Goal: Task Accomplishment & Management: Manage account settings

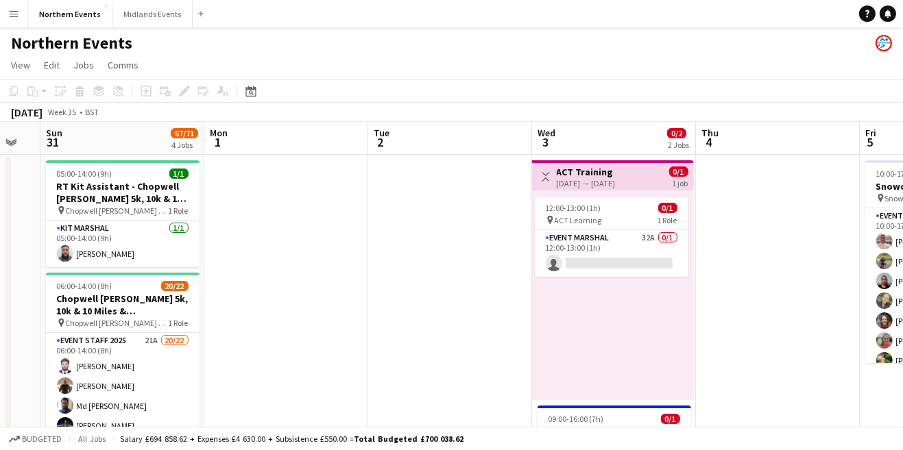
scroll to position [0, 494]
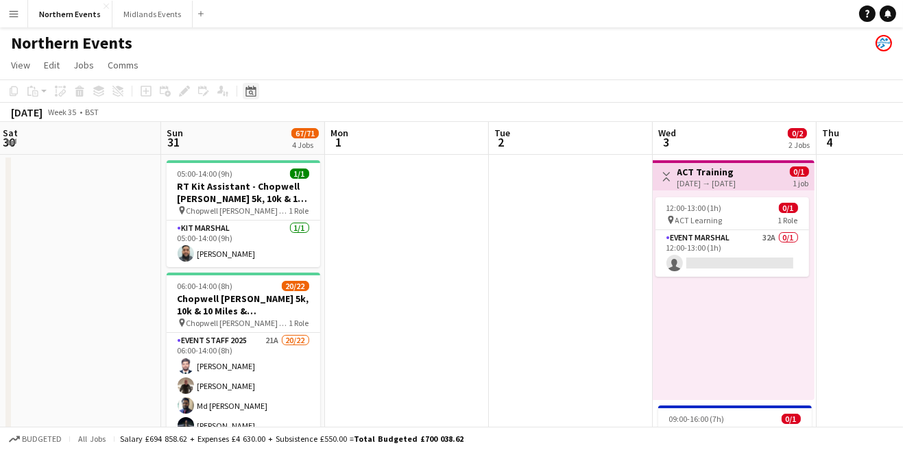
click at [250, 95] on icon "Date picker" at bounding box center [250, 91] width 11 height 11
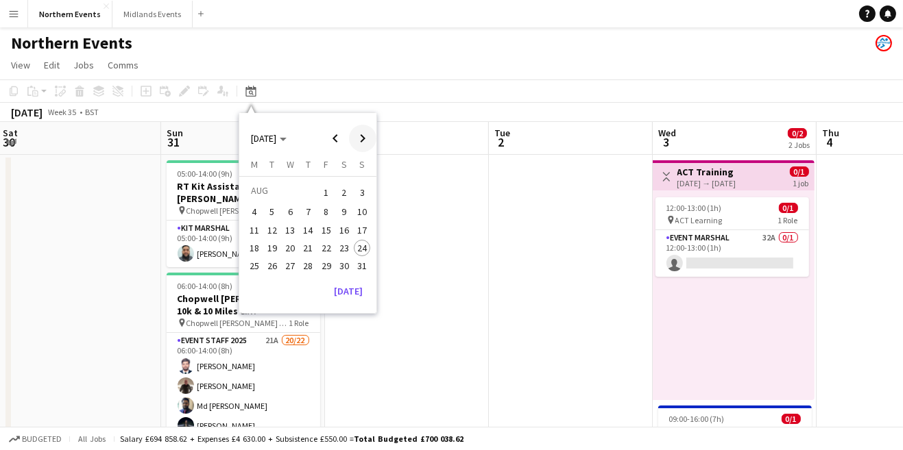
click at [361, 143] on span "Next month" at bounding box center [362, 138] width 27 height 27
click at [360, 142] on span "Next month" at bounding box center [362, 138] width 27 height 27
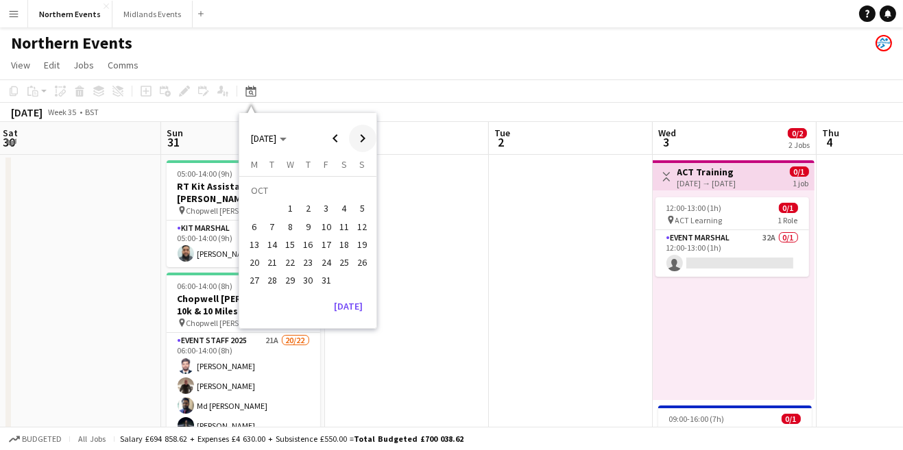
click at [366, 140] on span "Next month" at bounding box center [362, 138] width 27 height 27
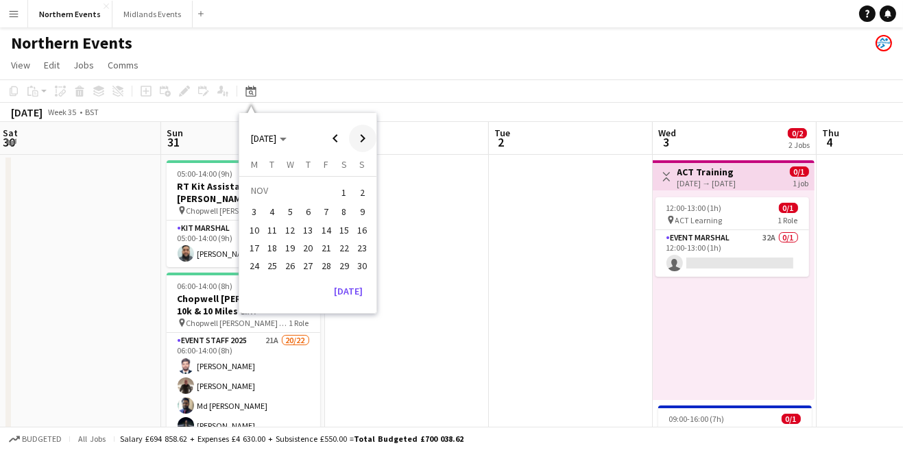
click at [367, 145] on span "Next month" at bounding box center [362, 138] width 27 height 27
click at [365, 231] on span "14" at bounding box center [362, 227] width 16 height 16
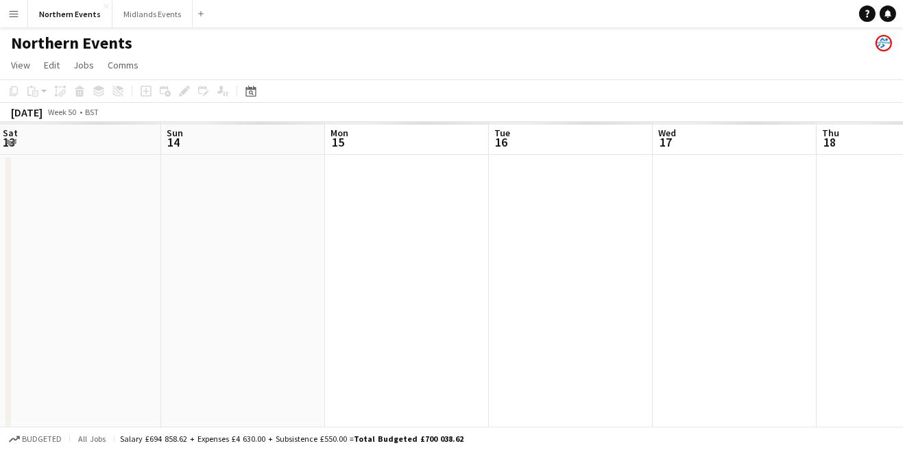
scroll to position [0, 471]
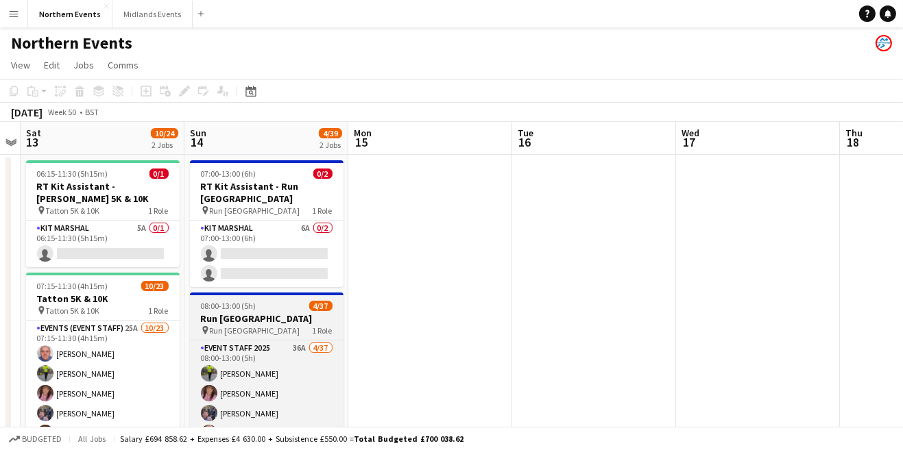
click at [266, 313] on h3 "Run [GEOGRAPHIC_DATA]" at bounding box center [267, 319] width 154 height 12
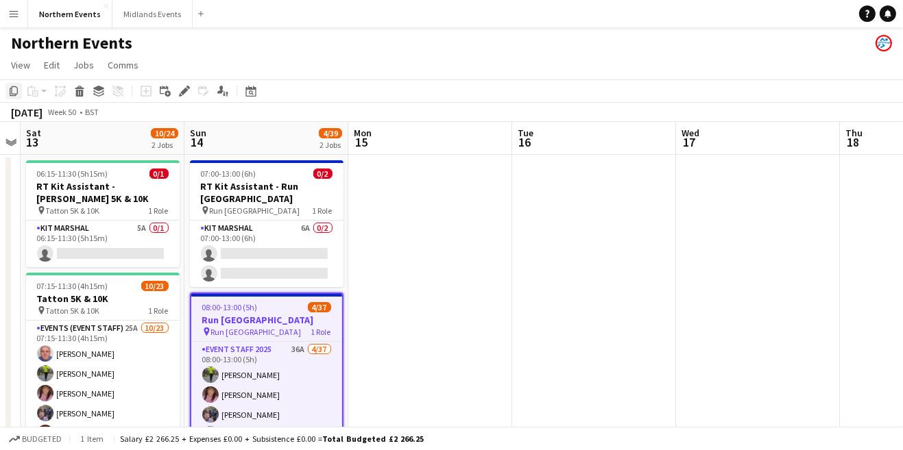
click at [19, 95] on icon "Copy" at bounding box center [13, 91] width 11 height 11
click at [269, 97] on app-toolbar "Copy Paste Paste Ctrl+V Paste with crew Ctrl+Shift+V Paste linked Job [GEOGRAPH…" at bounding box center [451, 91] width 903 height 23
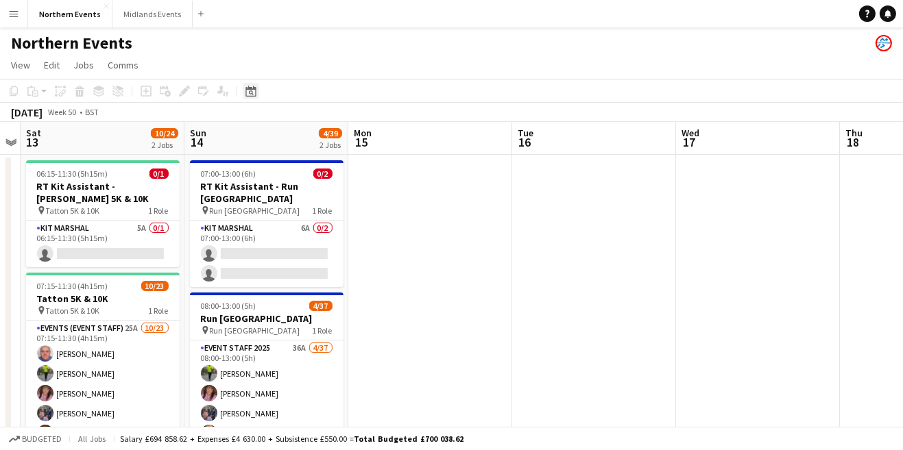
click at [248, 98] on div "Date picker" at bounding box center [251, 91] width 16 height 16
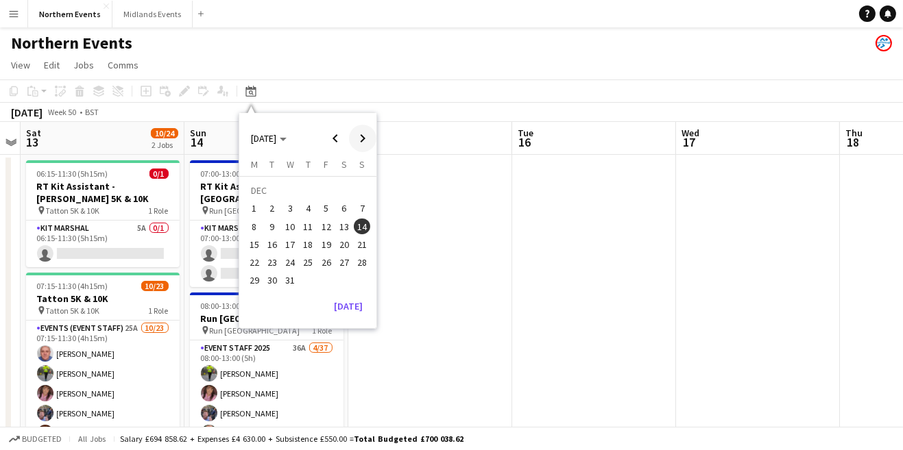
click at [361, 141] on span "Next month" at bounding box center [362, 138] width 27 height 27
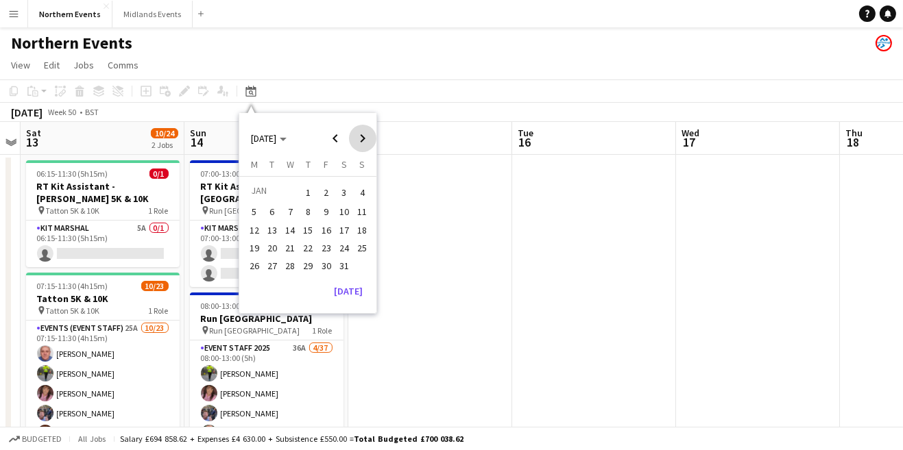
click at [367, 141] on span "Next month" at bounding box center [362, 138] width 27 height 27
click at [367, 214] on span "8" at bounding box center [362, 212] width 16 height 16
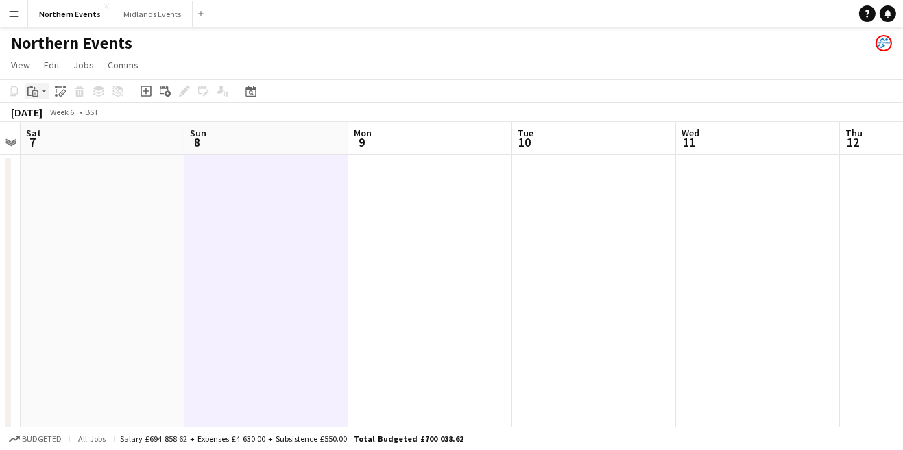
click at [27, 90] on icon at bounding box center [29, 91] width 4 height 9
click at [45, 117] on link "Paste Ctrl+V" at bounding box center [100, 117] width 129 height 12
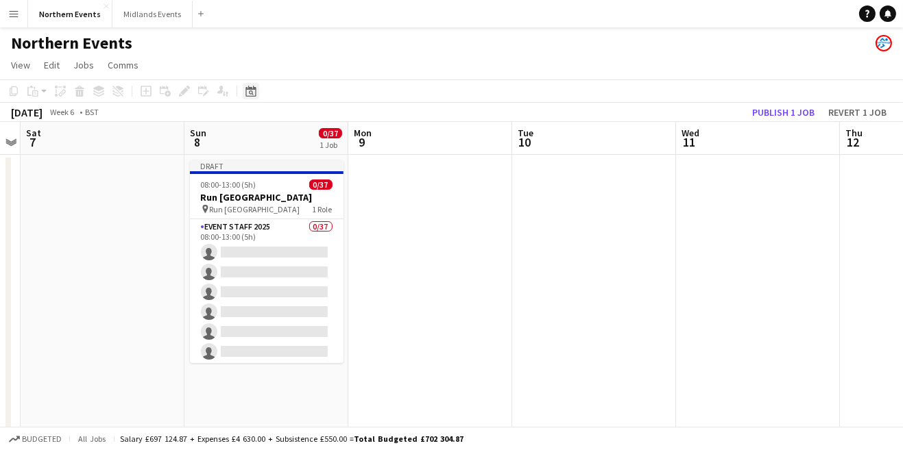
click at [251, 93] on icon "Date picker" at bounding box center [250, 91] width 11 height 11
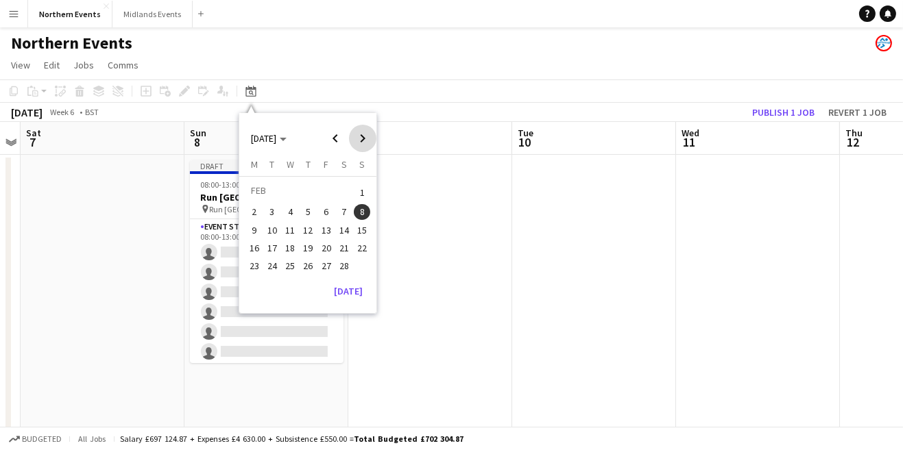
click at [361, 142] on span "Next month" at bounding box center [362, 138] width 27 height 27
click at [361, 141] on span "Next month" at bounding box center [362, 138] width 27 height 27
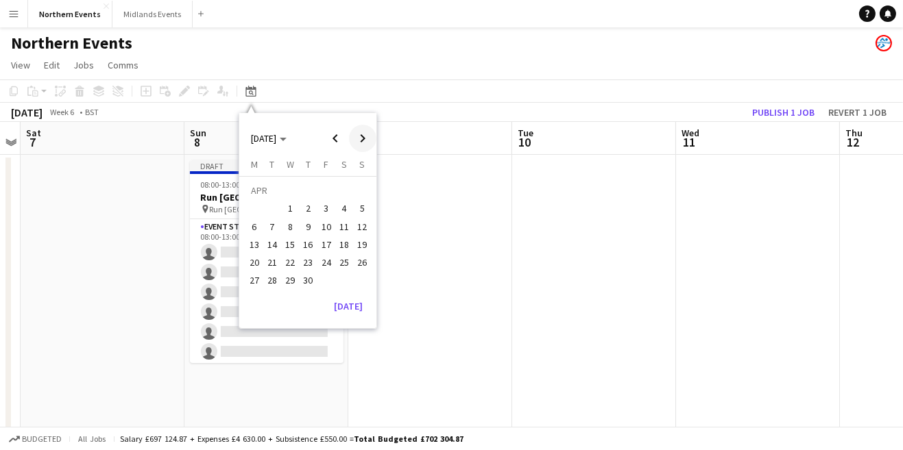
click at [361, 141] on span "Next month" at bounding box center [362, 138] width 27 height 27
click at [363, 214] on span "10" at bounding box center [362, 212] width 16 height 16
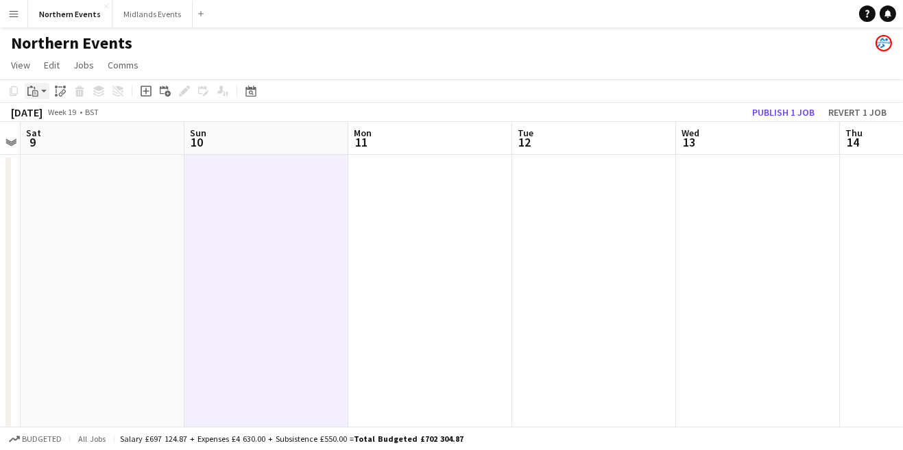
click at [44, 92] on app-action-btn "Paste" at bounding box center [37, 91] width 25 height 16
click at [126, 119] on link "Paste Ctrl+V" at bounding box center [100, 117] width 129 height 12
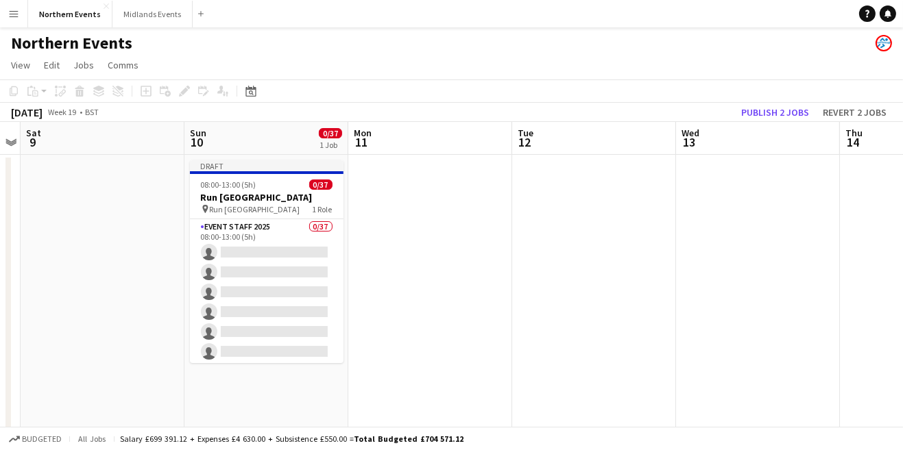
click at [38, 91] on div "Copy Paste Paste Ctrl+V Paste with crew Ctrl+Shift+V Paste linked Job [GEOGRAPH…" at bounding box center [65, 91] width 121 height 16
click at [250, 97] on icon at bounding box center [250, 91] width 10 height 11
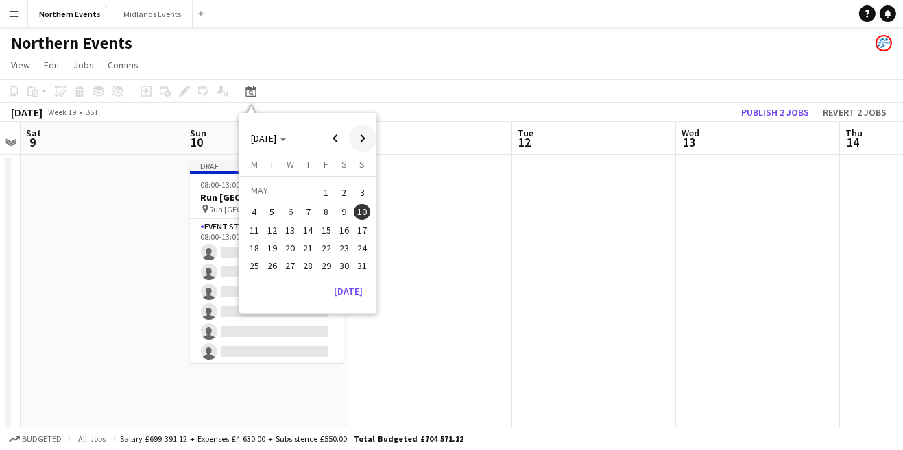
click at [367, 135] on span "Next month" at bounding box center [362, 138] width 27 height 27
click at [367, 141] on span "Next month" at bounding box center [362, 138] width 27 height 27
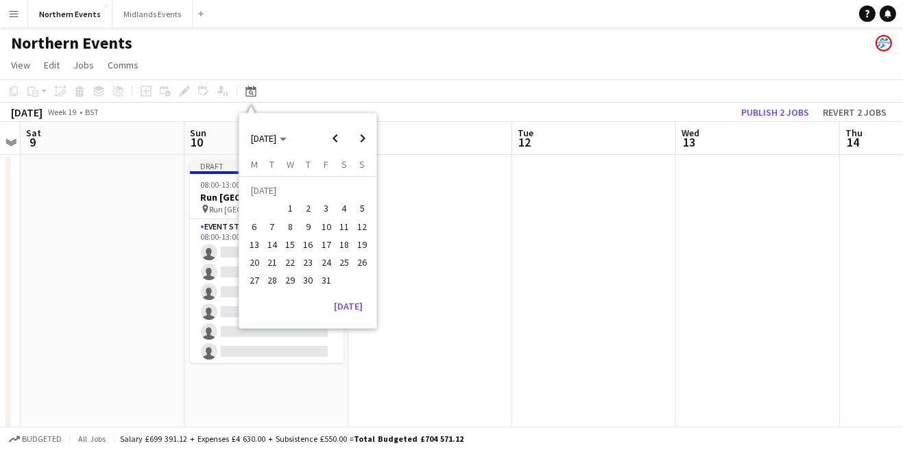
click at [365, 226] on span "12" at bounding box center [362, 227] width 16 height 16
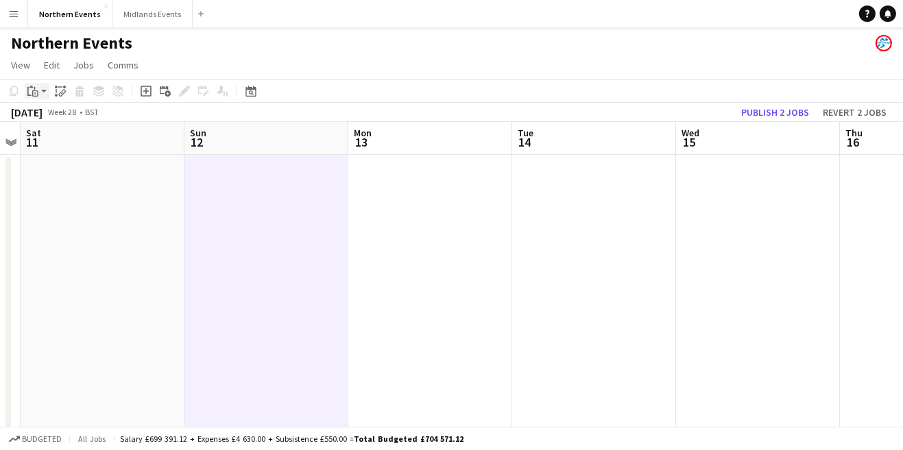
click at [35, 94] on icon at bounding box center [35, 94] width 3 height 1
click at [97, 116] on link "Paste Ctrl+V" at bounding box center [100, 117] width 129 height 12
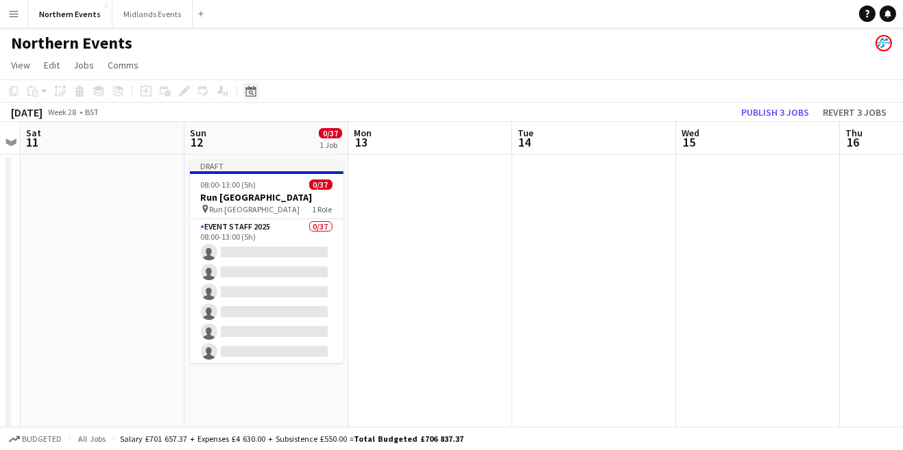
click at [251, 93] on icon "Date picker" at bounding box center [250, 91] width 11 height 11
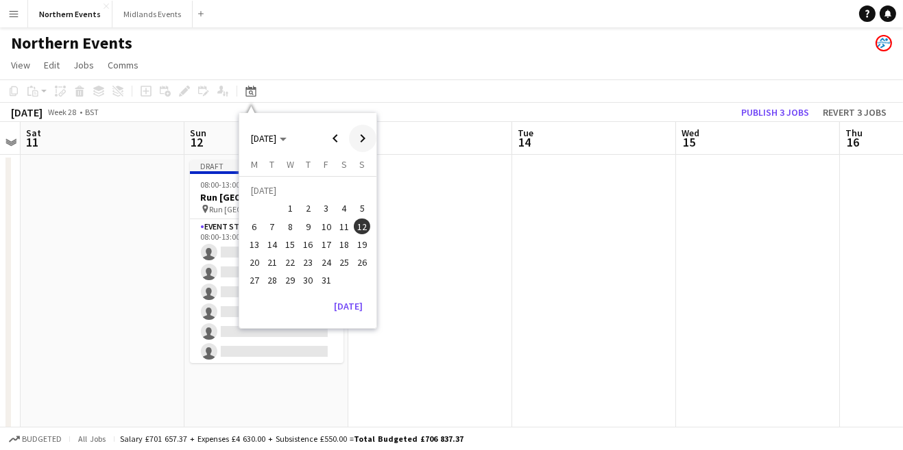
click at [363, 135] on span "Next month" at bounding box center [362, 138] width 27 height 27
click at [364, 135] on span "Next month" at bounding box center [362, 138] width 27 height 27
click at [362, 142] on span "Next month" at bounding box center [362, 138] width 27 height 27
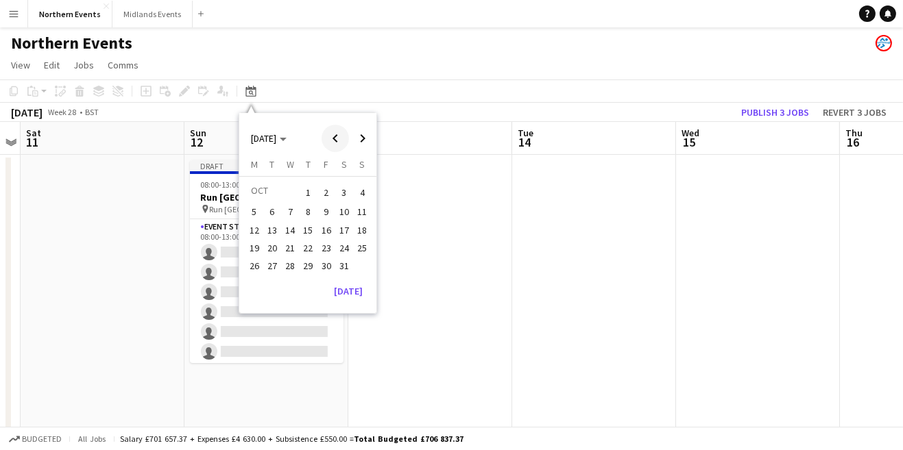
click at [333, 143] on span "Previous month" at bounding box center [335, 138] width 27 height 27
click at [365, 263] on span "27" at bounding box center [362, 262] width 16 height 16
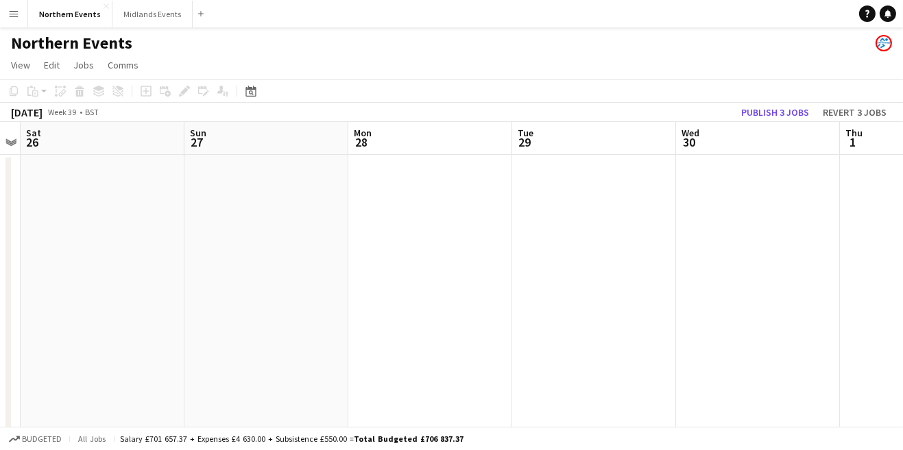
click at [40, 92] on div "Copy Paste Paste Ctrl+V Paste with crew Ctrl+Shift+V Paste linked Job [GEOGRAPH…" at bounding box center [65, 91] width 121 height 16
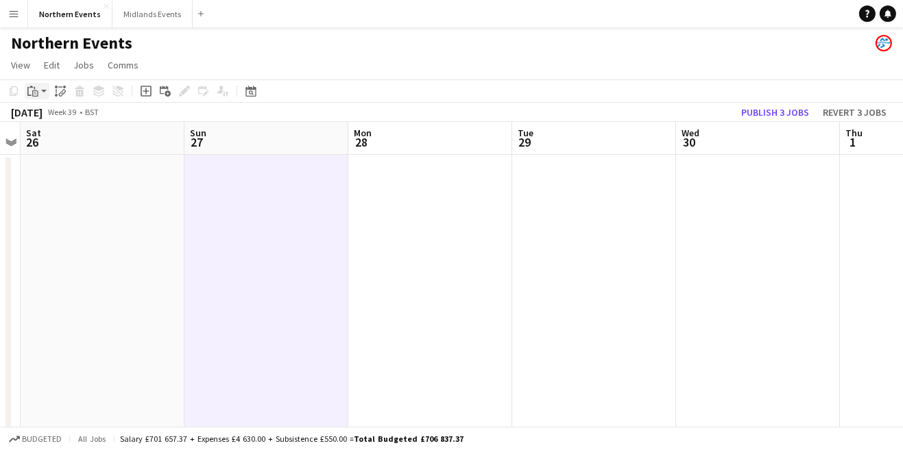
click at [34, 91] on icon "Paste" at bounding box center [32, 91] width 11 height 11
click at [81, 117] on link "Paste Ctrl+V" at bounding box center [100, 117] width 129 height 12
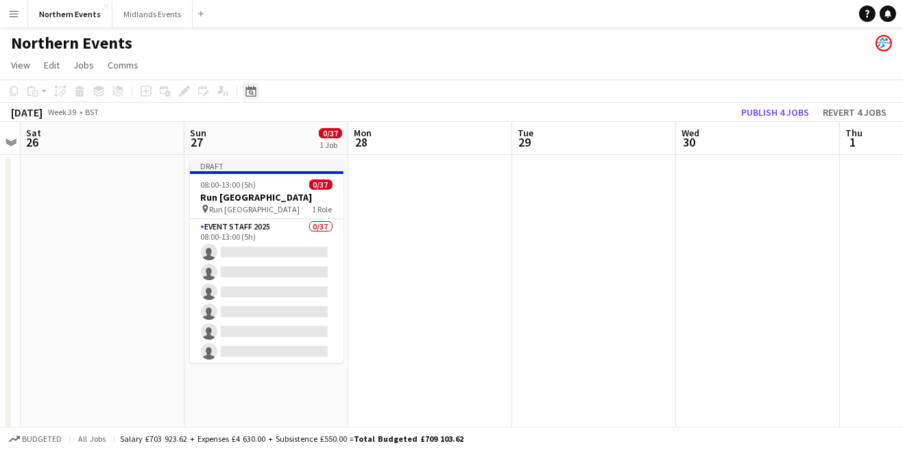
click at [251, 93] on icon "Date picker" at bounding box center [250, 91] width 11 height 11
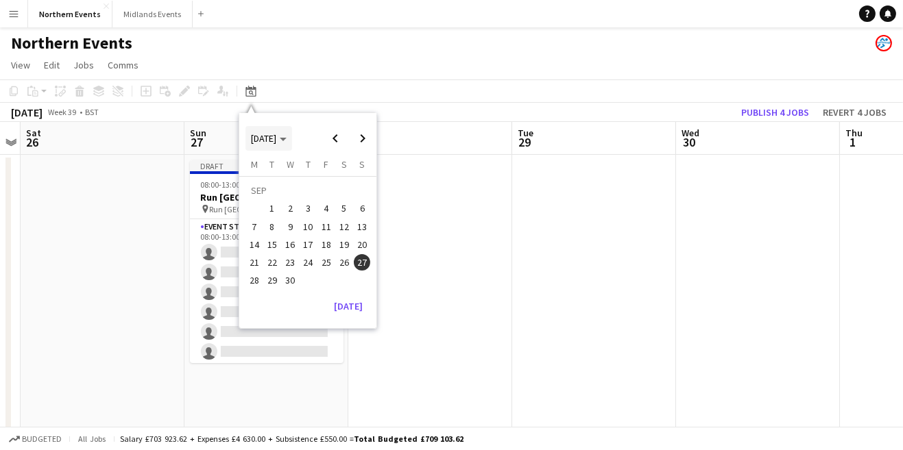
click at [287, 140] on icon "Choose month and year" at bounding box center [283, 139] width 7 height 3
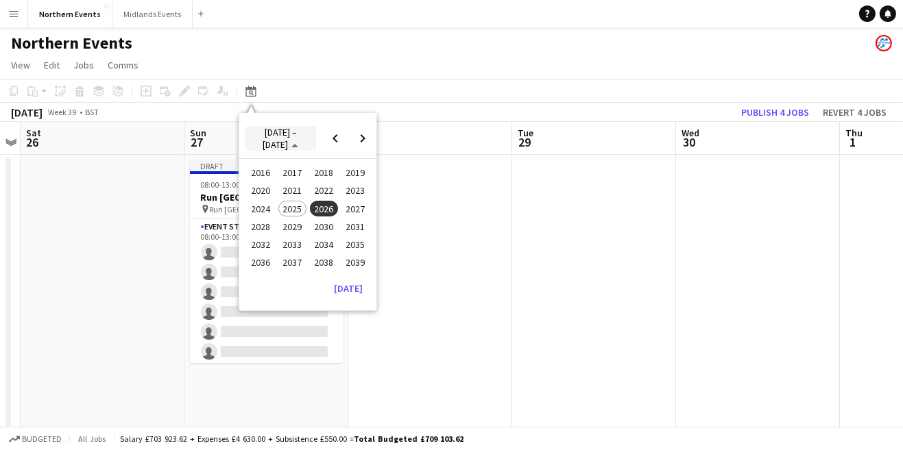
click at [304, 136] on span "[DATE] – [DATE]" at bounding box center [281, 138] width 60 height 25
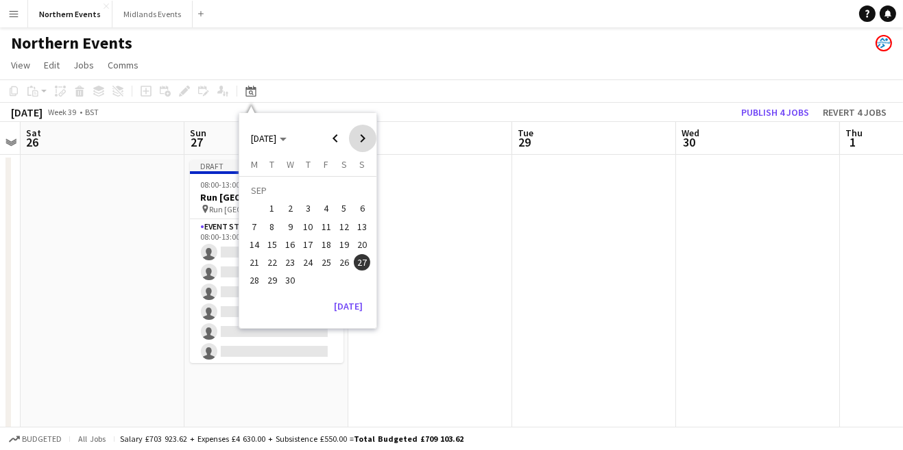
click at [362, 137] on span "Next month" at bounding box center [362, 138] width 27 height 27
click at [367, 226] on span "13" at bounding box center [362, 227] width 16 height 16
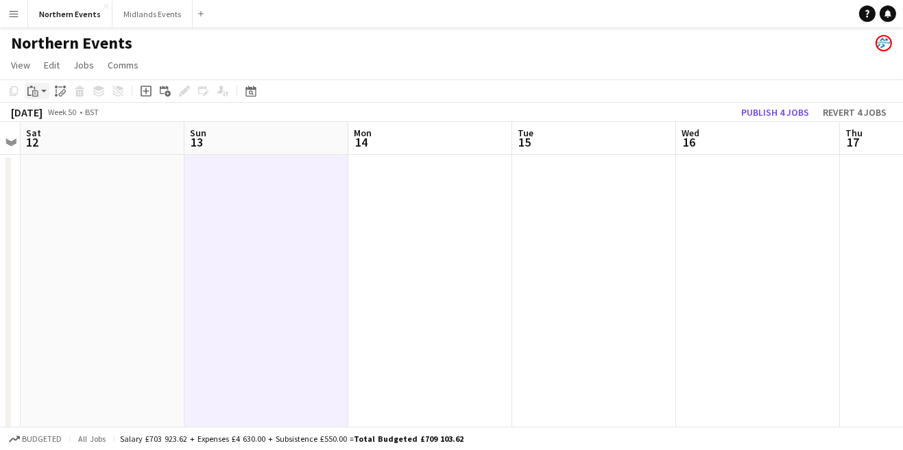
click at [35, 93] on icon "Paste" at bounding box center [32, 91] width 11 height 11
click at [89, 119] on link "Paste Ctrl+V" at bounding box center [100, 117] width 129 height 12
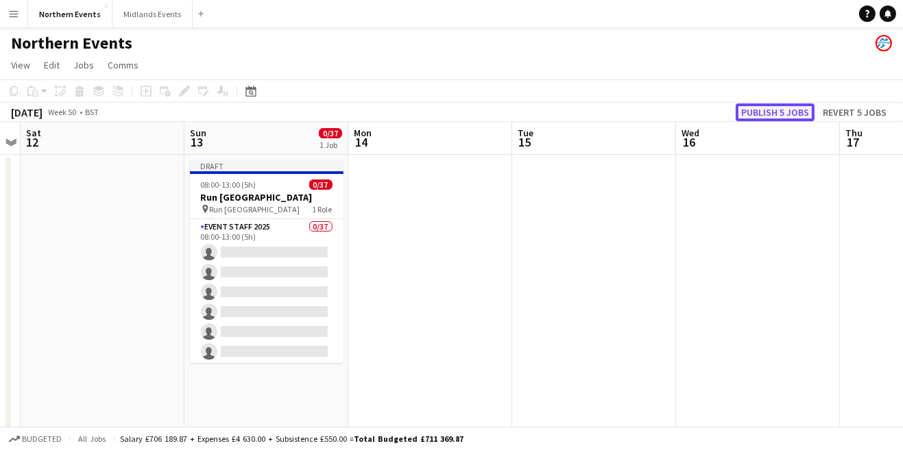
click at [786, 117] on button "Publish 5 jobs" at bounding box center [775, 113] width 79 height 18
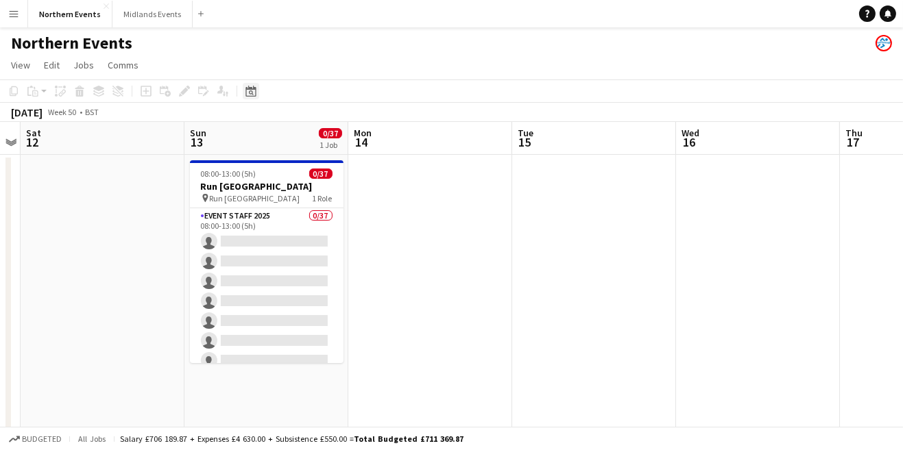
click at [251, 93] on icon "Date picker" at bounding box center [250, 91] width 11 height 11
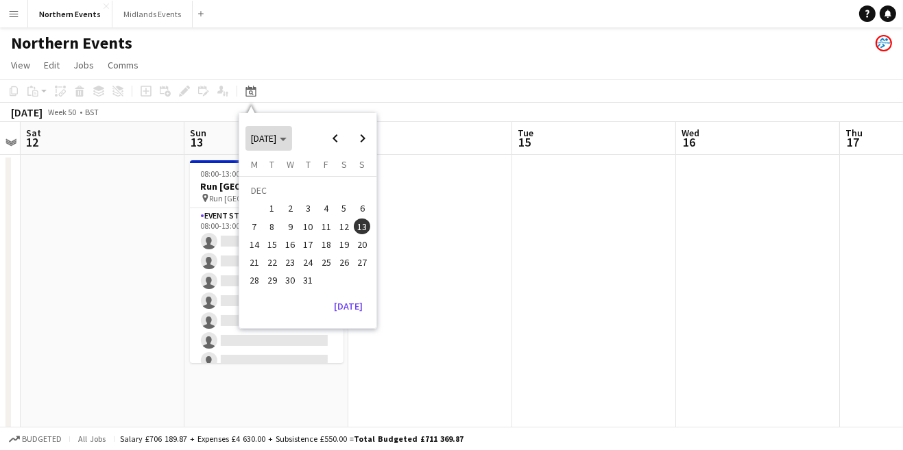
click at [287, 141] on span "[DATE]" at bounding box center [269, 138] width 36 height 12
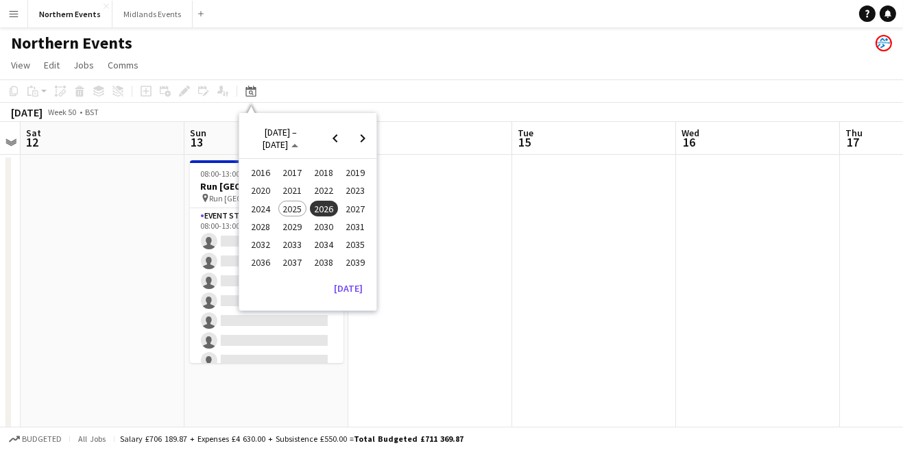
click at [298, 213] on span "2025" at bounding box center [292, 209] width 28 height 16
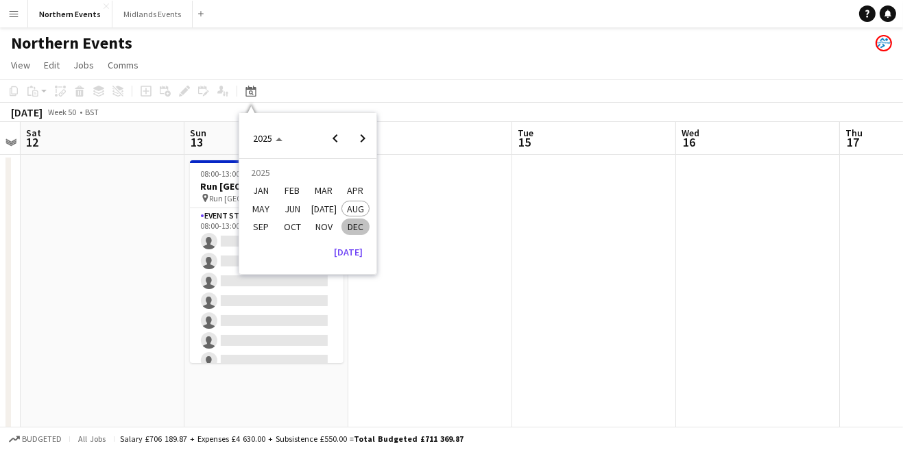
click at [330, 210] on span "[DATE]" at bounding box center [324, 209] width 28 height 16
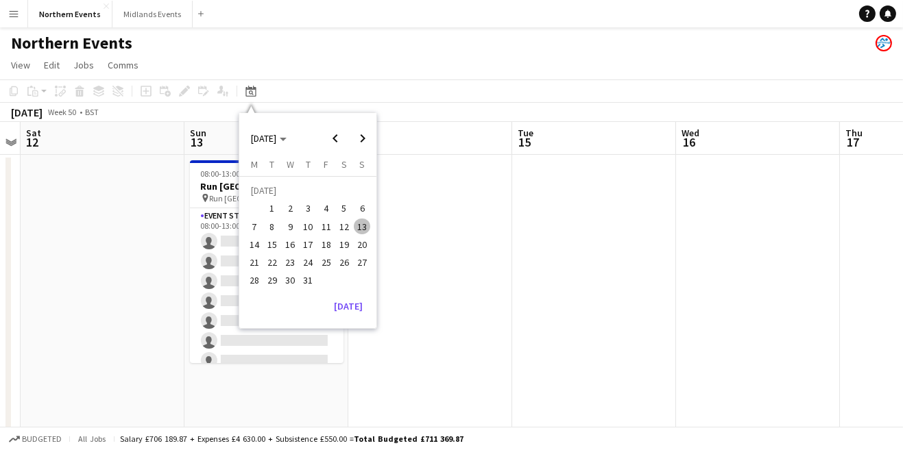
click at [347, 207] on span "5" at bounding box center [344, 209] width 16 height 16
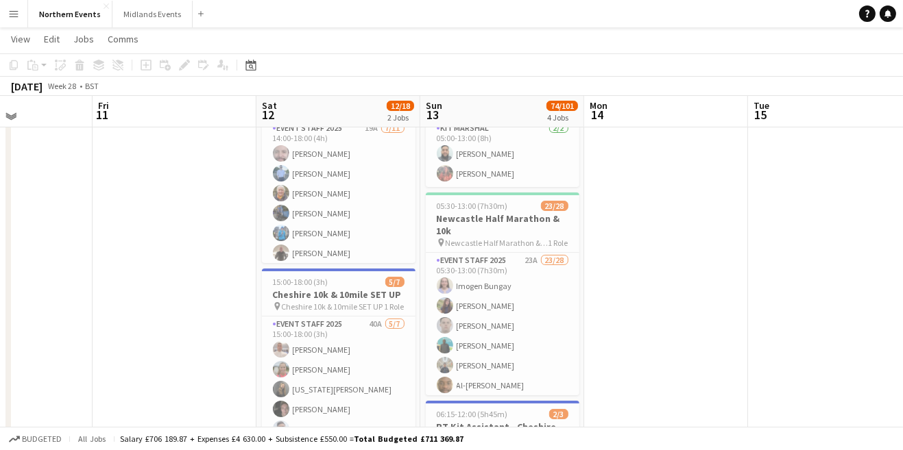
scroll to position [97, 0]
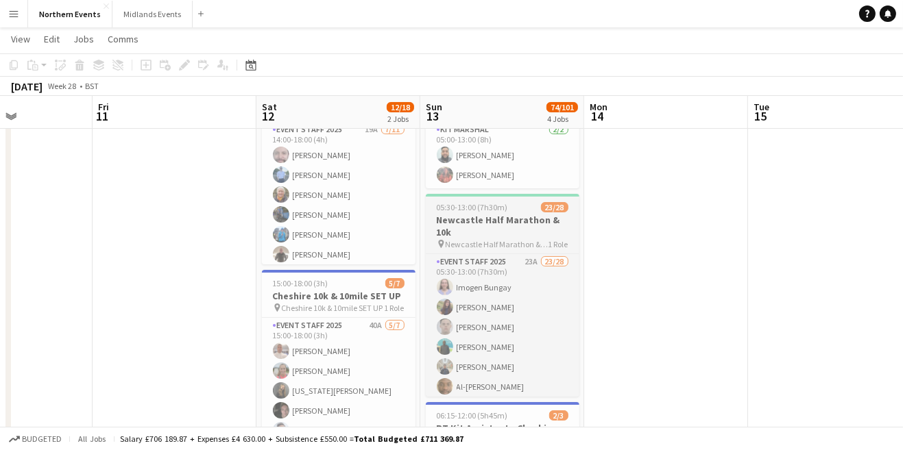
click at [519, 239] on span "Newcastle Half Marathon & 10k" at bounding box center [497, 244] width 103 height 10
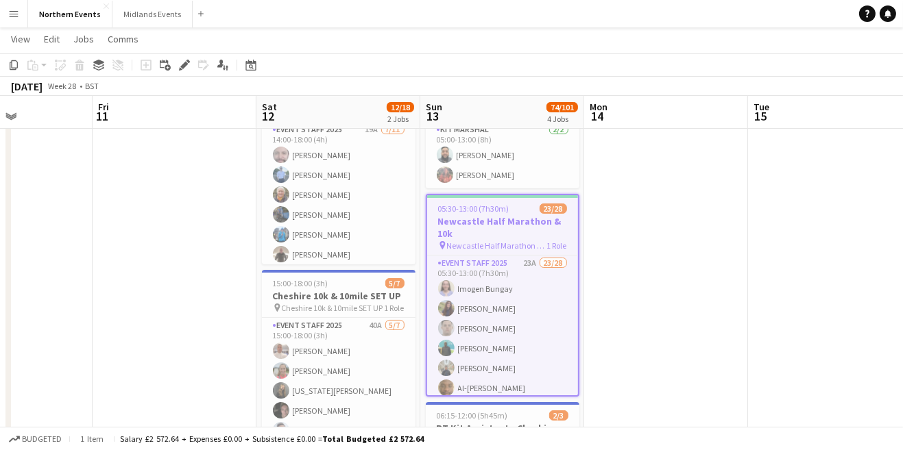
click at [513, 223] on h3 "Newcastle Half Marathon & 10k" at bounding box center [502, 227] width 151 height 25
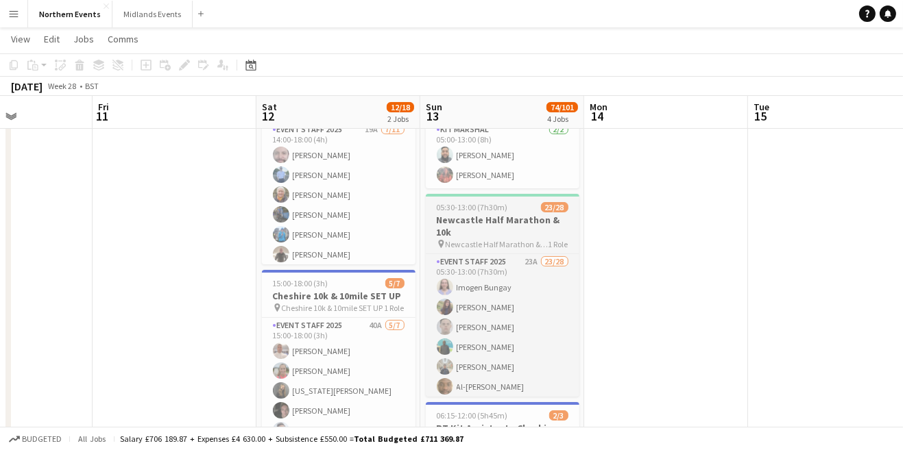
click at [513, 223] on h3 "Newcastle Half Marathon & 10k" at bounding box center [503, 226] width 154 height 25
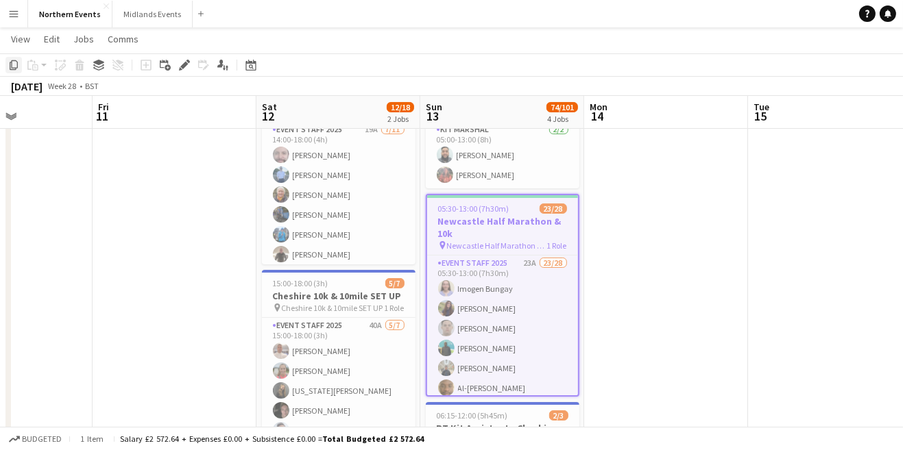
click at [14, 66] on icon "Copy" at bounding box center [13, 65] width 11 height 11
click at [258, 67] on div "Date picker" at bounding box center [251, 65] width 16 height 16
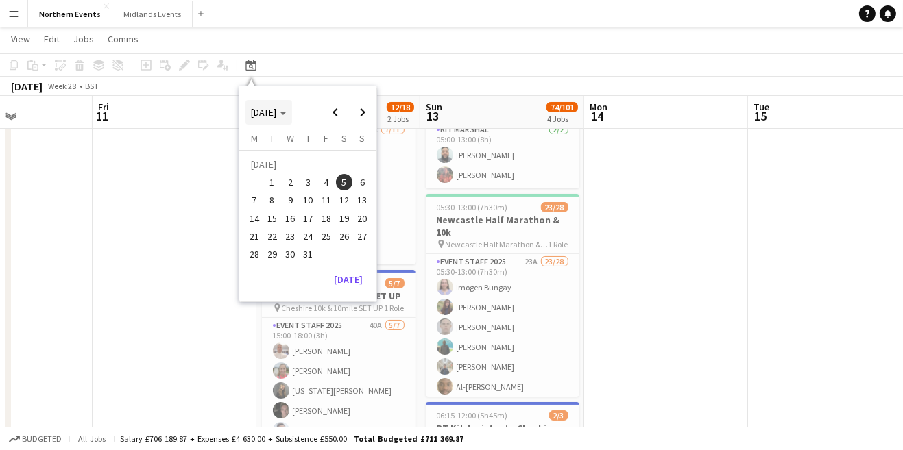
click at [292, 117] on span "Choose month and year" at bounding box center [268, 112] width 47 height 33
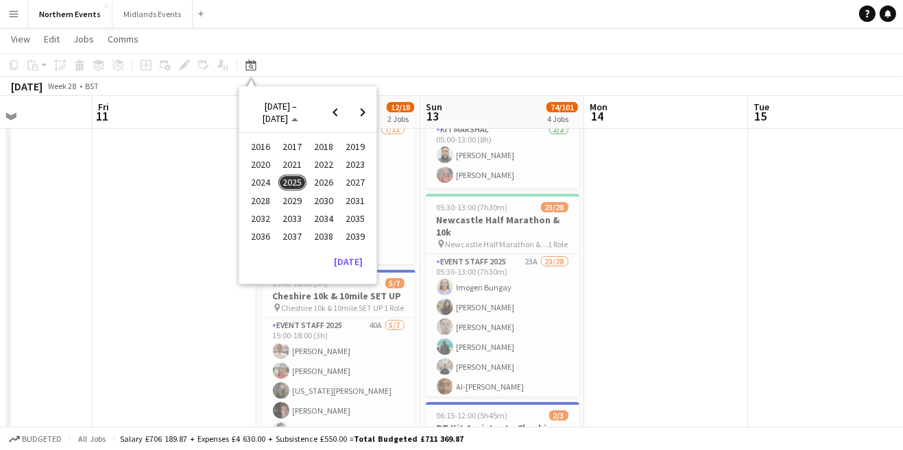
click at [327, 179] on span "2026" at bounding box center [324, 183] width 28 height 16
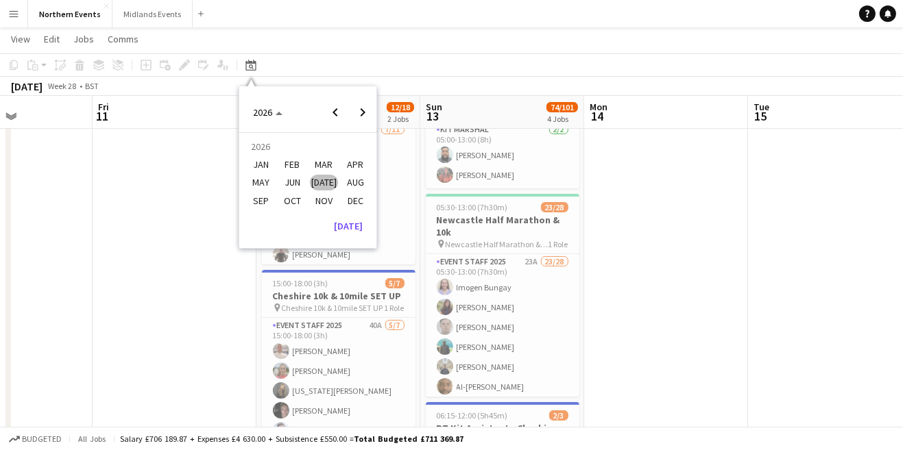
click at [332, 181] on span "[DATE]" at bounding box center [324, 183] width 28 height 16
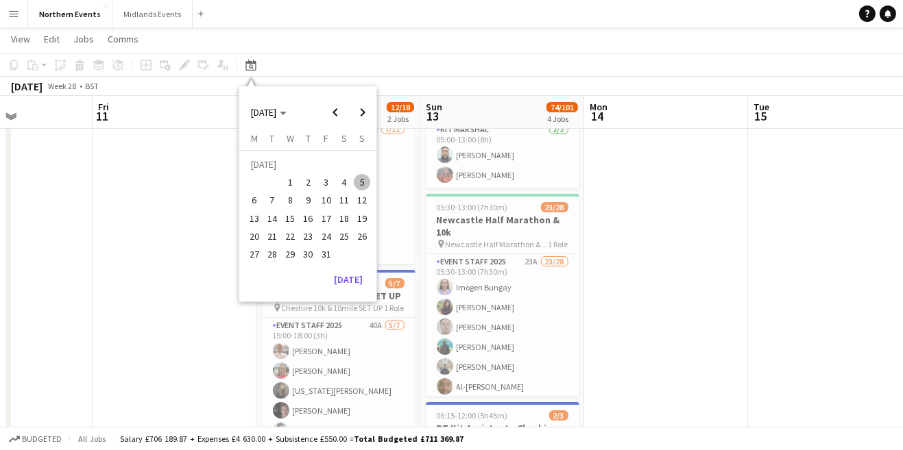
click at [365, 199] on span "12" at bounding box center [362, 201] width 16 height 16
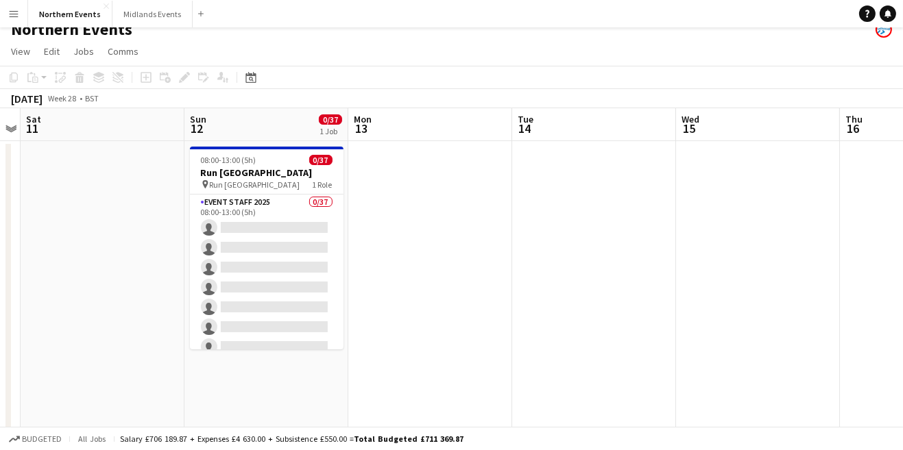
scroll to position [19, 0]
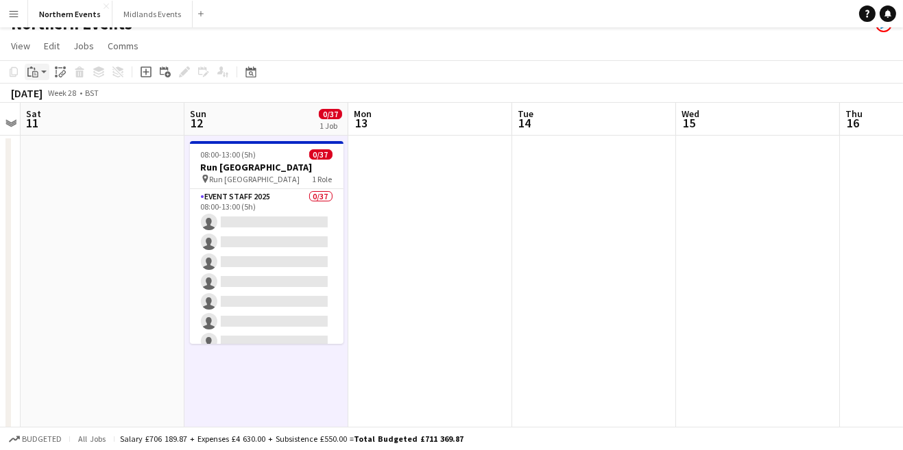
click at [44, 72] on app-action-btn "Paste" at bounding box center [37, 72] width 25 height 16
click at [73, 99] on link "Paste Ctrl+V" at bounding box center [100, 98] width 129 height 12
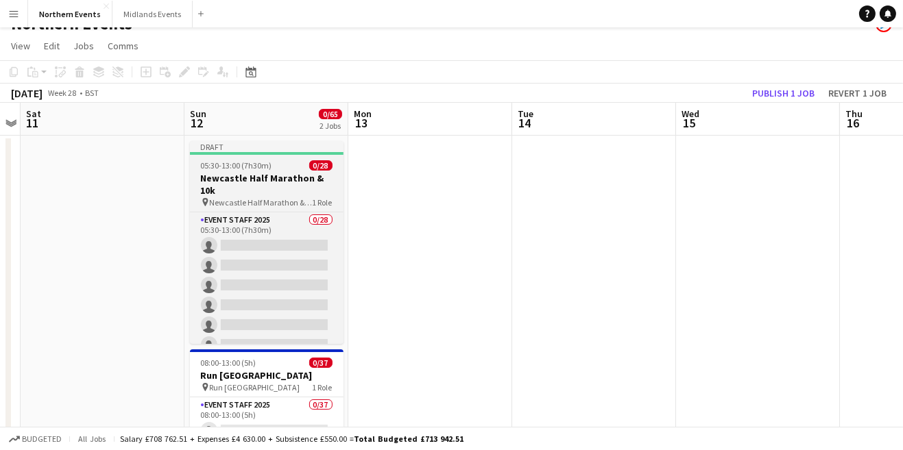
click at [267, 197] on span "Newcastle Half Marathon & 10k" at bounding box center [261, 202] width 103 height 10
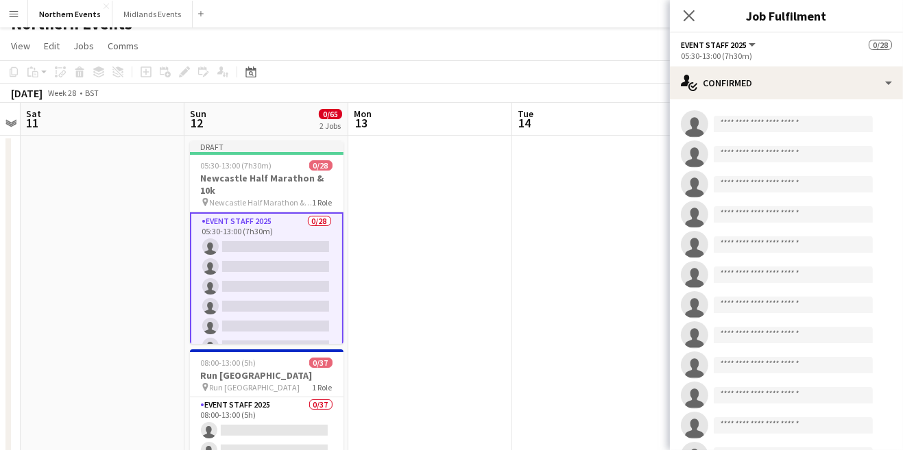
click at [753, 46] on button "Event Staff 2025" at bounding box center [719, 45] width 77 height 10
click at [750, 46] on button "Event Staff 2025" at bounding box center [719, 45] width 77 height 10
click at [755, 47] on button "Event Staff 2025" at bounding box center [719, 45] width 77 height 10
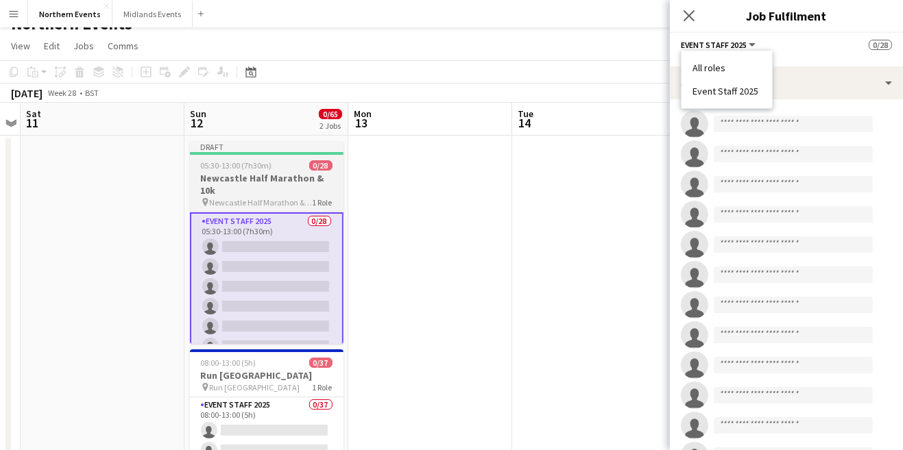
click at [263, 197] on span "Newcastle Half Marathon & 10k" at bounding box center [261, 202] width 103 height 10
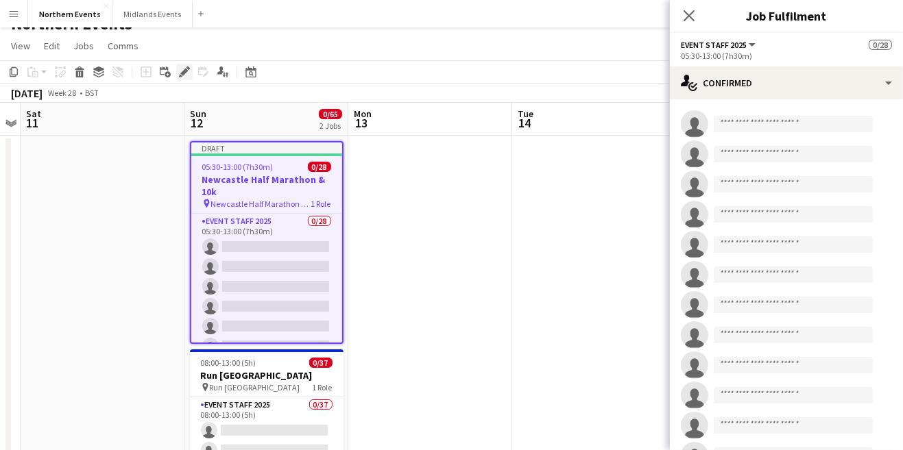
click at [184, 72] on icon at bounding box center [184, 73] width 8 height 8
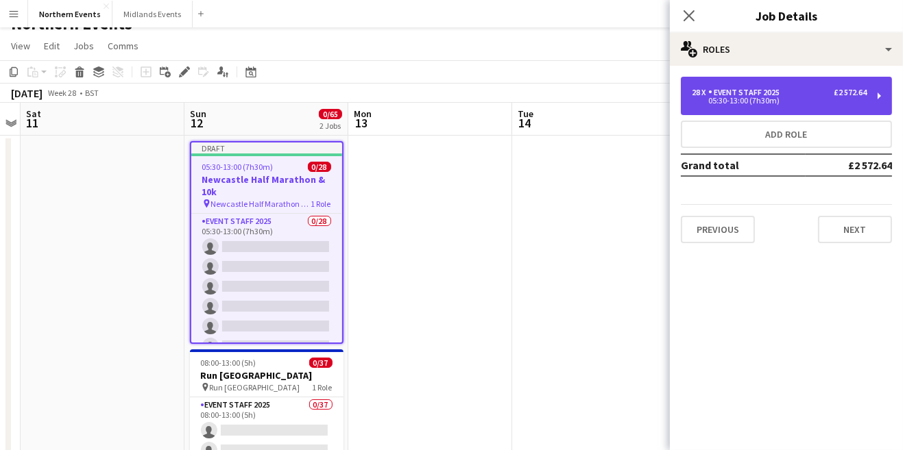
click at [789, 97] on div "28 x Event Staff 2025 £2 572.64" at bounding box center [779, 93] width 175 height 10
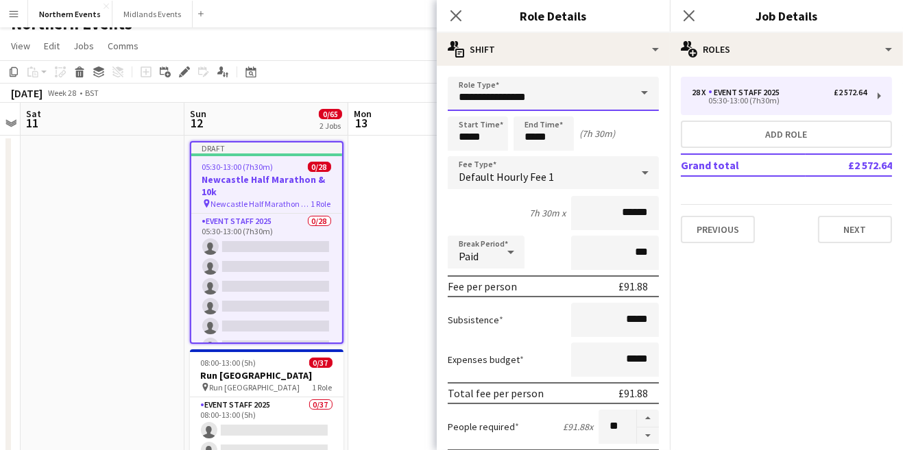
click at [569, 96] on input "**********" at bounding box center [553, 94] width 211 height 34
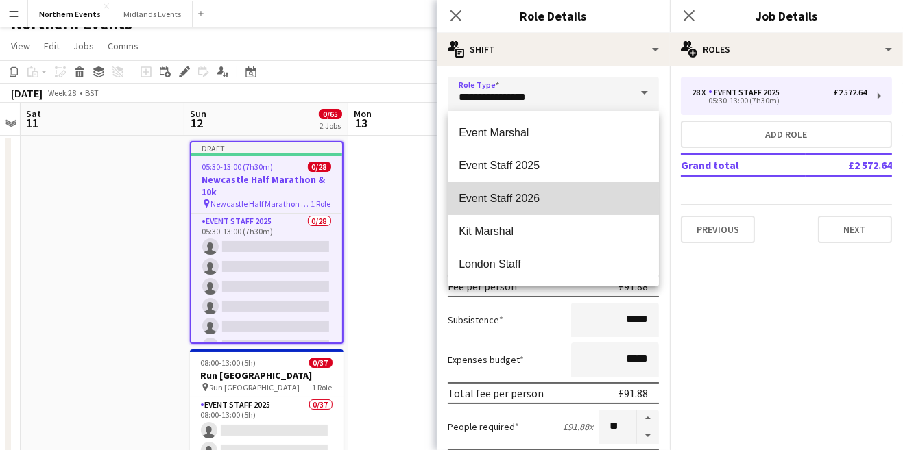
click at [540, 197] on span "Event Staff 2026" at bounding box center [553, 198] width 189 height 13
type input "**********"
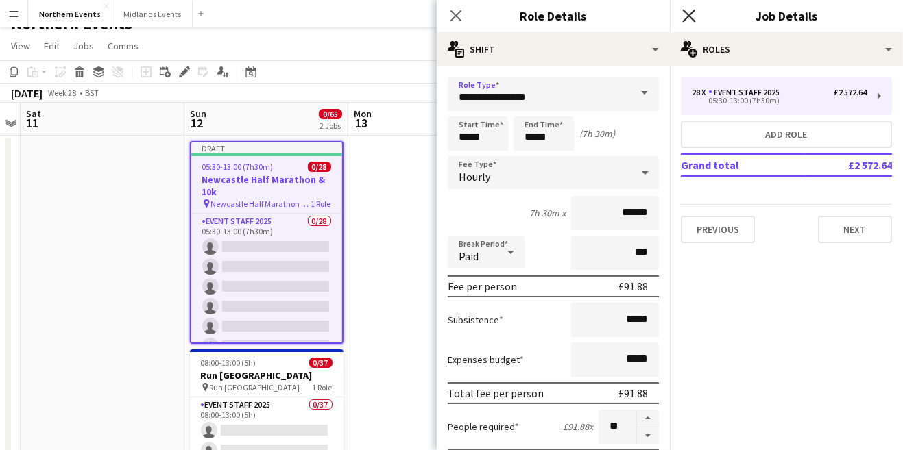
click at [692, 15] on icon "Close pop-in" at bounding box center [688, 15] width 13 height 13
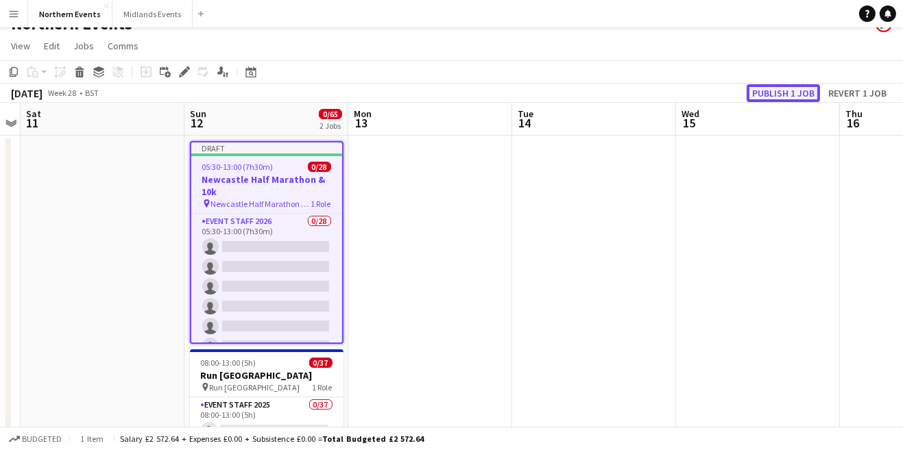
click at [800, 97] on button "Publish 1 job" at bounding box center [783, 93] width 73 height 18
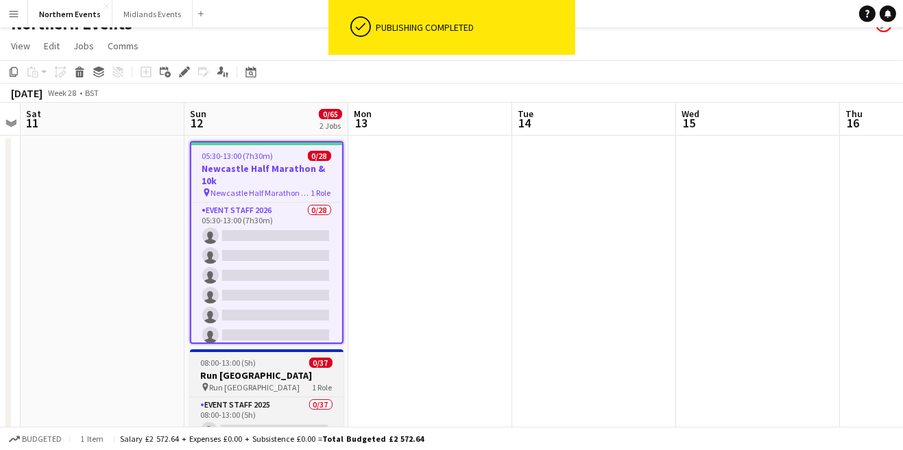
click at [280, 385] on span "Run [GEOGRAPHIC_DATA]" at bounding box center [255, 388] width 90 height 10
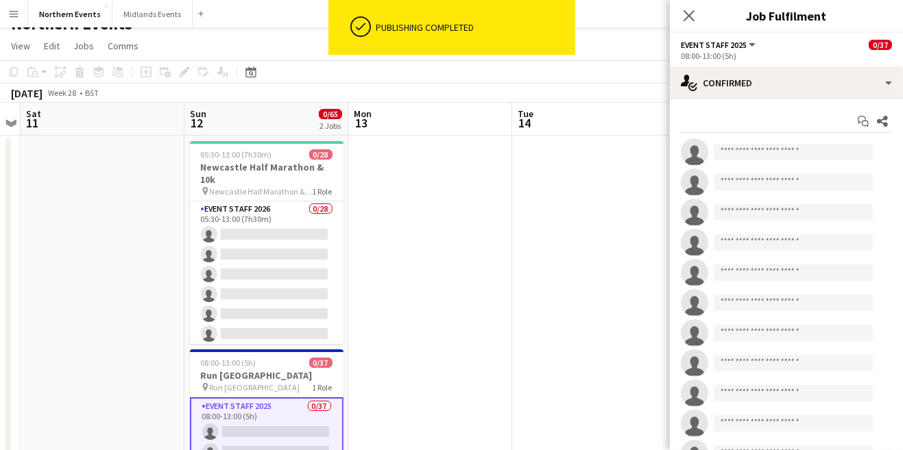
click at [753, 46] on button "Event Staff 2025" at bounding box center [719, 45] width 77 height 10
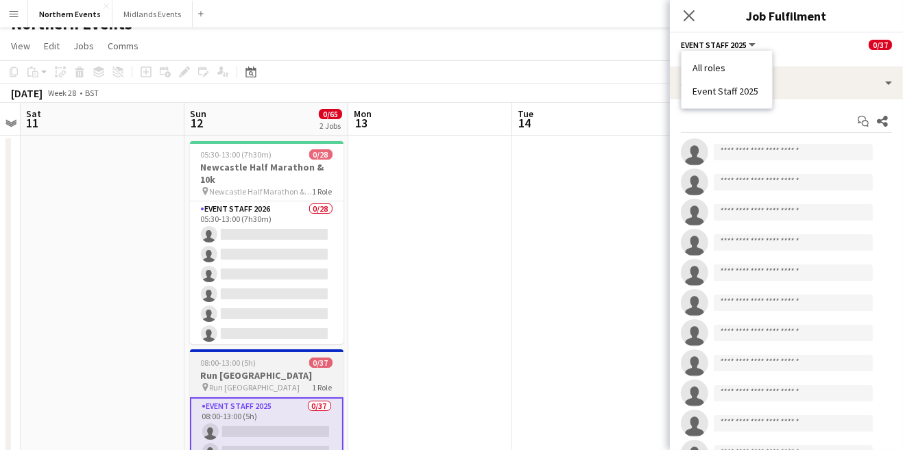
click at [241, 381] on h3 "Run [GEOGRAPHIC_DATA]" at bounding box center [267, 376] width 154 height 12
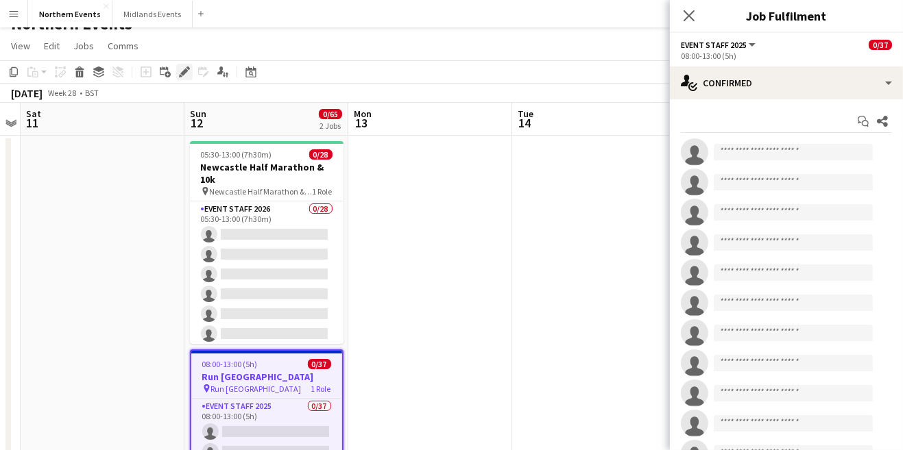
click at [188, 68] on icon at bounding box center [187, 68] width 3 height 3
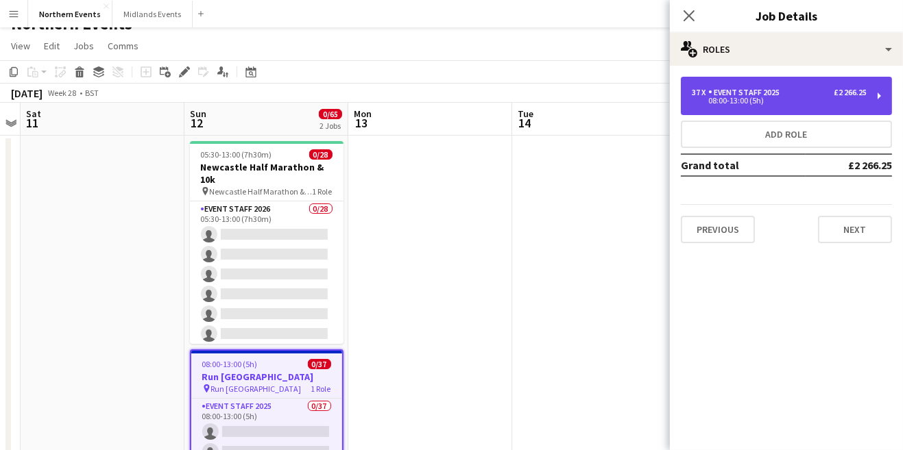
click at [776, 95] on div "Event Staff 2025" at bounding box center [746, 93] width 77 height 10
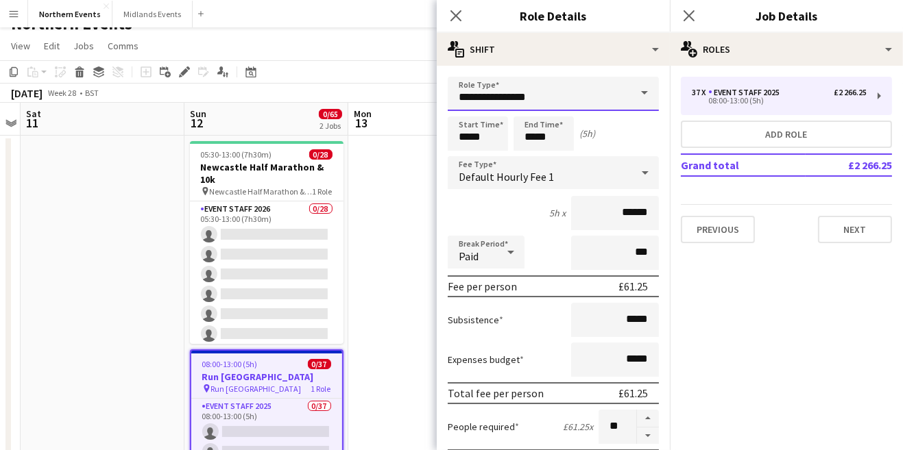
click at [550, 100] on input "**********" at bounding box center [553, 94] width 211 height 34
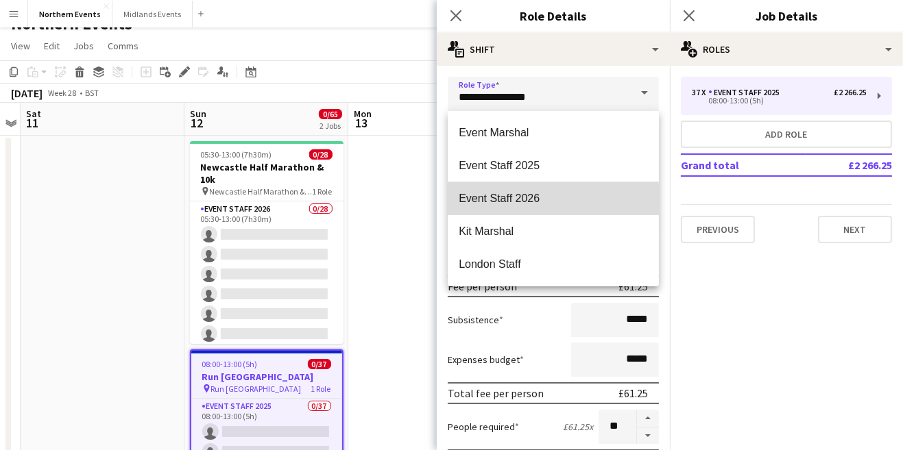
click at [538, 202] on span "Event Staff 2026" at bounding box center [553, 198] width 189 height 13
type input "**********"
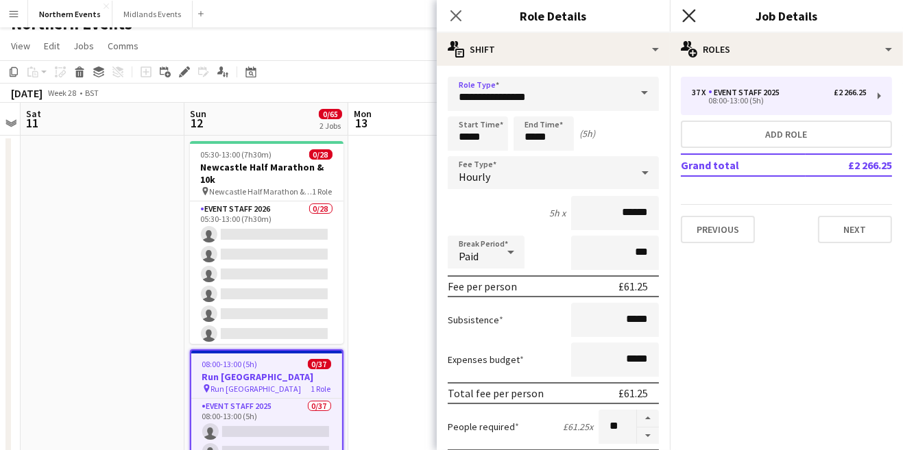
click at [692, 20] on icon "Close pop-in" at bounding box center [688, 15] width 13 height 13
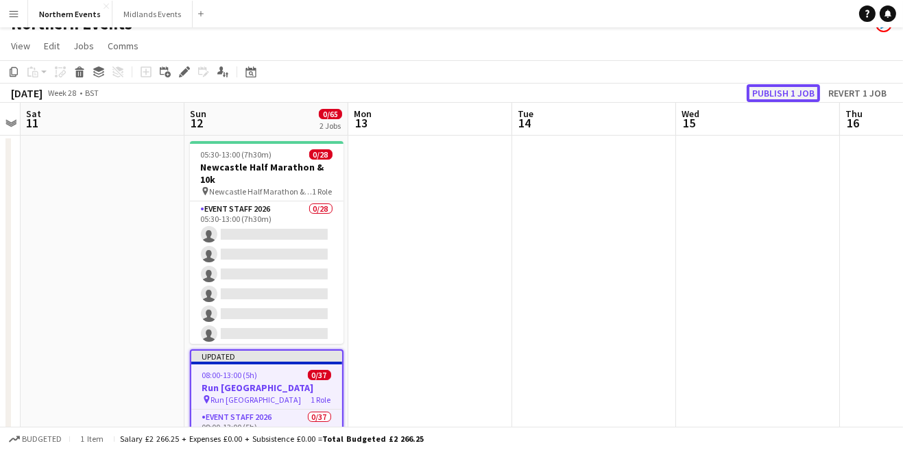
click at [793, 95] on button "Publish 1 job" at bounding box center [783, 93] width 73 height 18
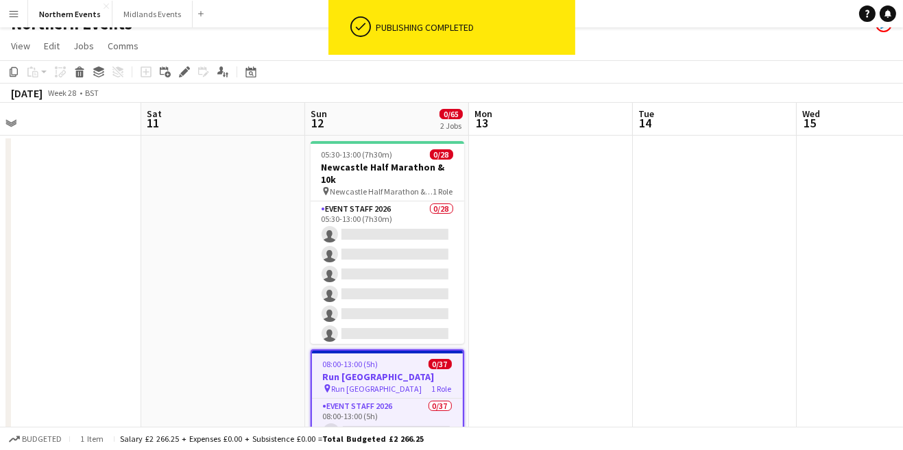
scroll to position [0, 332]
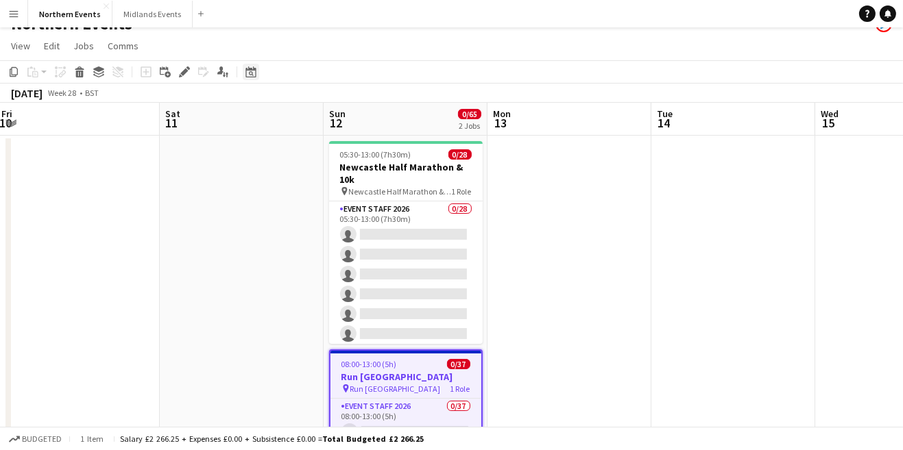
click at [255, 78] on div "Date picker" at bounding box center [251, 72] width 16 height 16
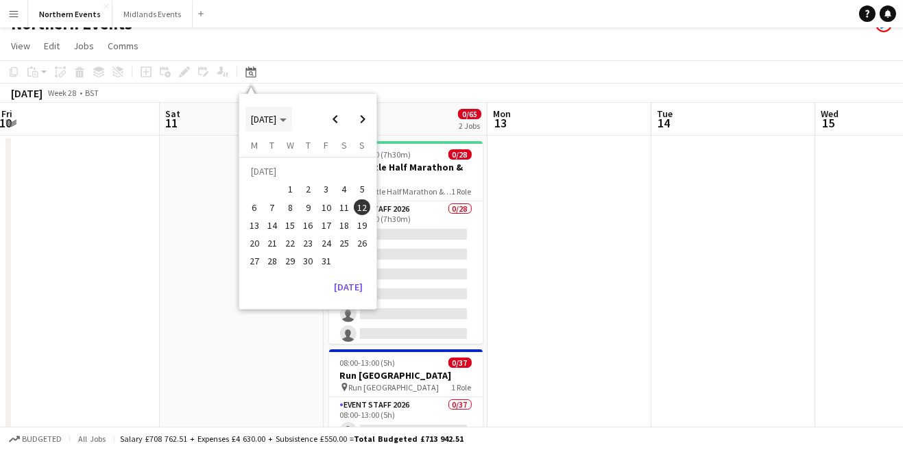
click at [289, 127] on span "Choose month and year" at bounding box center [268, 119] width 47 height 33
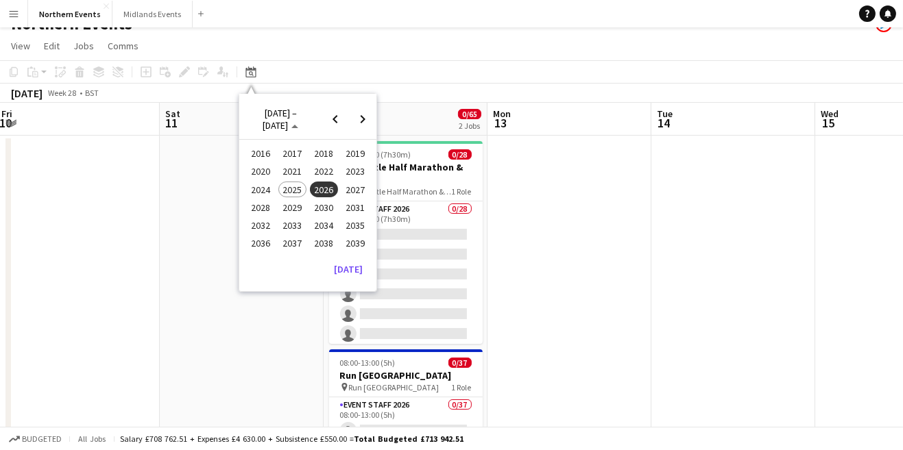
click at [330, 193] on span "2026" at bounding box center [324, 190] width 28 height 16
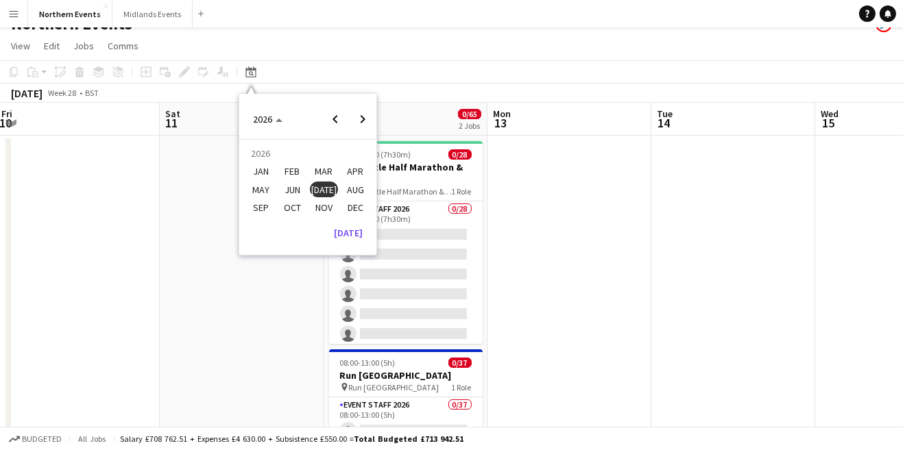
click at [294, 173] on span "FEB" at bounding box center [292, 172] width 28 height 16
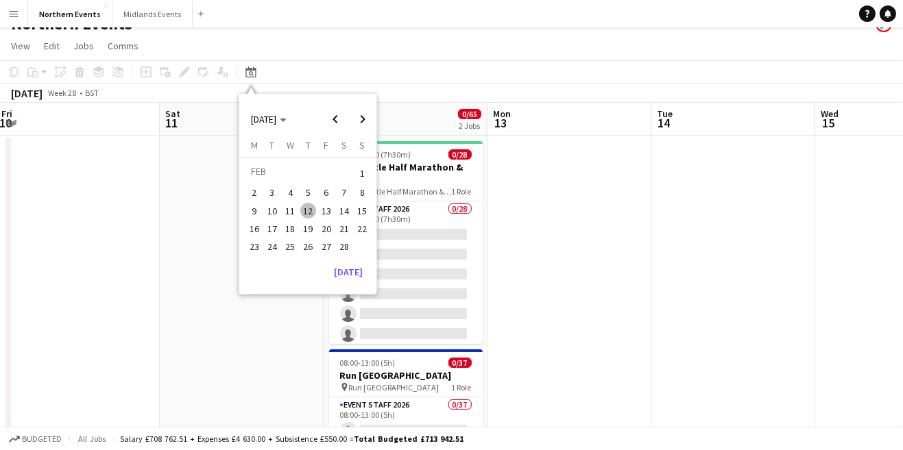
click at [363, 193] on span "8" at bounding box center [362, 193] width 16 height 16
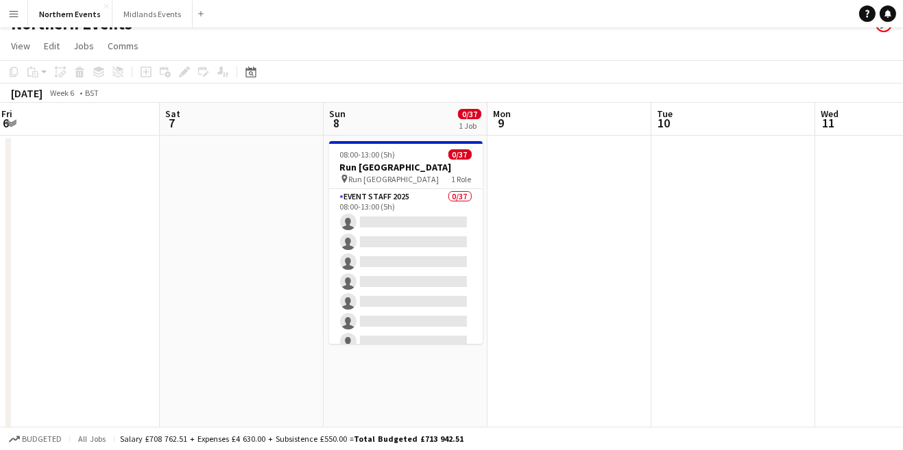
scroll to position [0, 471]
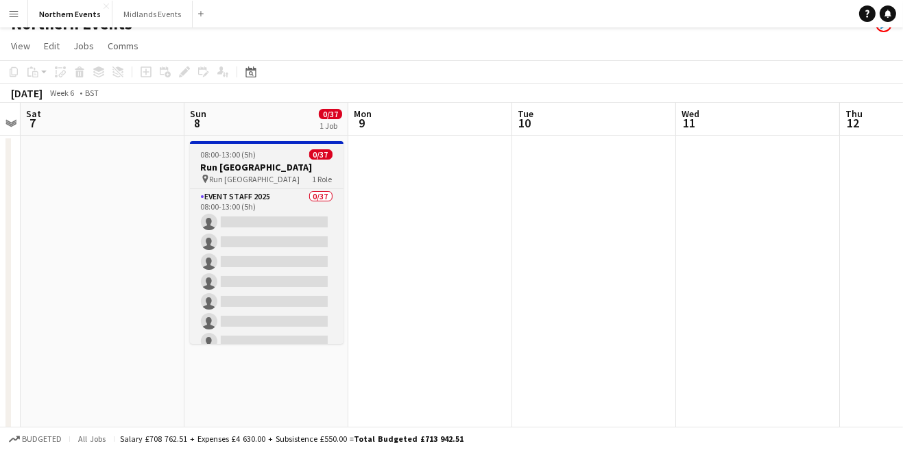
click at [277, 174] on span "Run [GEOGRAPHIC_DATA]" at bounding box center [255, 179] width 90 height 10
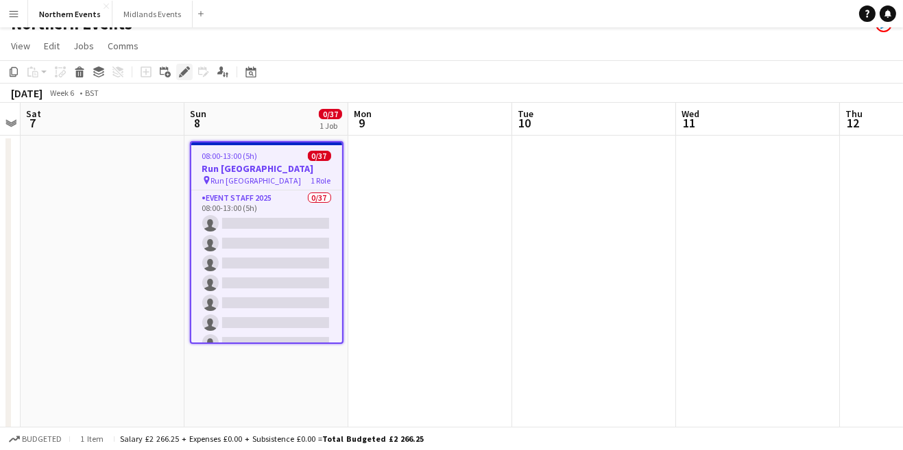
click at [189, 77] on div "Edit" at bounding box center [184, 72] width 16 height 16
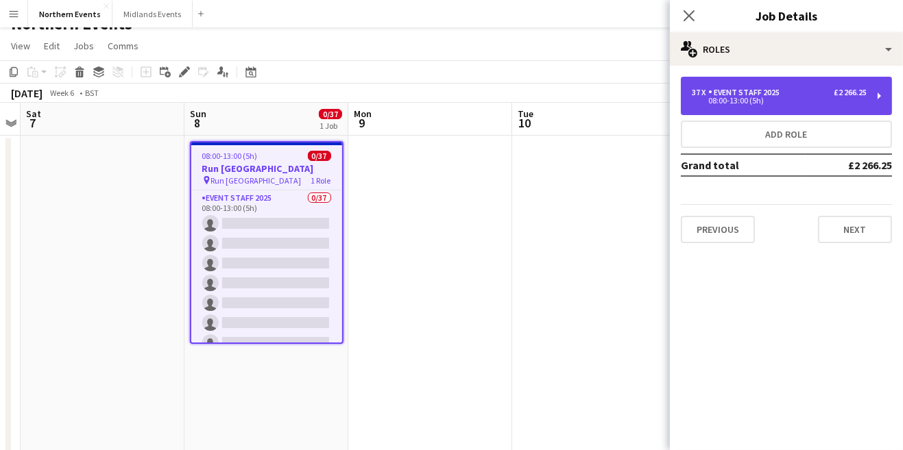
click at [775, 103] on div "08:00-13:00 (5h)" at bounding box center [779, 100] width 175 height 7
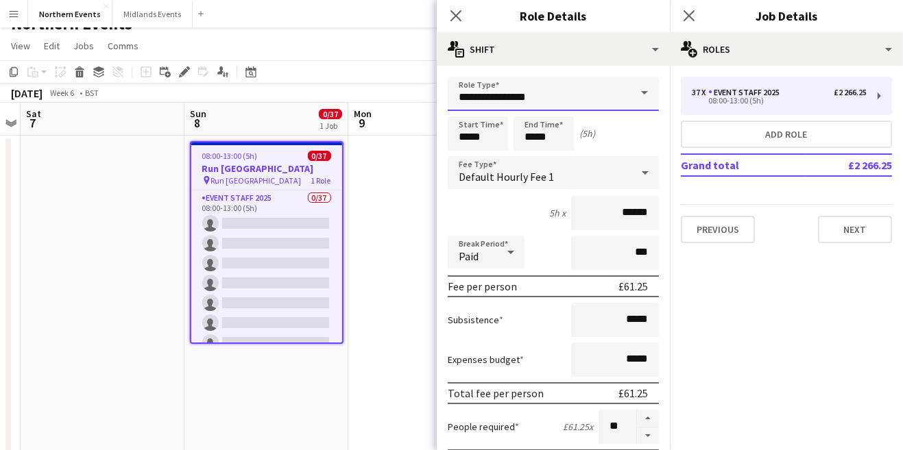
click at [588, 97] on input "**********" at bounding box center [553, 94] width 211 height 34
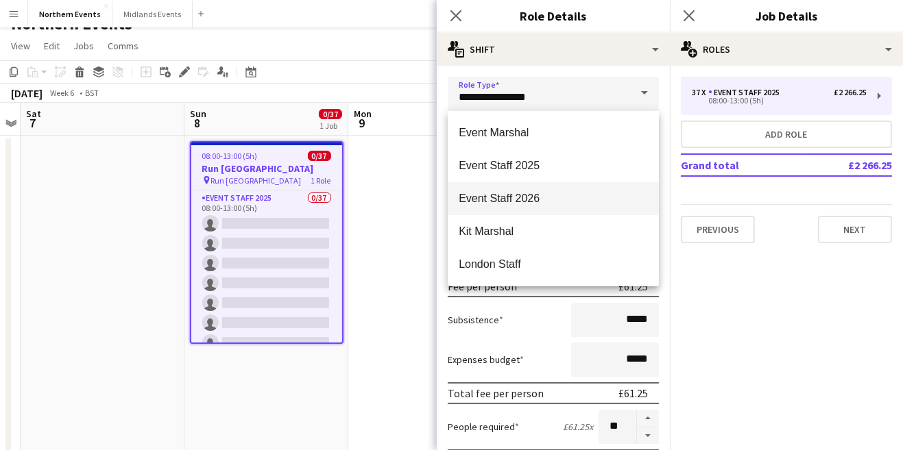
click at [546, 202] on span "Event Staff 2026" at bounding box center [553, 198] width 189 height 13
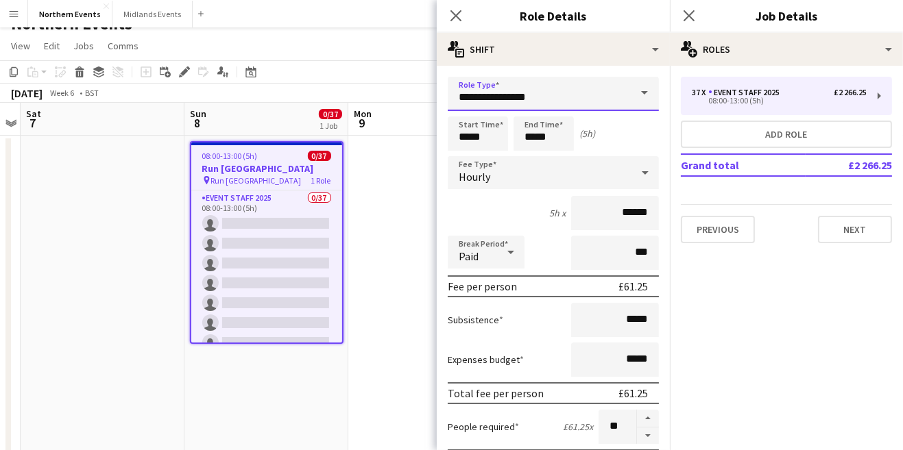
type input "**********"
click at [689, 21] on icon "Close pop-in" at bounding box center [688, 15] width 13 height 13
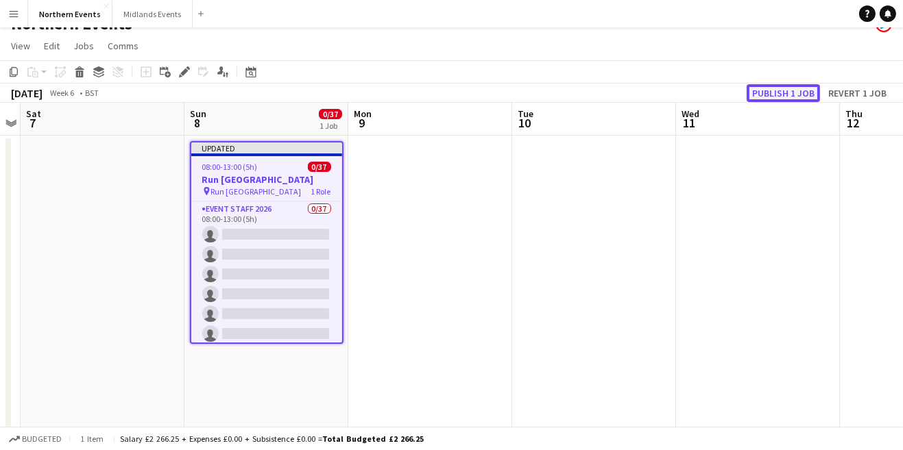
click at [779, 91] on button "Publish 1 job" at bounding box center [783, 93] width 73 height 18
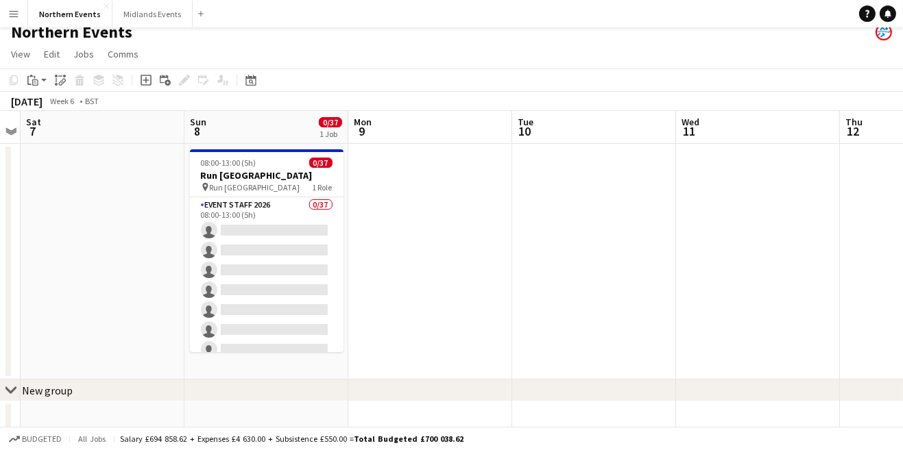
scroll to position [25, 0]
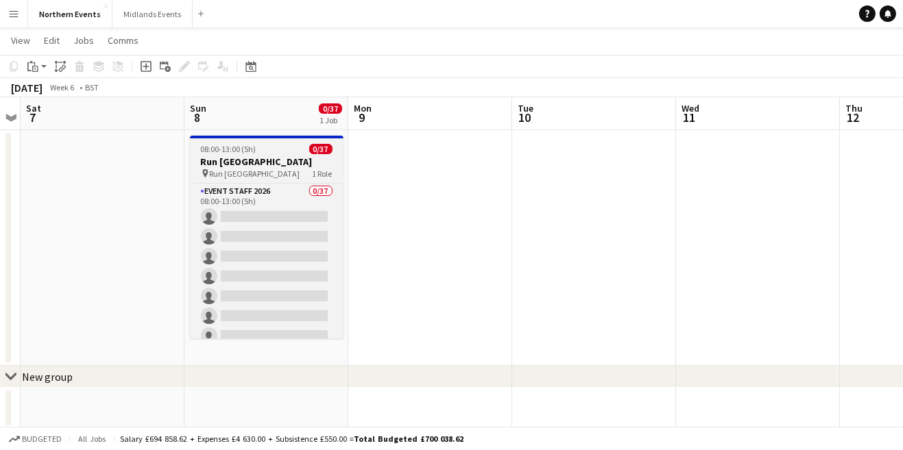
click at [233, 162] on h3 "Run [GEOGRAPHIC_DATA]" at bounding box center [267, 162] width 154 height 12
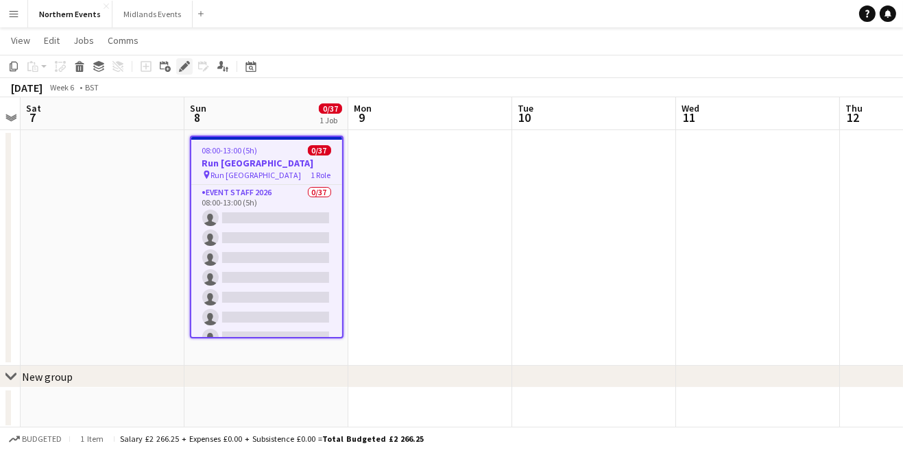
click at [180, 70] on icon at bounding box center [180, 70] width 3 height 3
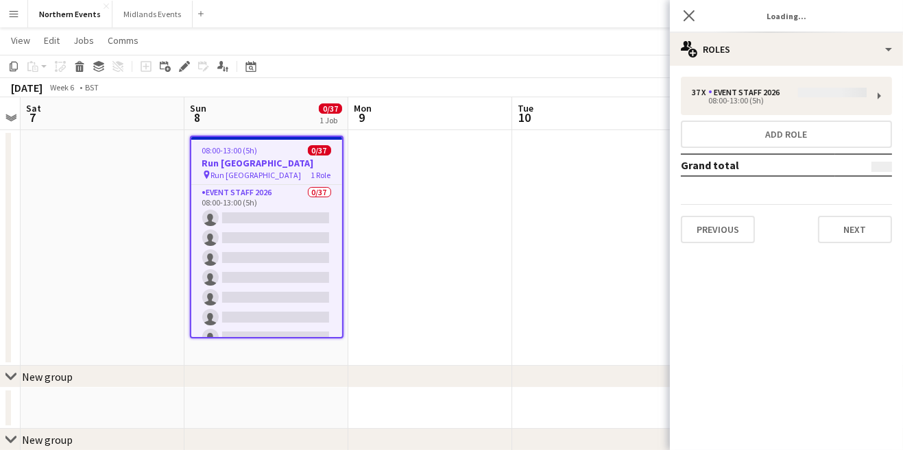
click at [574, 344] on app-date-cell at bounding box center [594, 248] width 164 height 236
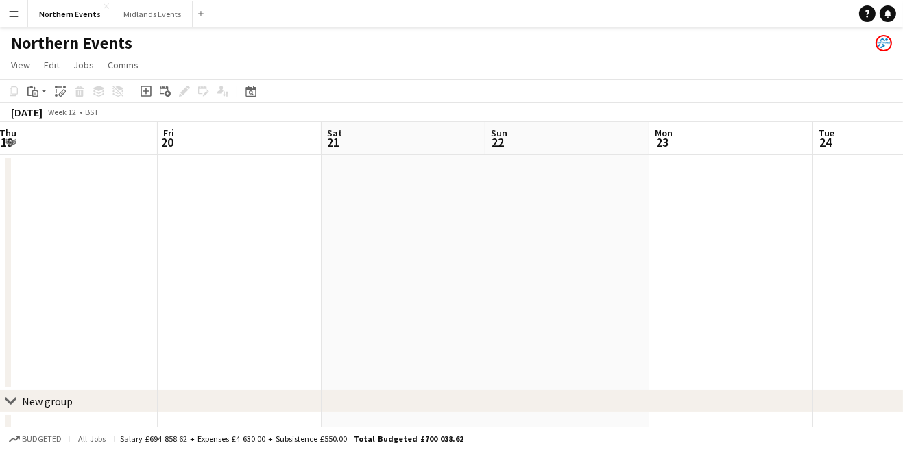
scroll to position [0, 499]
click at [251, 93] on icon "Date picker" at bounding box center [250, 91] width 11 height 11
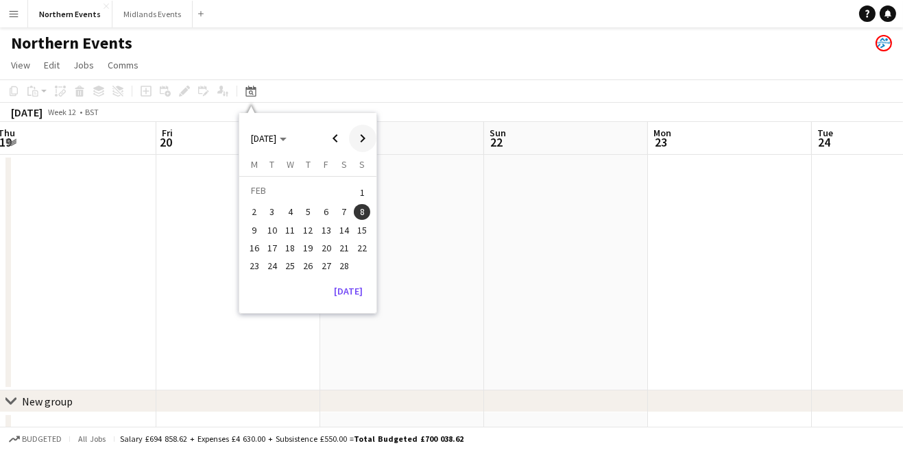
click at [365, 143] on span "Next month" at bounding box center [362, 138] width 27 height 27
click at [362, 147] on span "Next month" at bounding box center [362, 138] width 27 height 27
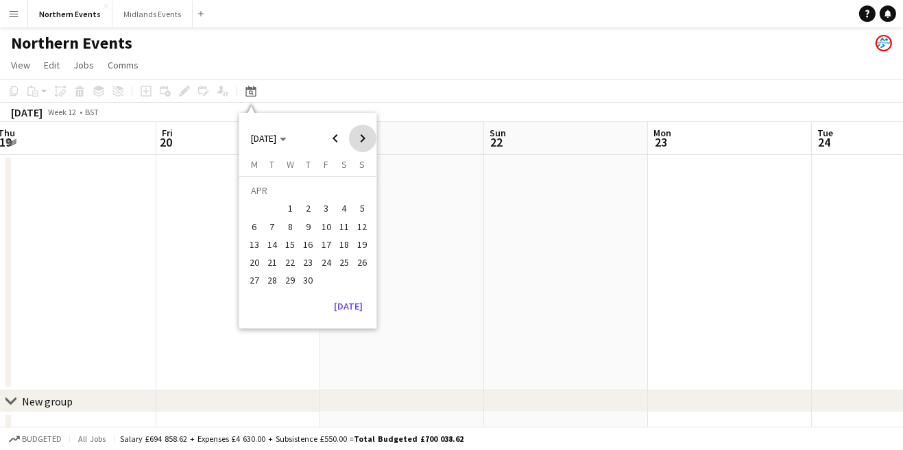
click at [362, 146] on span "Next month" at bounding box center [362, 138] width 27 height 27
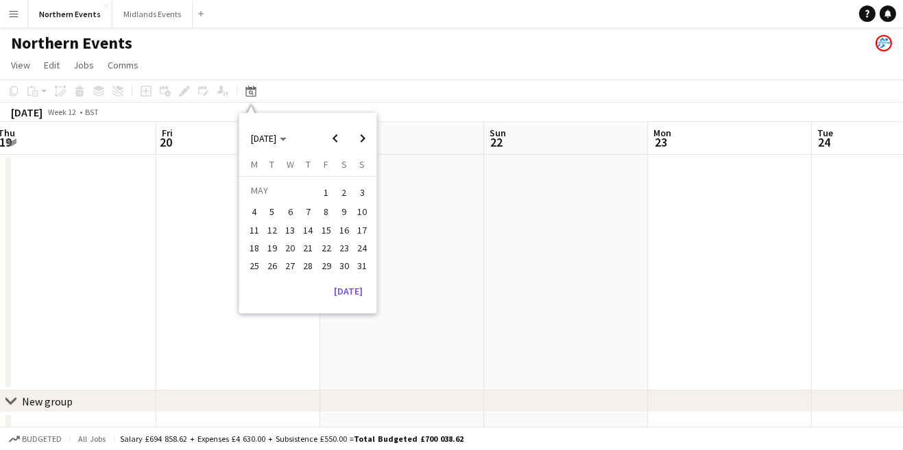
click at [365, 222] on span "17" at bounding box center [362, 230] width 16 height 16
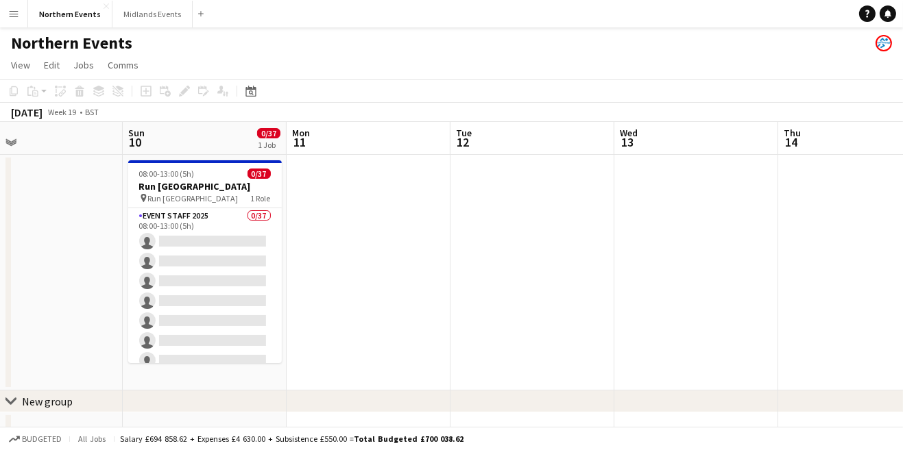
scroll to position [0, 365]
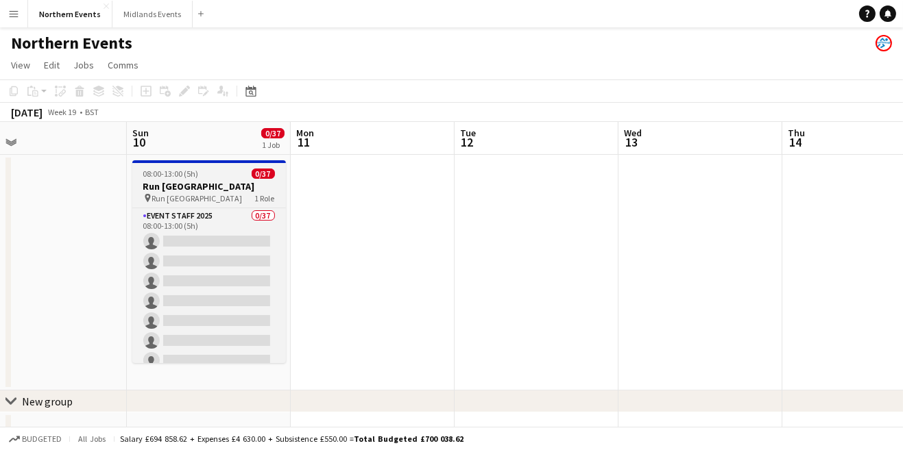
click at [180, 187] on h3 "Run [GEOGRAPHIC_DATA]" at bounding box center [209, 186] width 154 height 12
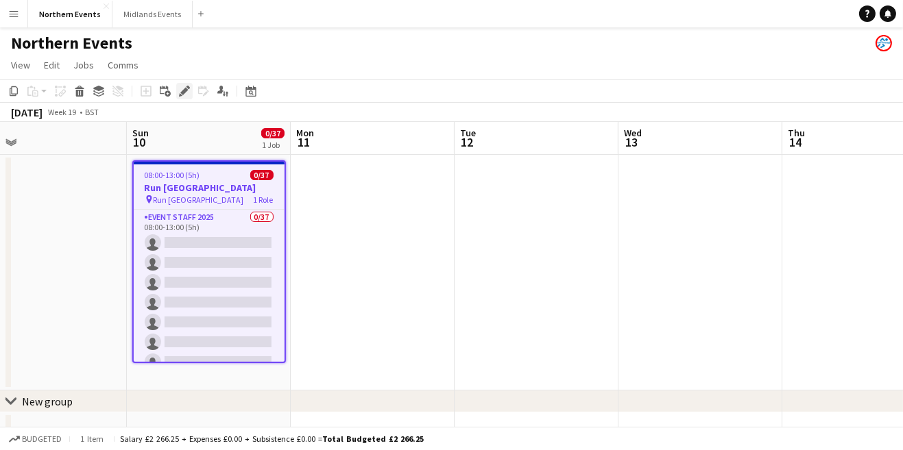
click at [184, 90] on icon at bounding box center [184, 92] width 8 height 8
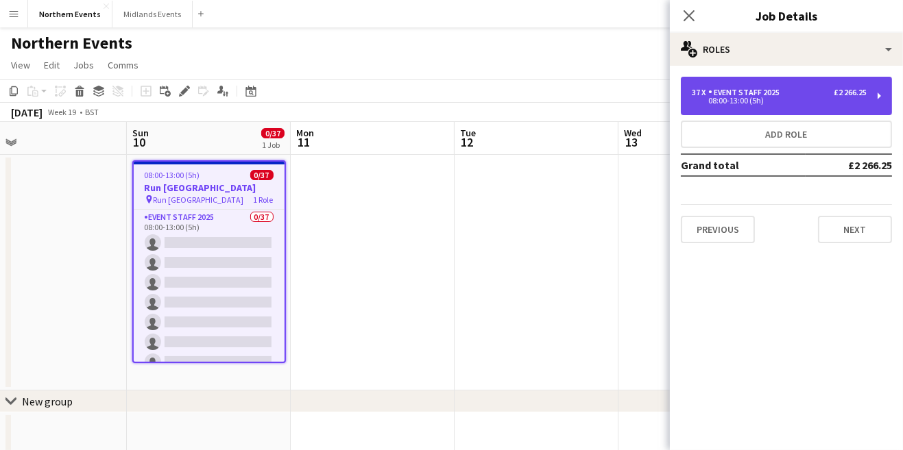
click at [780, 96] on div "Event Staff 2025" at bounding box center [746, 93] width 77 height 10
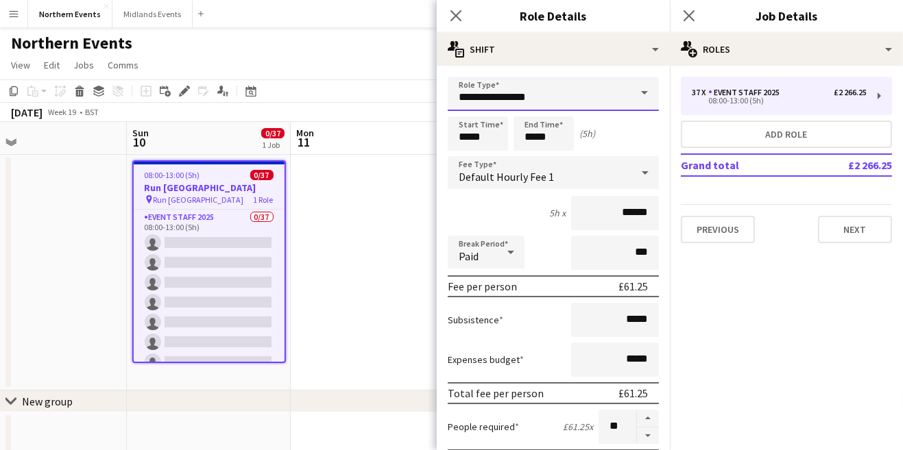
click at [599, 96] on input "**********" at bounding box center [553, 94] width 211 height 34
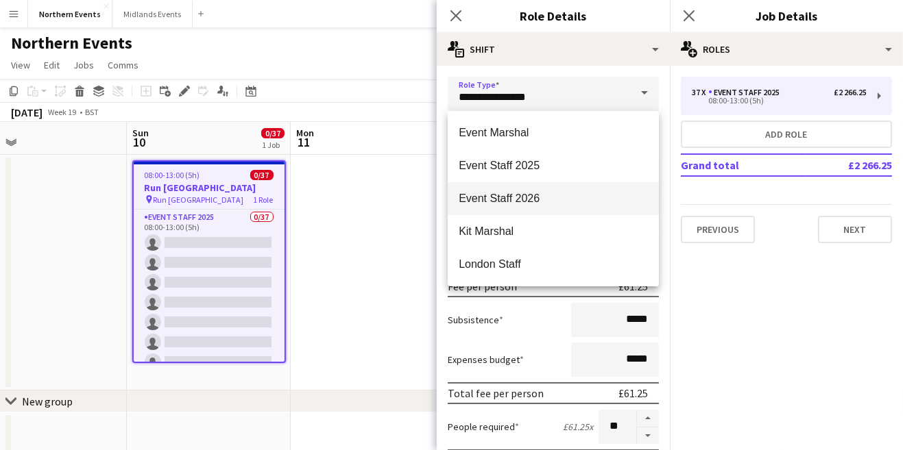
click at [543, 203] on span "Event Staff 2026" at bounding box center [553, 198] width 189 height 13
type input "**********"
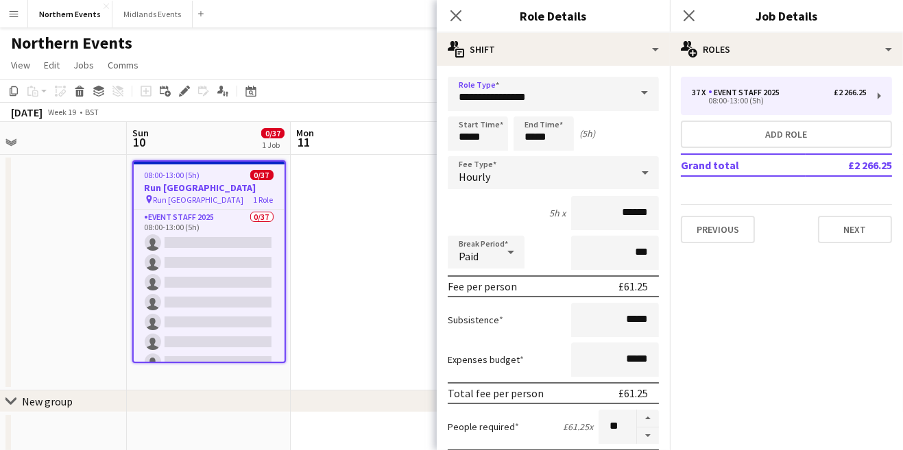
click at [385, 256] on app-date-cell at bounding box center [373, 273] width 164 height 236
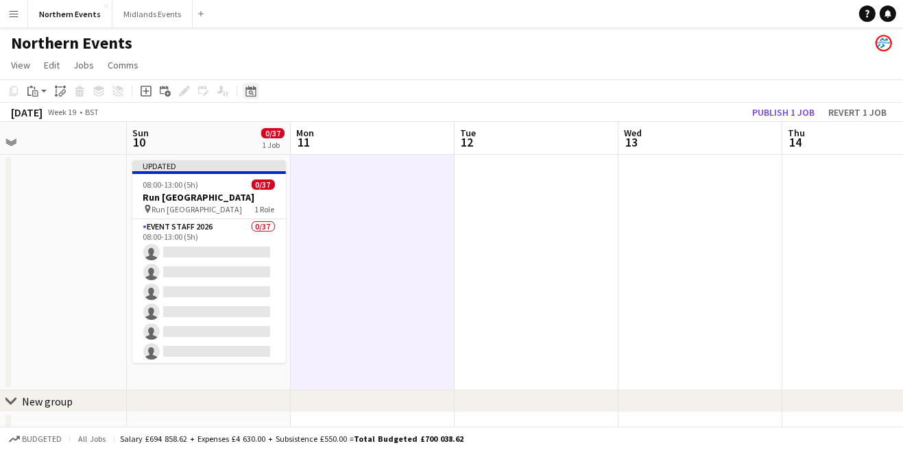
click at [257, 92] on div "Date picker" at bounding box center [251, 91] width 16 height 16
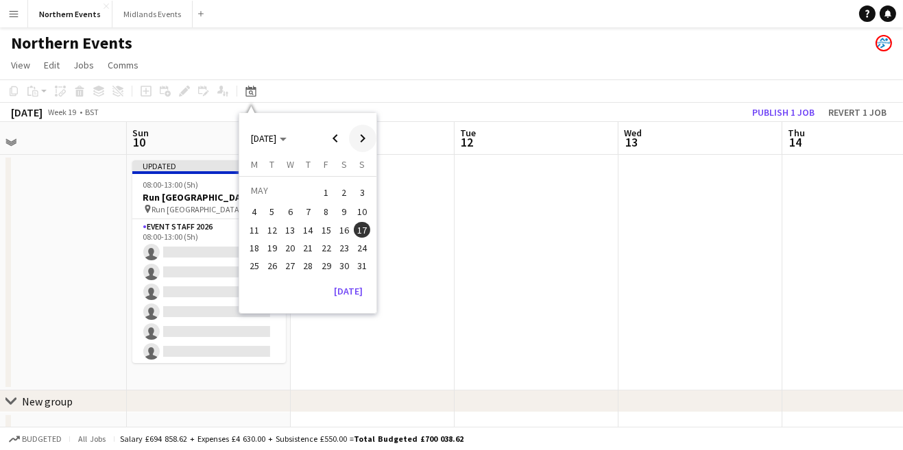
click at [361, 138] on span "Next month" at bounding box center [362, 138] width 27 height 27
click at [358, 142] on span "Next month" at bounding box center [362, 138] width 27 height 27
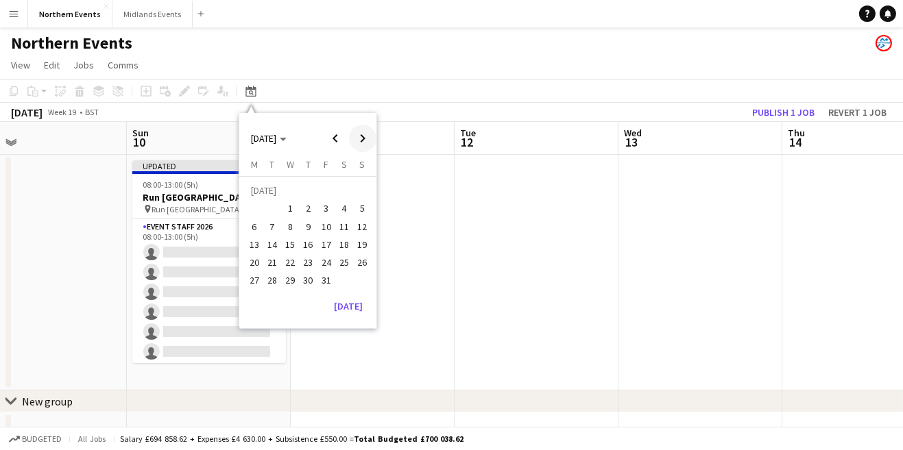
click at [365, 143] on span "Next month" at bounding box center [362, 138] width 27 height 27
click at [359, 145] on span "Next month" at bounding box center [362, 138] width 27 height 27
click at [368, 230] on span "13" at bounding box center [362, 227] width 16 height 16
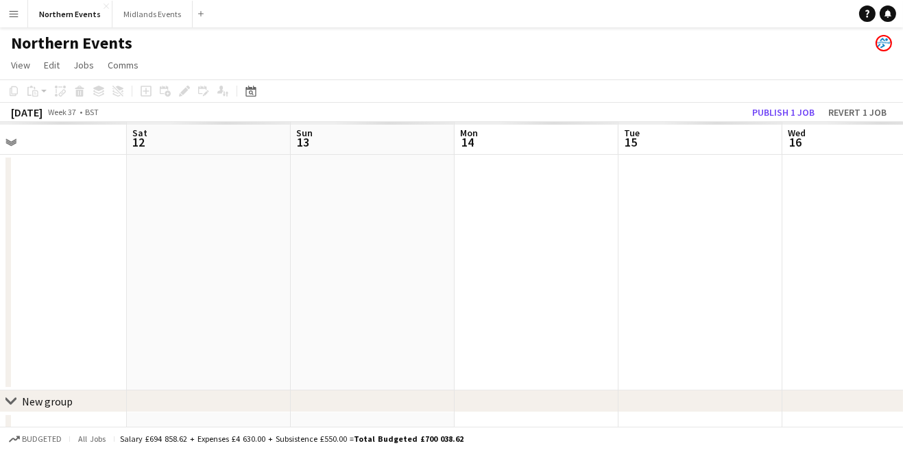
scroll to position [0, 471]
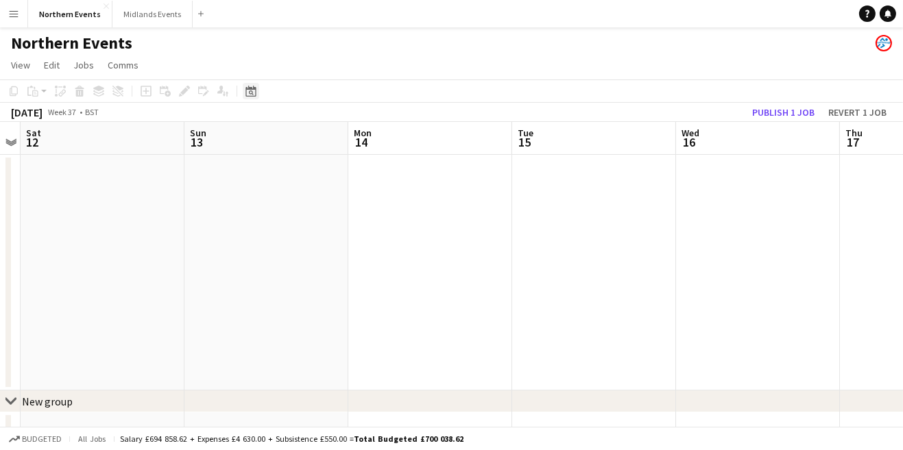
click at [250, 97] on icon at bounding box center [250, 91] width 10 height 11
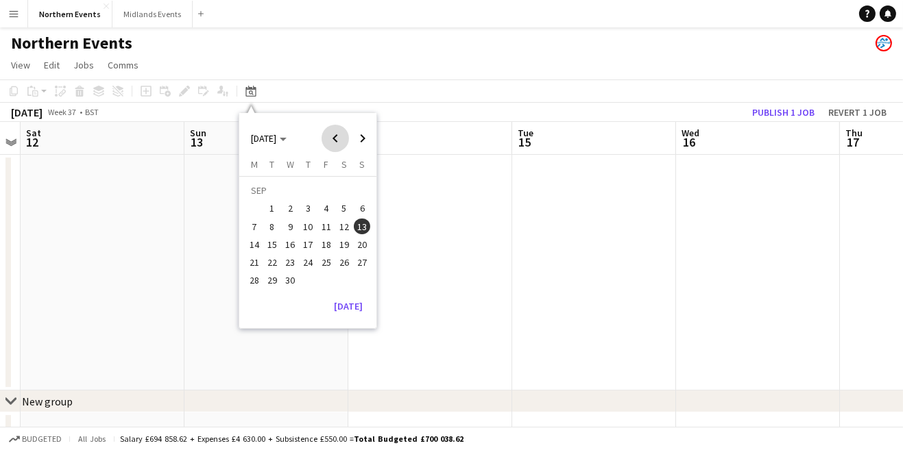
click at [330, 141] on span "Previous month" at bounding box center [335, 138] width 27 height 27
click at [333, 137] on span "Previous month" at bounding box center [335, 138] width 27 height 27
click at [366, 228] on span "12" at bounding box center [362, 227] width 16 height 16
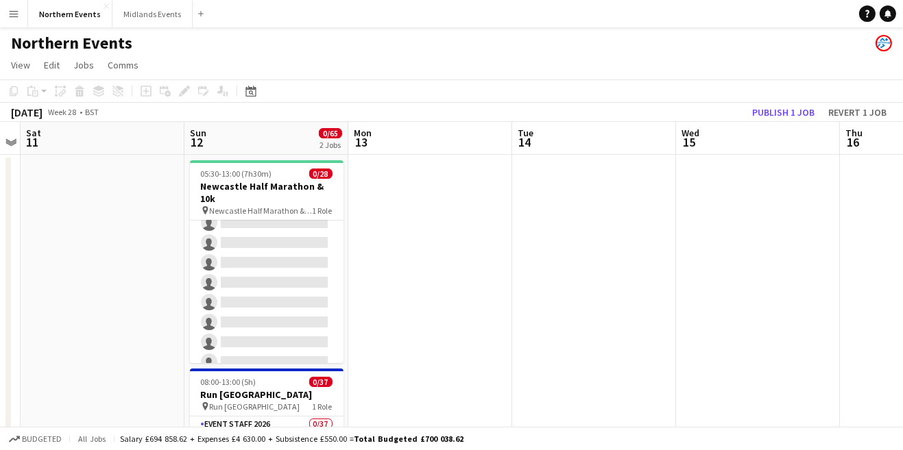
scroll to position [34, 0]
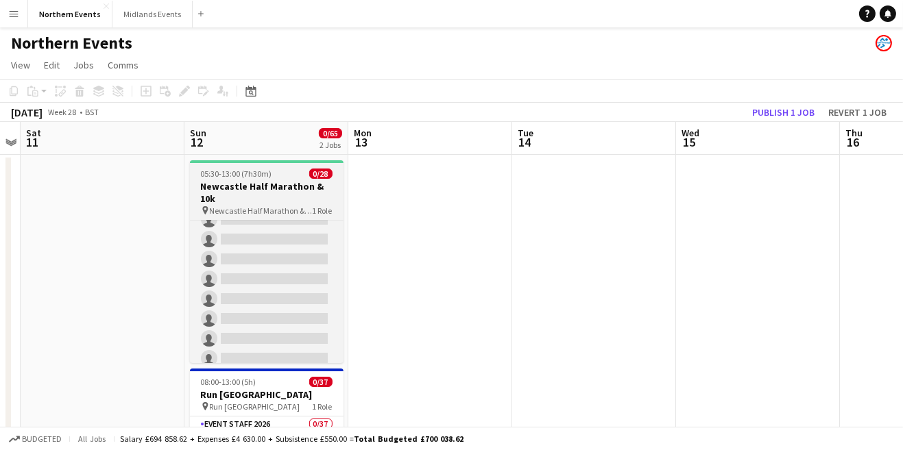
click at [286, 190] on h3 "Newcastle Half Marathon & 10k" at bounding box center [267, 192] width 154 height 25
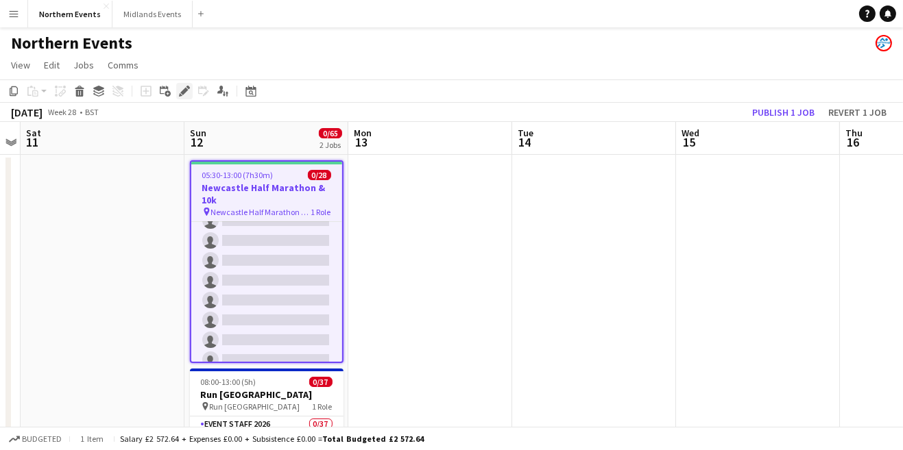
click at [186, 97] on div "Edit" at bounding box center [184, 91] width 16 height 16
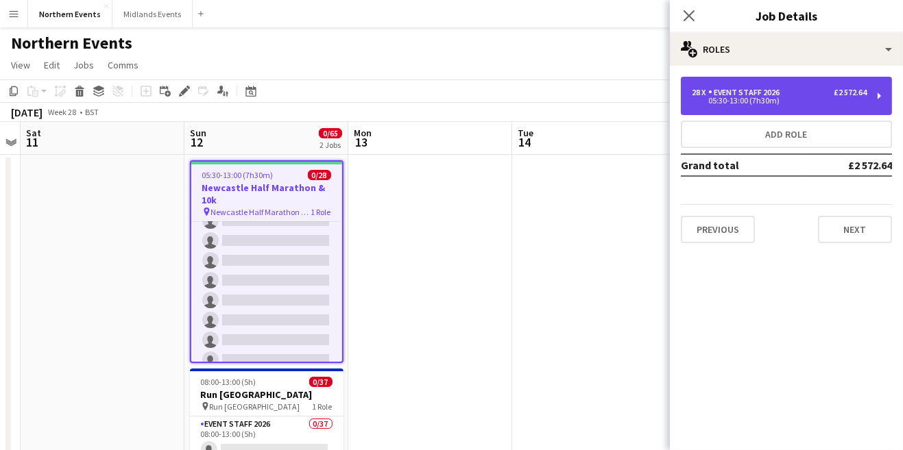
click at [782, 101] on div "05:30-13:00 (7h30m)" at bounding box center [779, 100] width 175 height 7
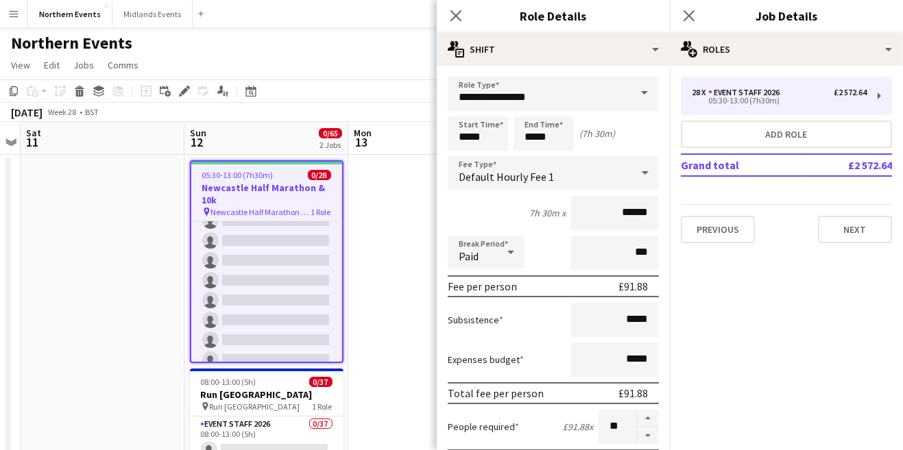
click at [358, 244] on app-date-cell at bounding box center [430, 377] width 164 height 444
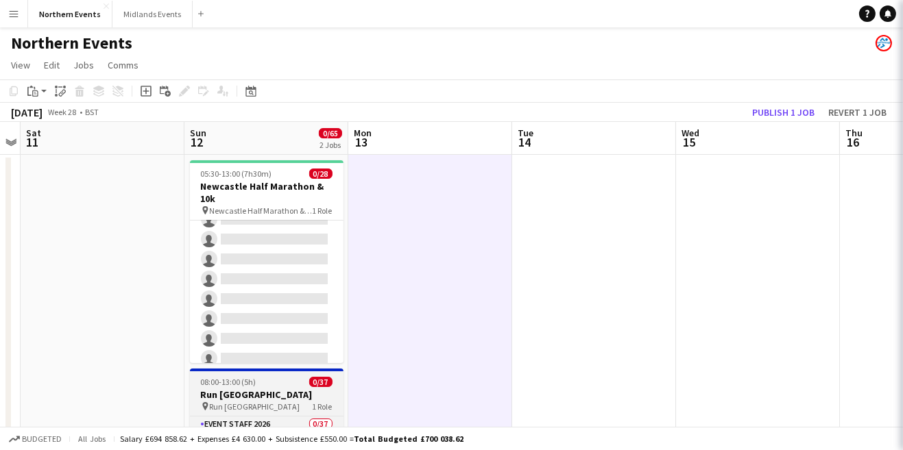
click at [281, 396] on h3 "Run [GEOGRAPHIC_DATA]" at bounding box center [267, 395] width 154 height 12
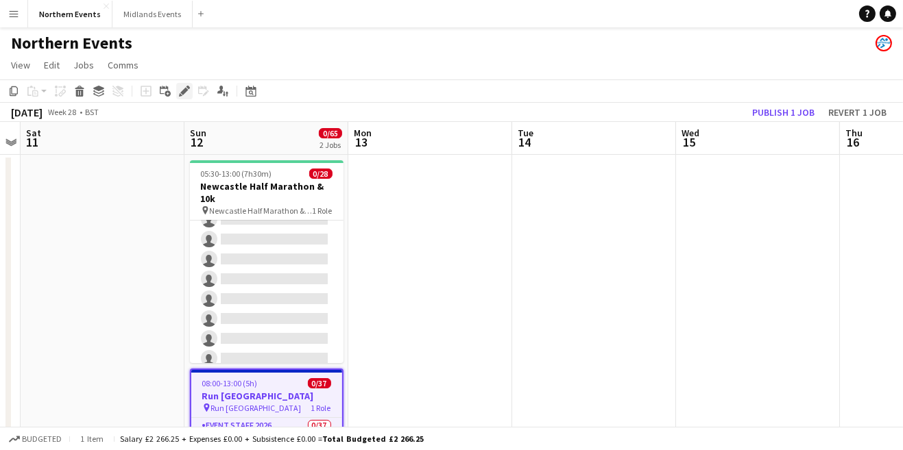
click at [180, 95] on icon at bounding box center [180, 94] width 3 height 3
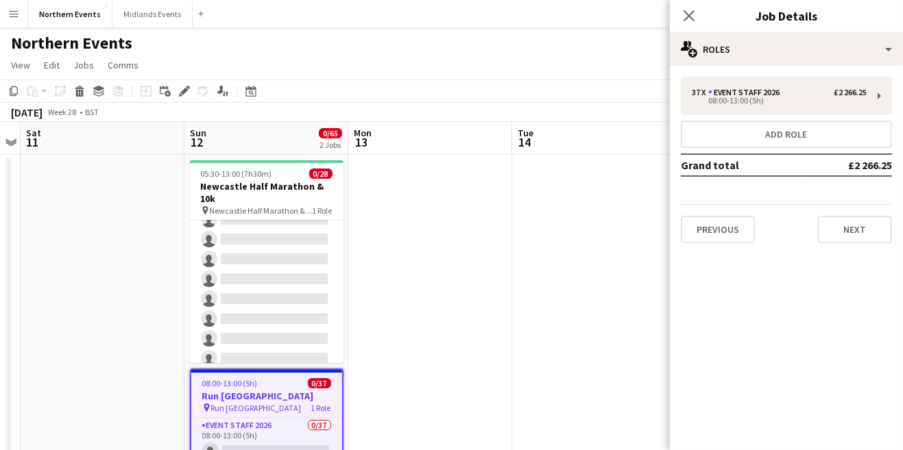
click at [561, 291] on app-date-cell at bounding box center [594, 377] width 164 height 444
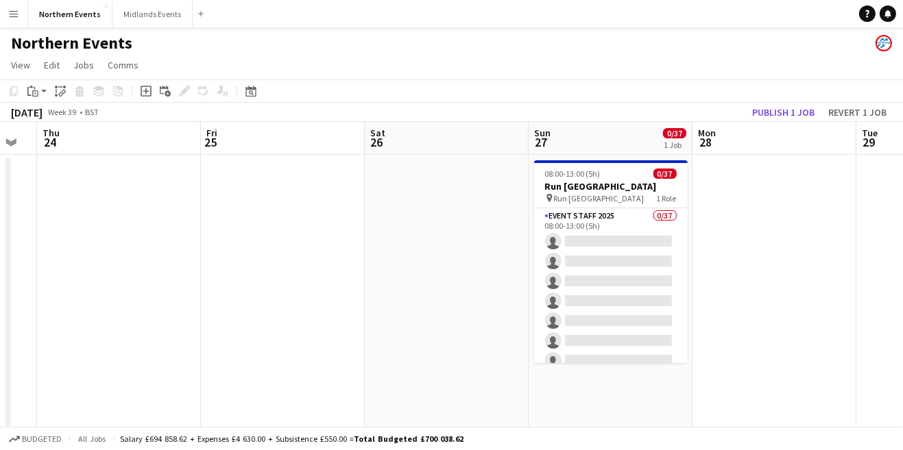
scroll to position [0, 623]
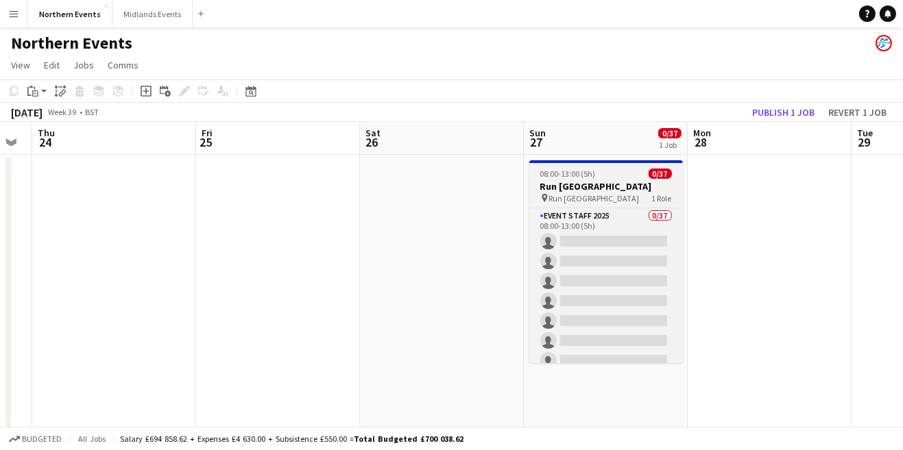
click at [600, 191] on h3 "Run [GEOGRAPHIC_DATA]" at bounding box center [606, 186] width 154 height 12
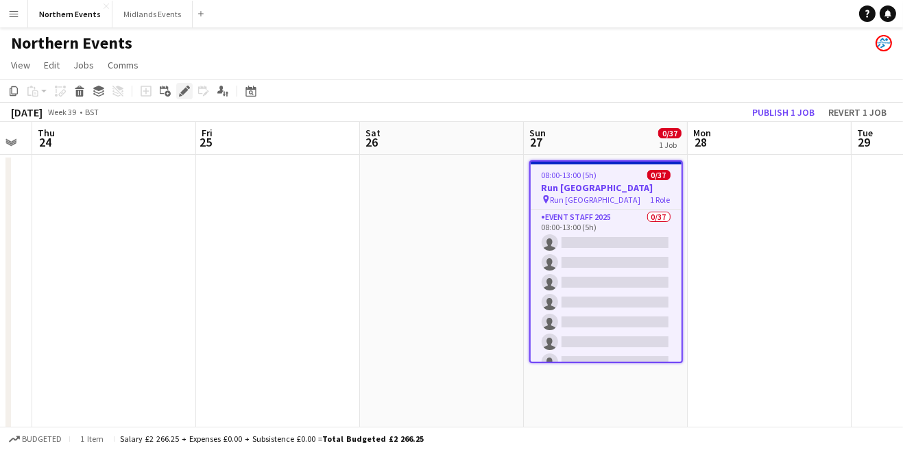
click at [184, 92] on icon at bounding box center [184, 92] width 8 height 8
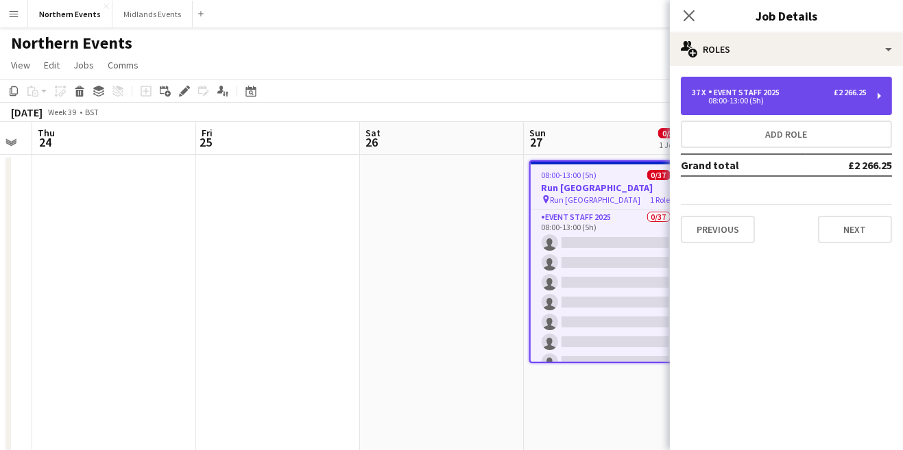
click at [876, 105] on div "37 x Event Staff 2025 £2 266.25 08:00-13:00 (5h)" at bounding box center [786, 96] width 211 height 38
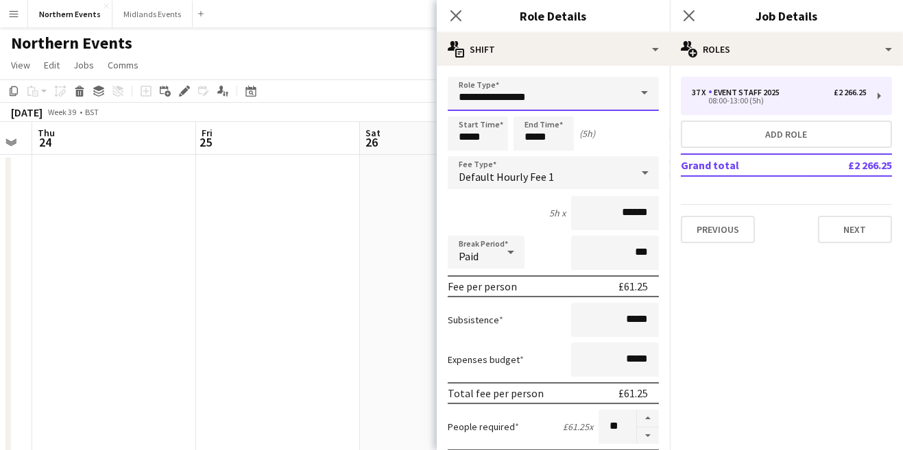
click at [609, 100] on input "**********" at bounding box center [553, 94] width 211 height 34
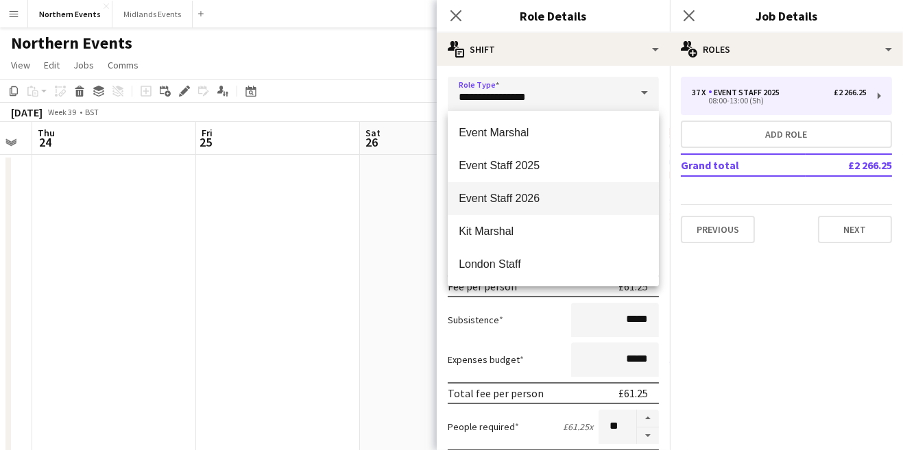
click at [551, 203] on span "Event Staff 2026" at bounding box center [553, 198] width 189 height 13
type input "**********"
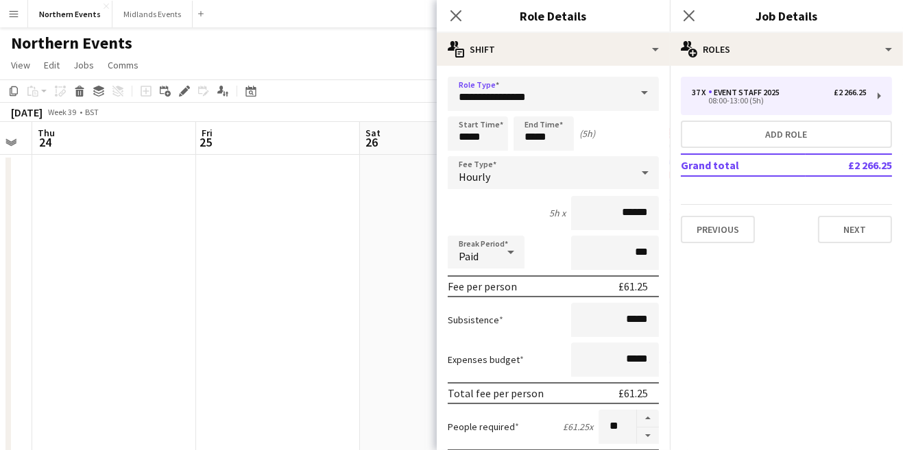
click at [370, 284] on app-date-cell at bounding box center [442, 377] width 164 height 444
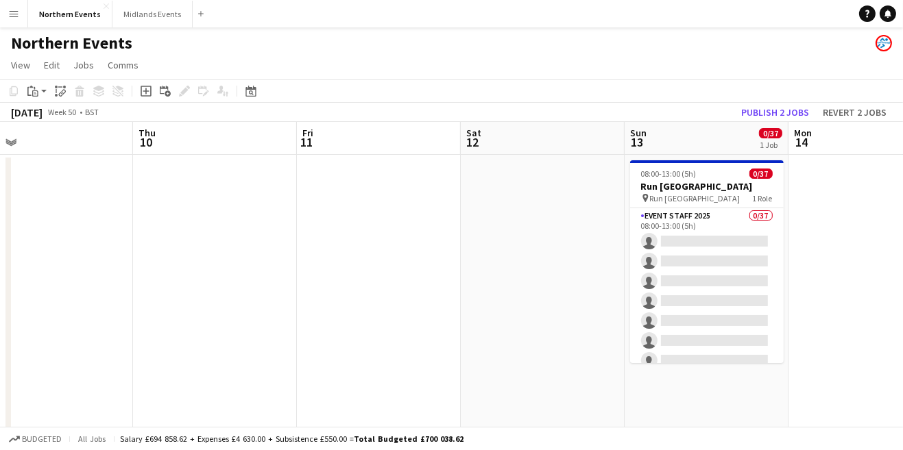
scroll to position [0, 522]
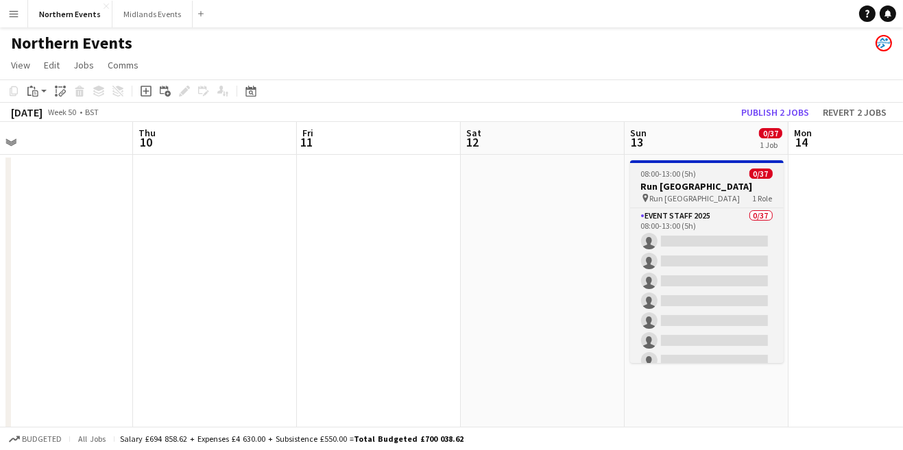
click at [697, 190] on h3 "Run [GEOGRAPHIC_DATA]" at bounding box center [707, 186] width 154 height 12
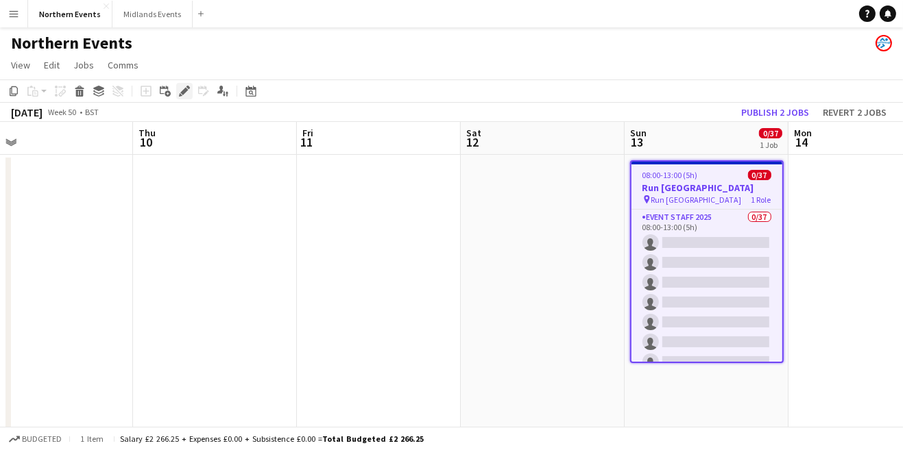
click at [183, 90] on icon at bounding box center [184, 92] width 8 height 8
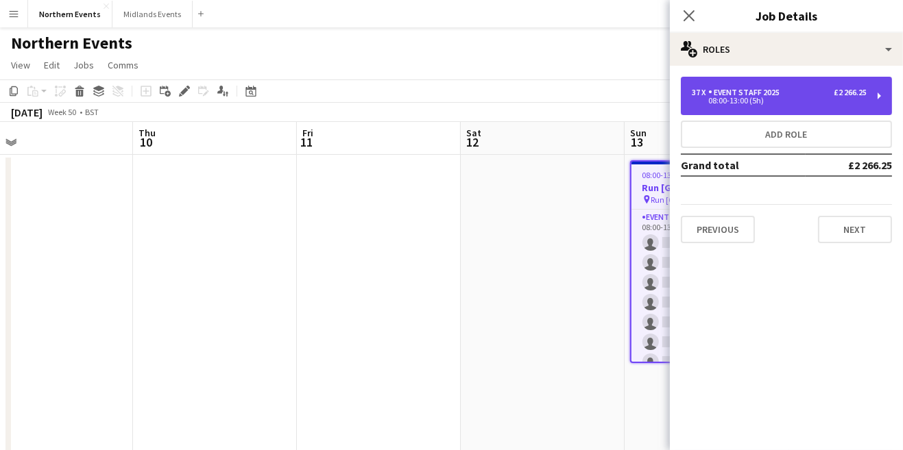
click at [813, 95] on div "37 x Event Staff 2025 £2 266.25" at bounding box center [779, 93] width 175 height 10
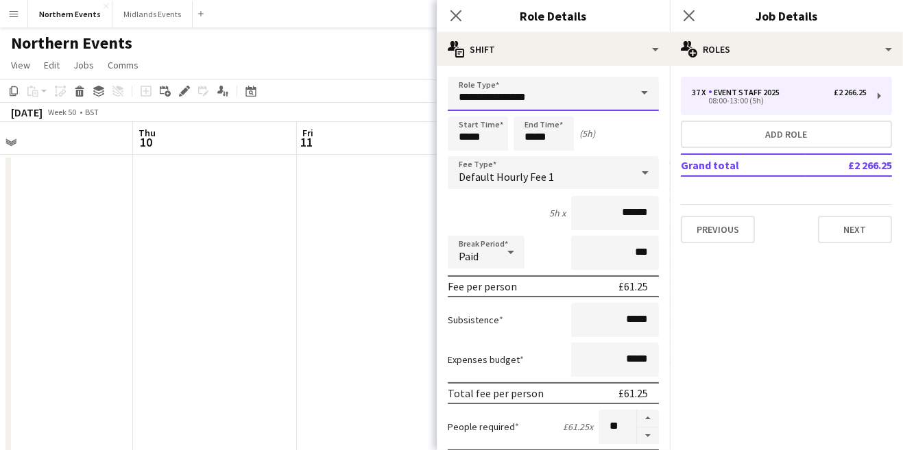
click at [597, 99] on input "**********" at bounding box center [553, 94] width 211 height 34
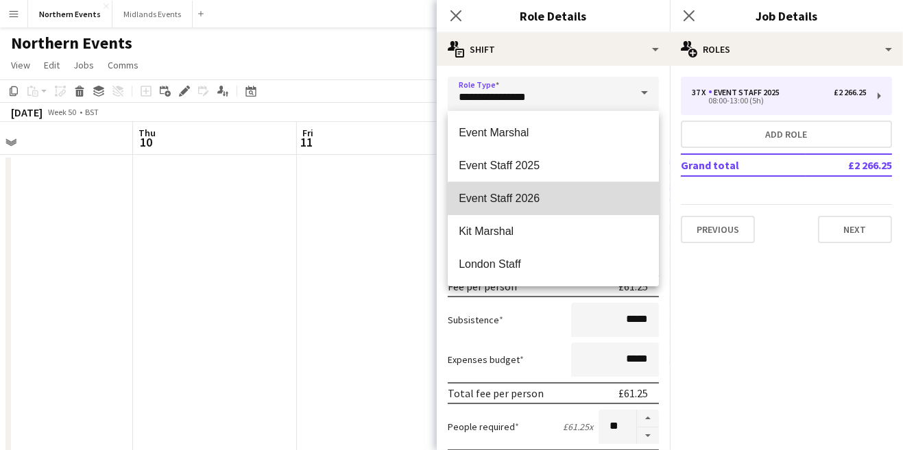
click at [554, 201] on span "Event Staff 2026" at bounding box center [553, 198] width 189 height 13
type input "**********"
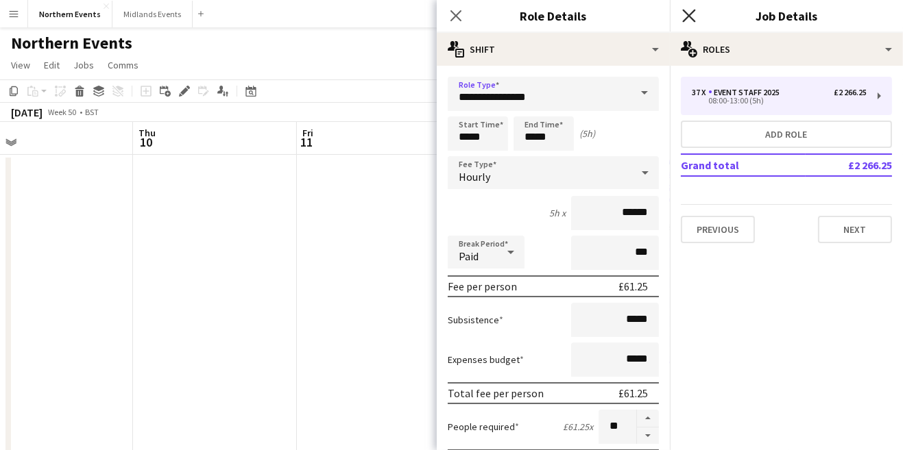
click at [689, 18] on icon "Close pop-in" at bounding box center [688, 15] width 13 height 13
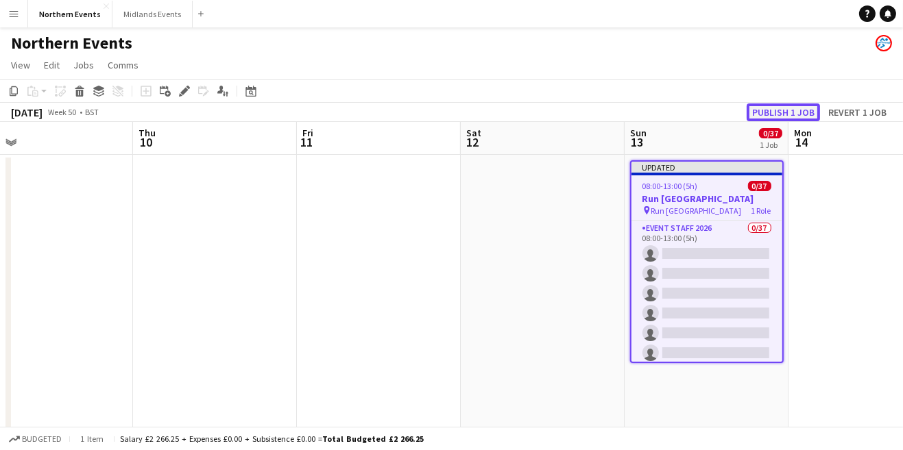
click at [777, 112] on button "Publish 1 job" at bounding box center [783, 113] width 73 height 18
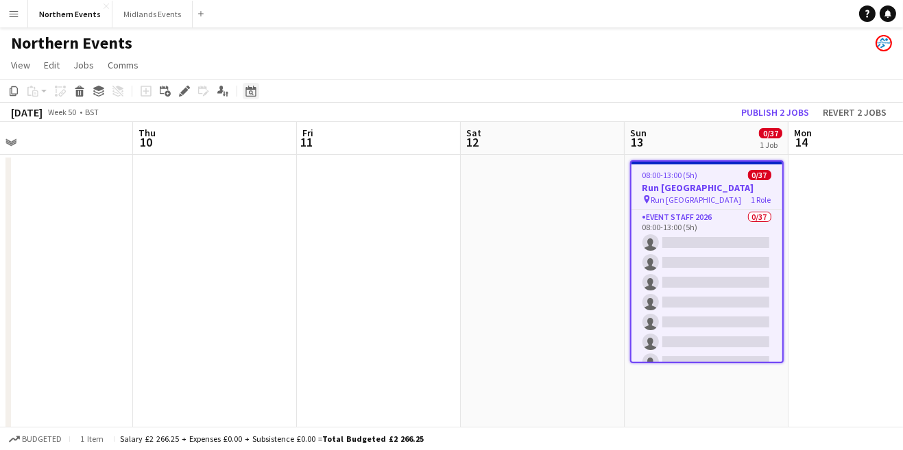
click at [250, 96] on icon at bounding box center [250, 91] width 10 height 11
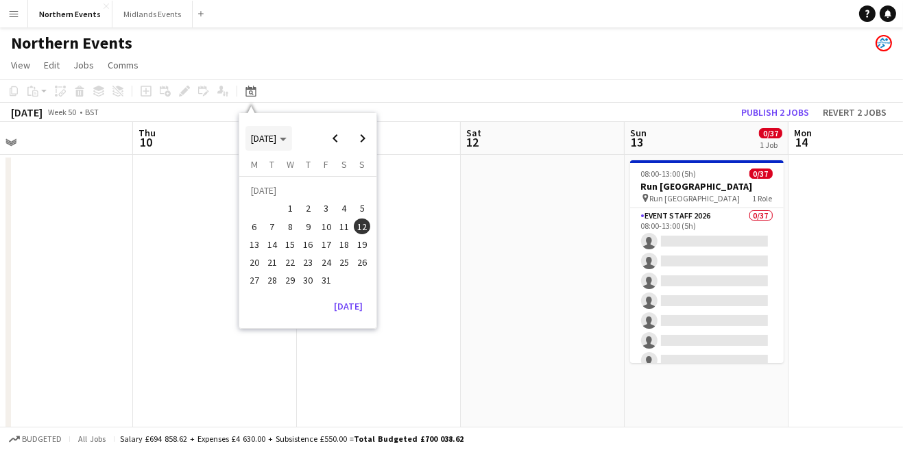
click at [287, 140] on span "[DATE]" at bounding box center [269, 138] width 36 height 12
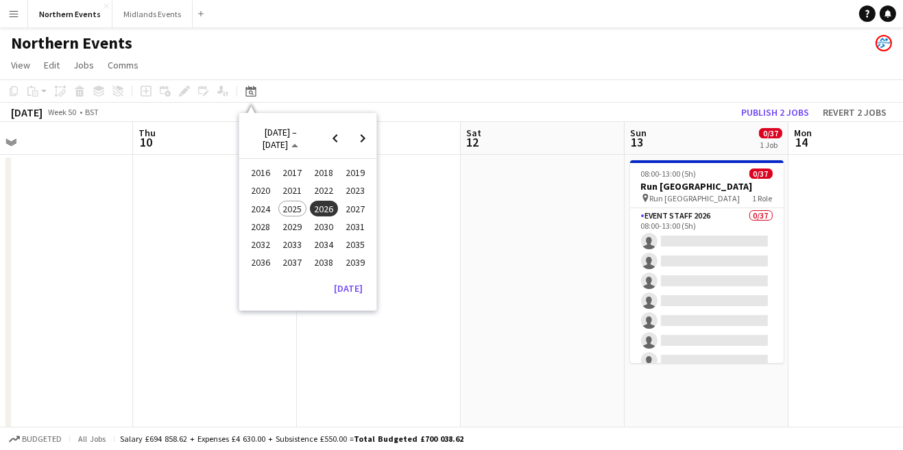
click at [297, 213] on span "2025" at bounding box center [292, 209] width 28 height 16
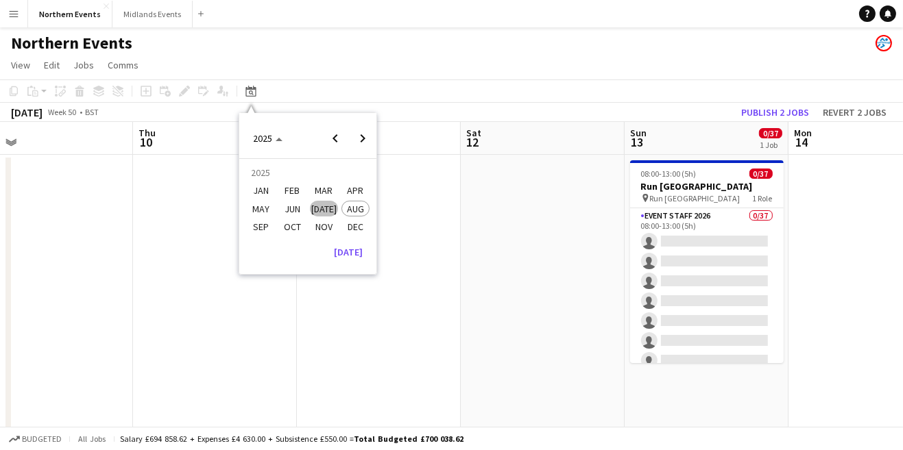
click at [296, 213] on span "JUN" at bounding box center [292, 209] width 28 height 16
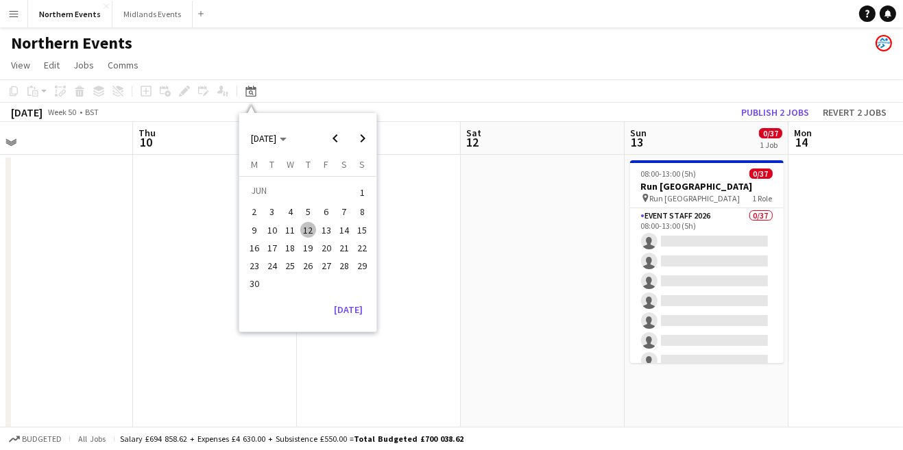
click at [365, 233] on span "15" at bounding box center [362, 230] width 16 height 16
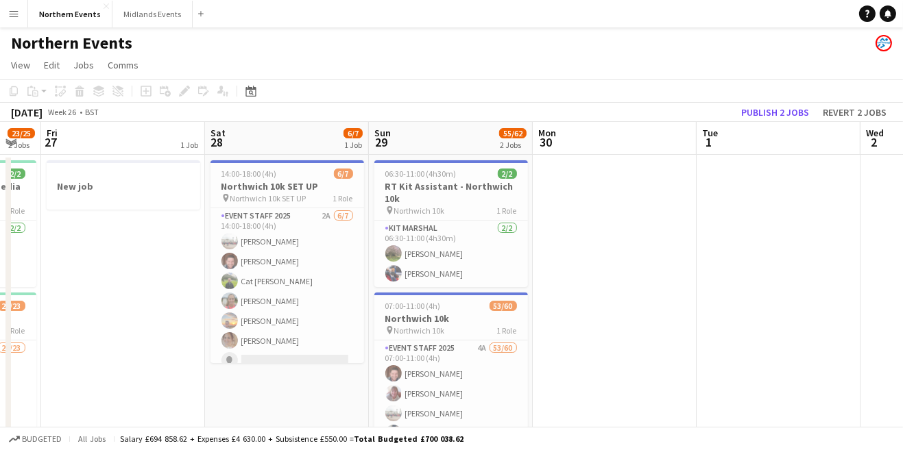
scroll to position [3, 0]
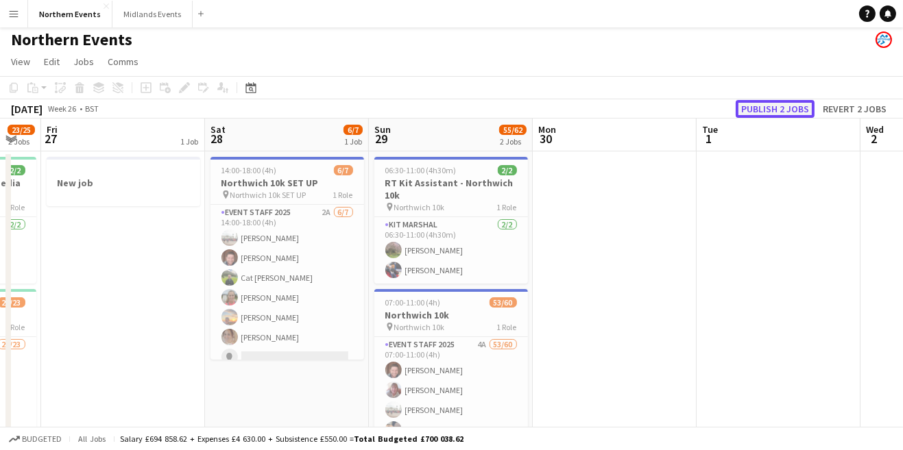
click at [784, 103] on button "Publish 2 jobs" at bounding box center [775, 109] width 79 height 18
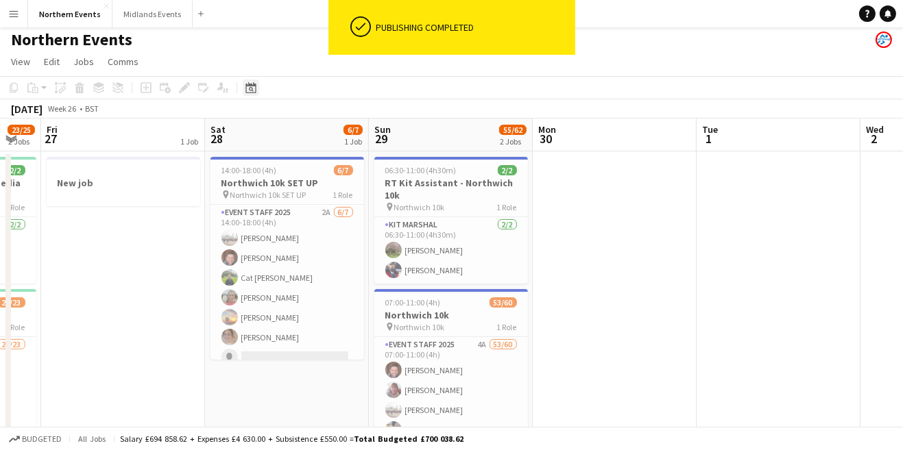
click at [253, 86] on icon "Date picker" at bounding box center [250, 87] width 11 height 11
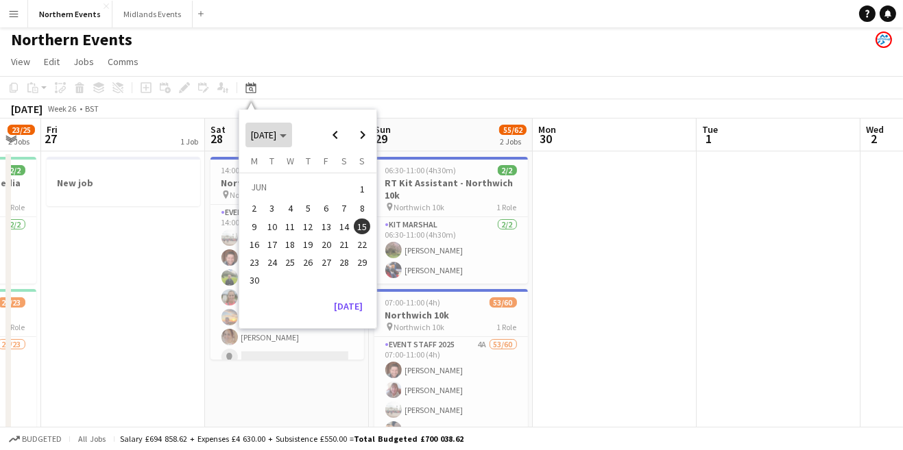
click at [287, 138] on span "[DATE]" at bounding box center [269, 135] width 36 height 12
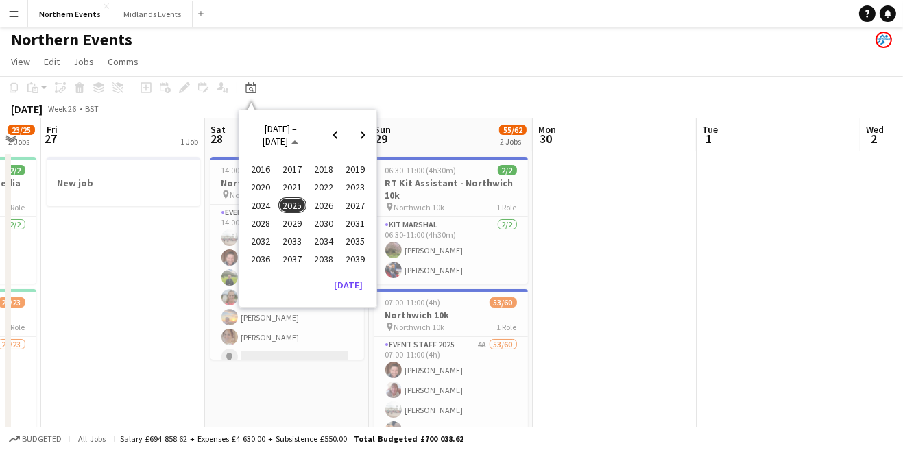
click at [329, 211] on span "2026" at bounding box center [324, 205] width 28 height 16
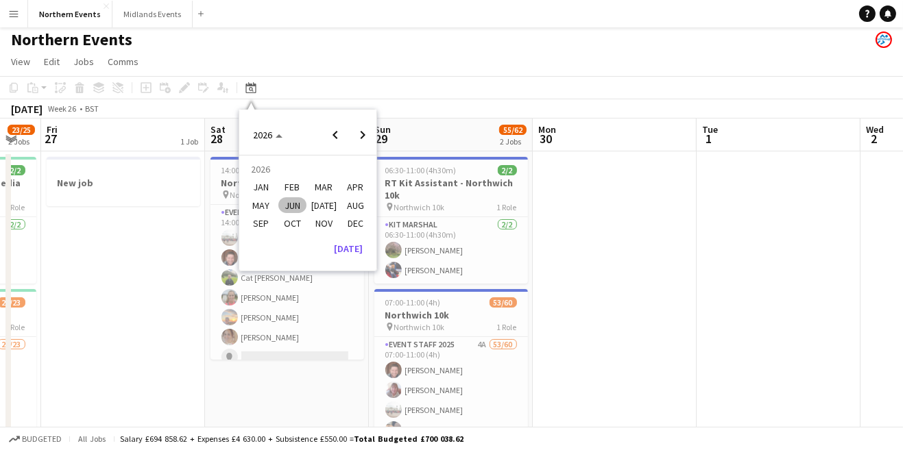
click at [261, 182] on span "JAN" at bounding box center [261, 188] width 28 height 16
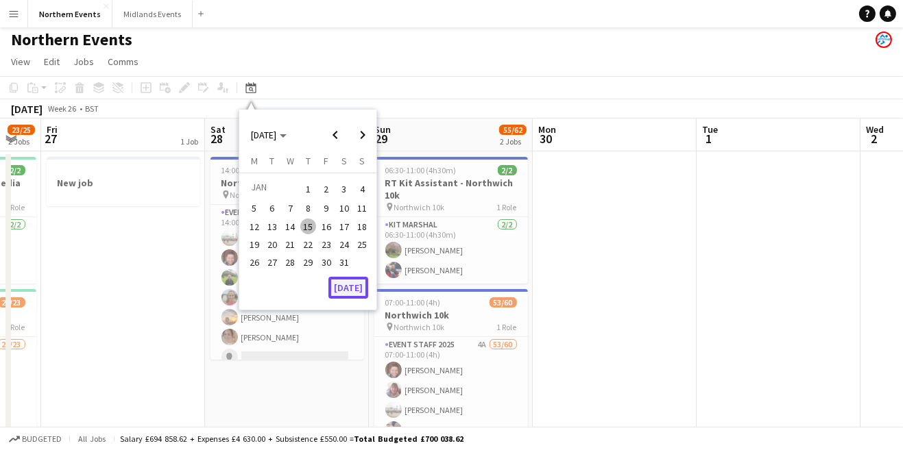
click at [354, 283] on button "[DATE]" at bounding box center [348, 288] width 40 height 22
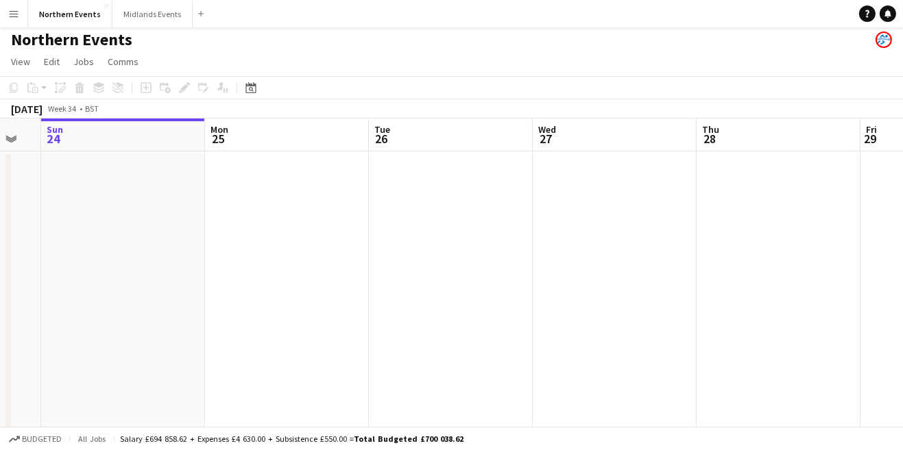
scroll to position [0, 471]
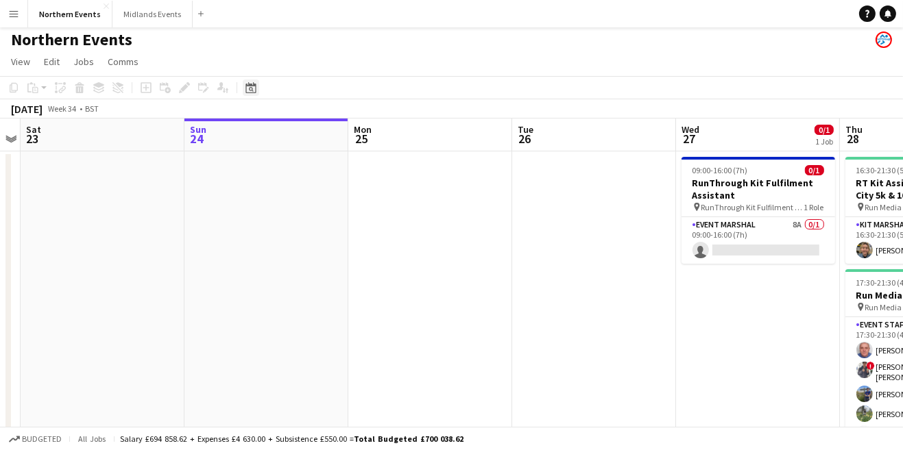
click at [251, 89] on icon "Date picker" at bounding box center [250, 87] width 11 height 11
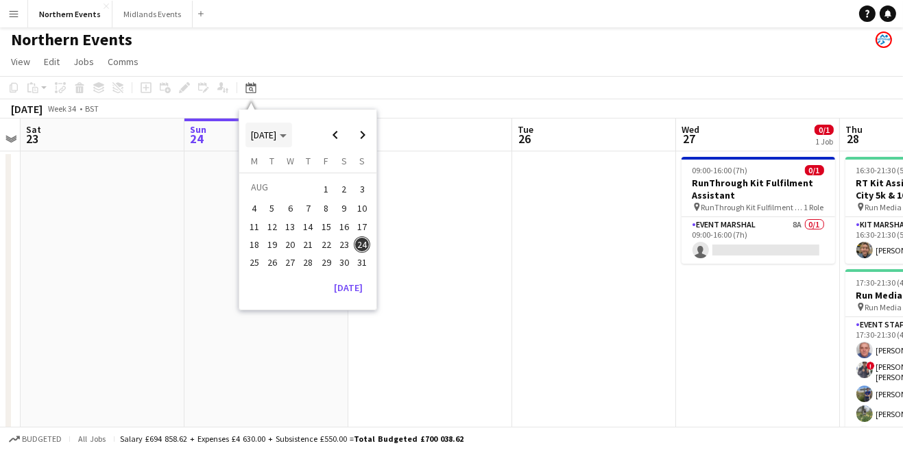
click at [287, 135] on icon "Choose month and year" at bounding box center [283, 135] width 7 height 3
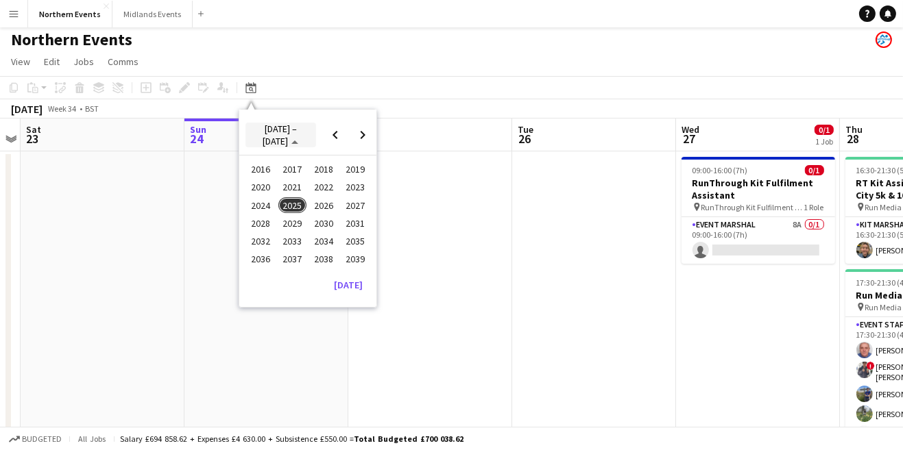
click at [300, 144] on span "Choose date" at bounding box center [280, 135] width 71 height 33
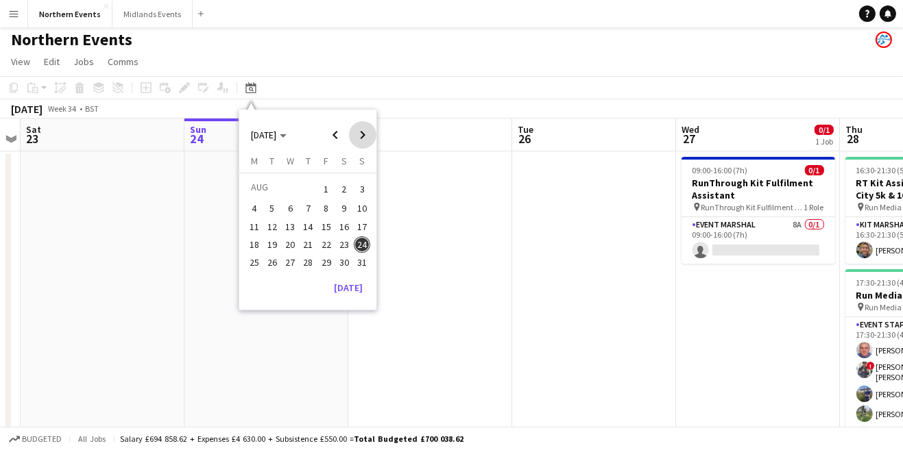
click at [354, 141] on span "Next month" at bounding box center [362, 134] width 27 height 27
click at [355, 141] on span "Next month" at bounding box center [362, 134] width 27 height 27
click at [361, 143] on span "Next month" at bounding box center [362, 134] width 27 height 27
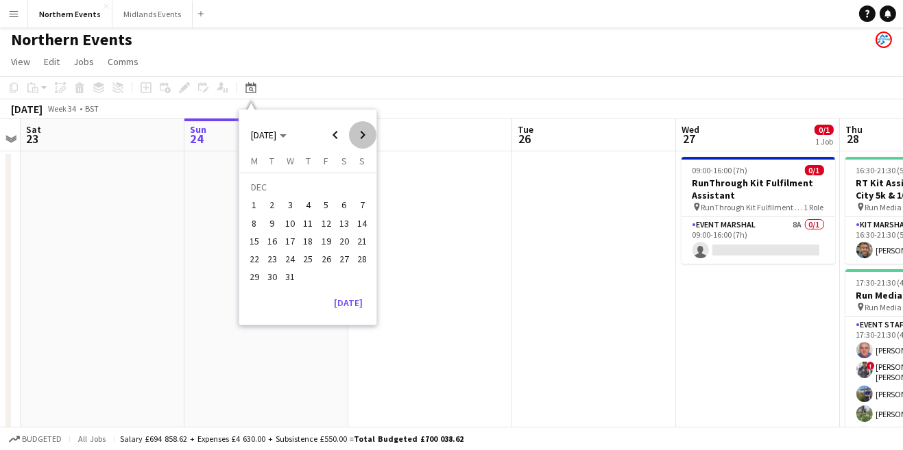
click at [365, 137] on span "Next month" at bounding box center [362, 134] width 27 height 27
click at [359, 196] on span "4" at bounding box center [362, 189] width 16 height 19
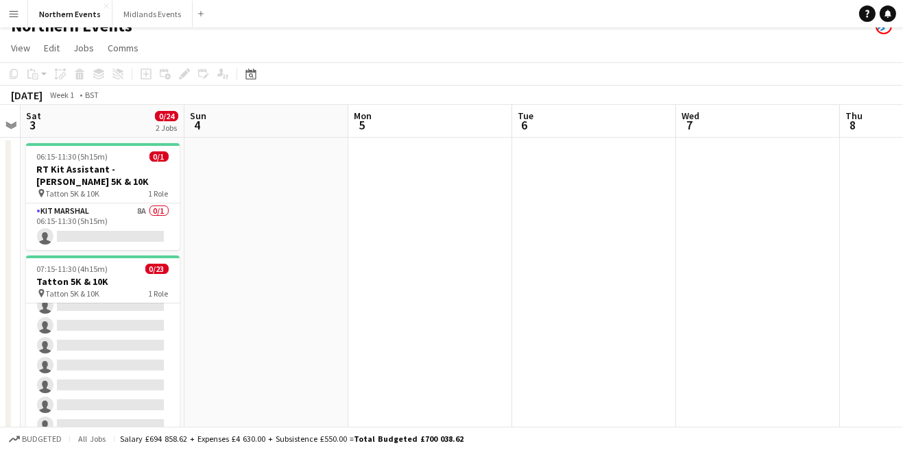
scroll to position [0, 0]
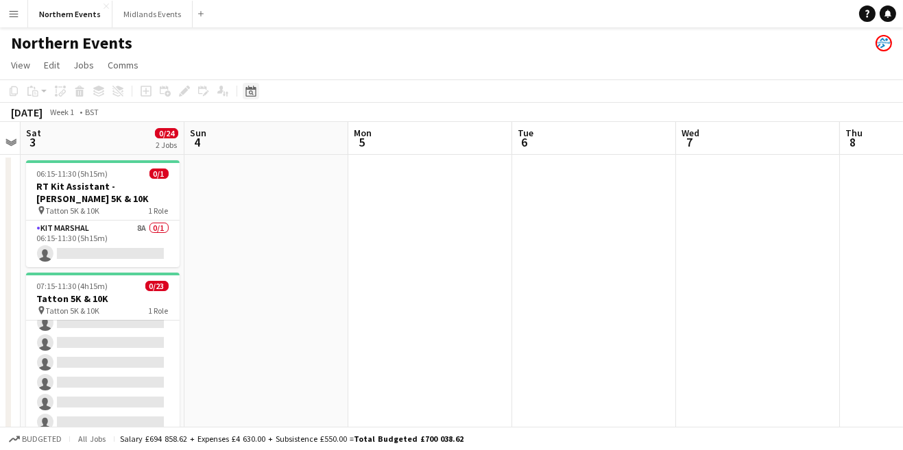
click at [257, 90] on div "Date picker" at bounding box center [251, 91] width 16 height 16
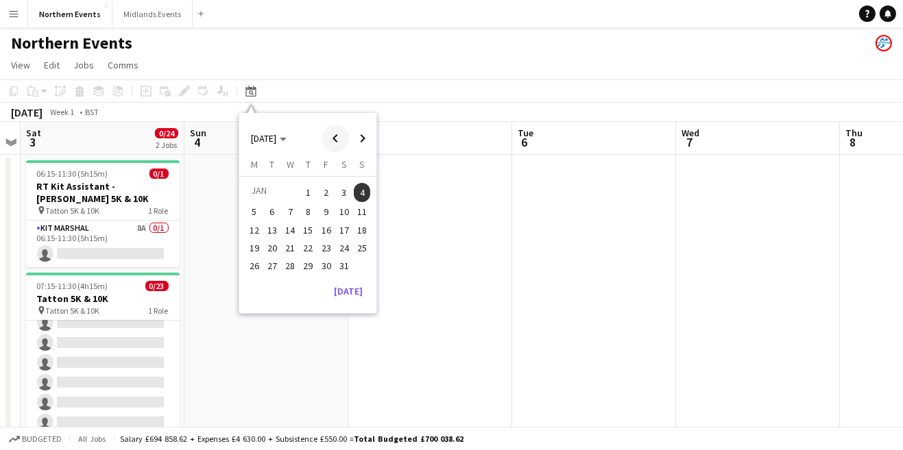
click at [333, 149] on span "Previous month" at bounding box center [335, 138] width 27 height 27
click at [335, 144] on span "Previous month" at bounding box center [335, 138] width 27 height 27
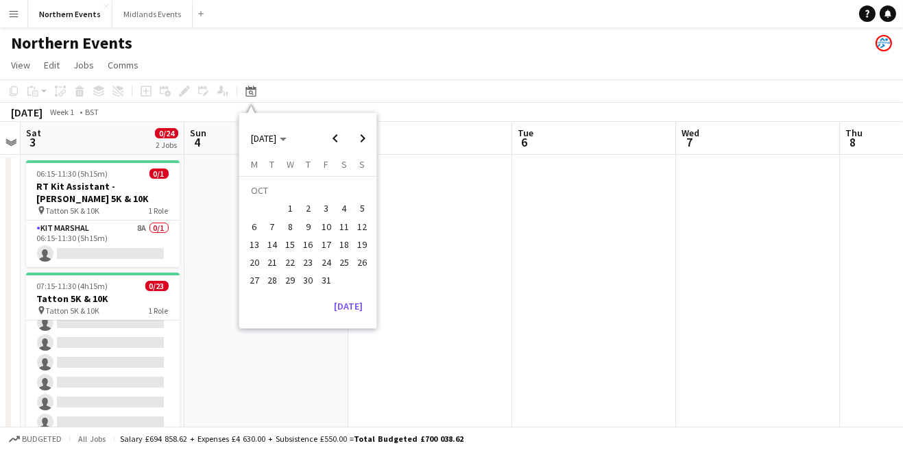
click at [343, 227] on span "11" at bounding box center [344, 227] width 16 height 16
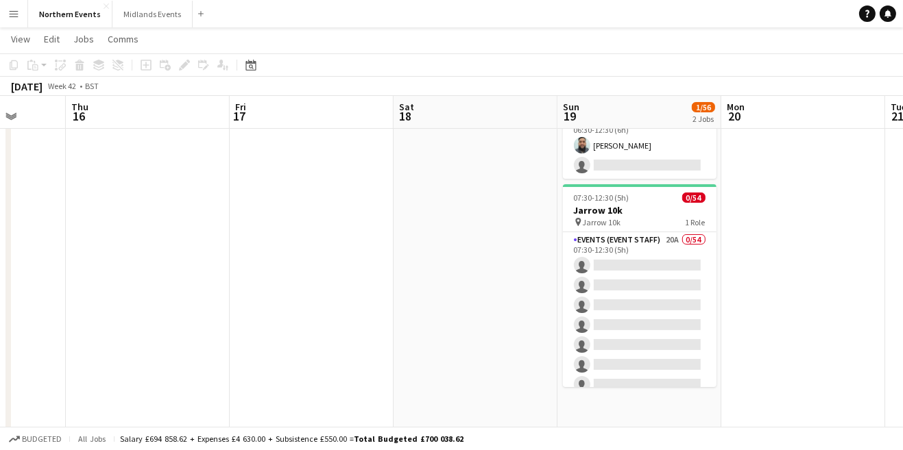
scroll to position [94, 0]
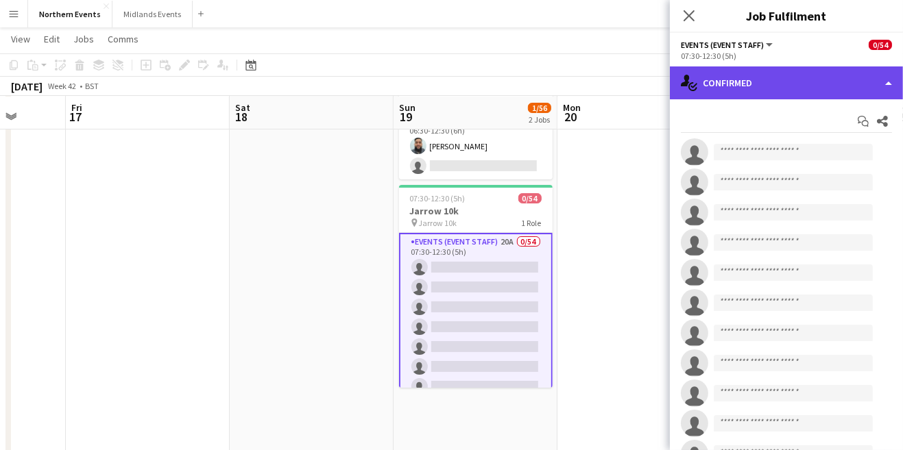
click at [821, 84] on div "single-neutral-actions-check-2 Confirmed" at bounding box center [786, 83] width 233 height 33
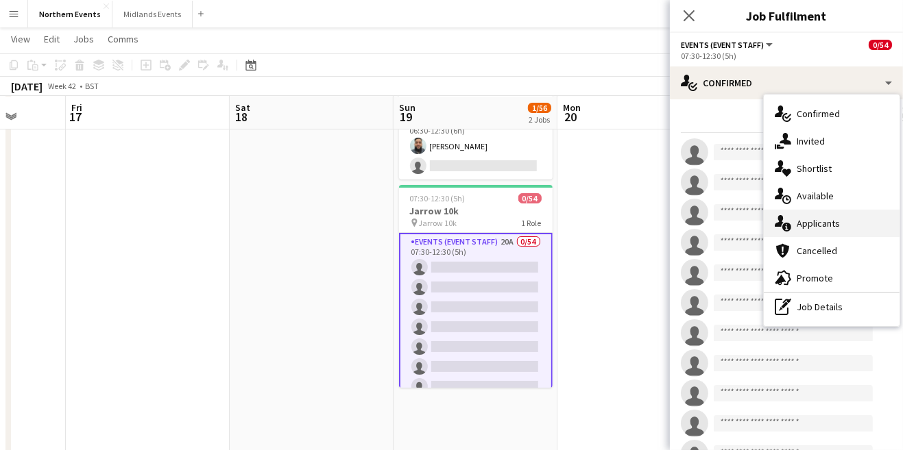
click at [833, 223] on div "single-neutral-actions-information Applicants" at bounding box center [832, 223] width 136 height 27
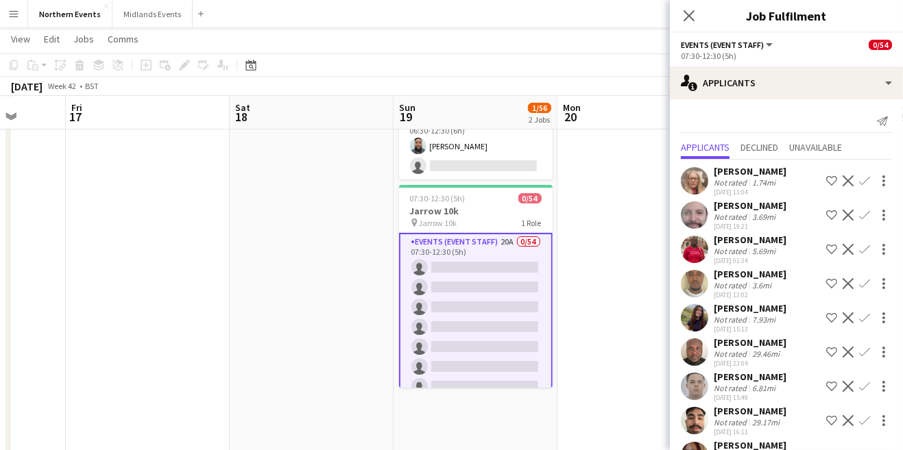
click at [862, 180] on app-icon "Confirm" at bounding box center [864, 181] width 11 height 11
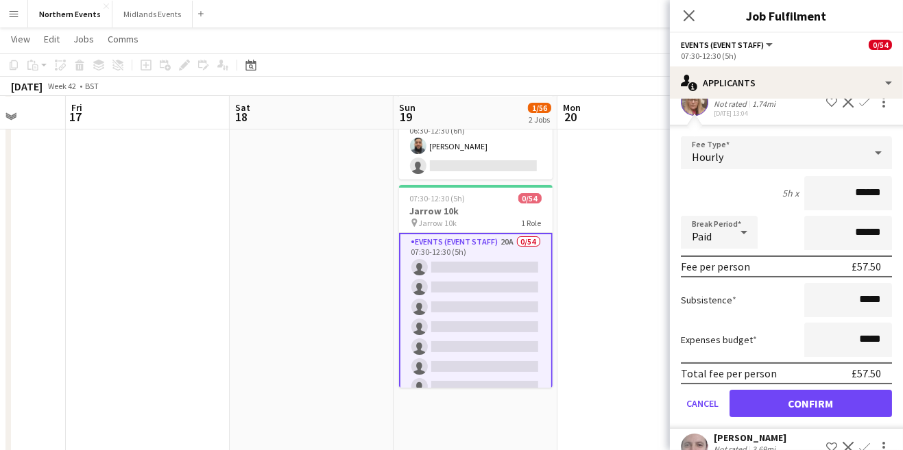
scroll to position [80, 0]
type input "**"
type input "******"
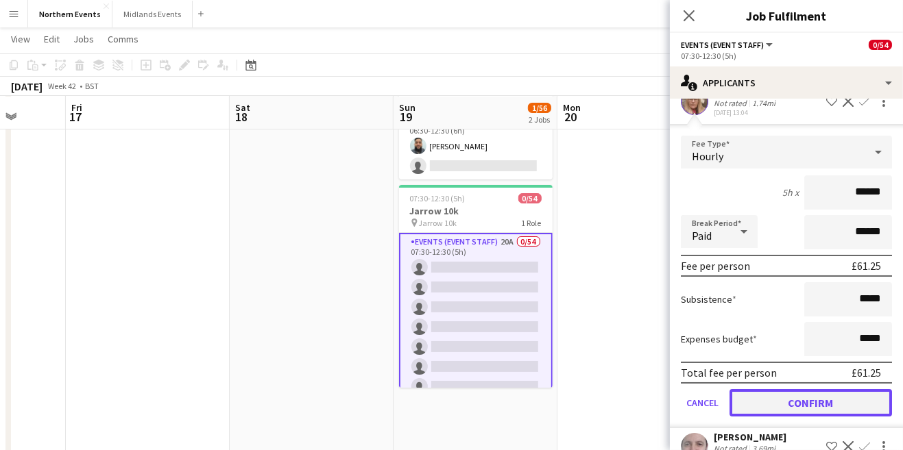
click at [860, 404] on button "Confirm" at bounding box center [810, 402] width 162 height 27
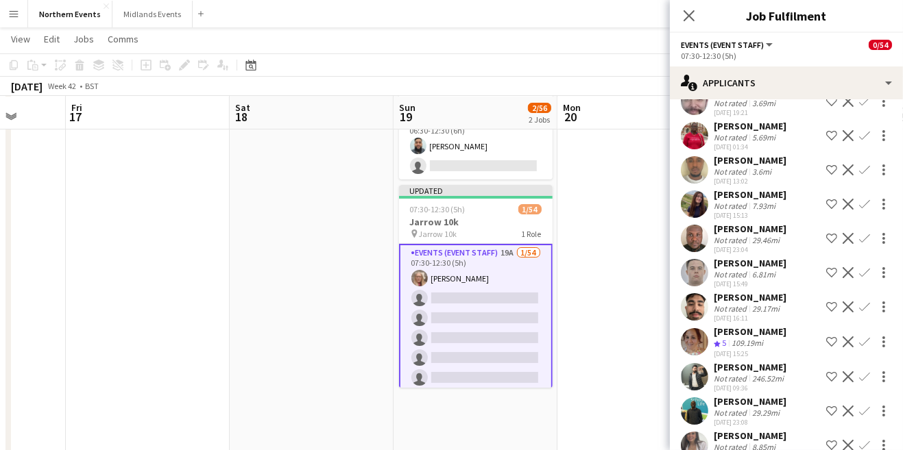
scroll to position [0, 0]
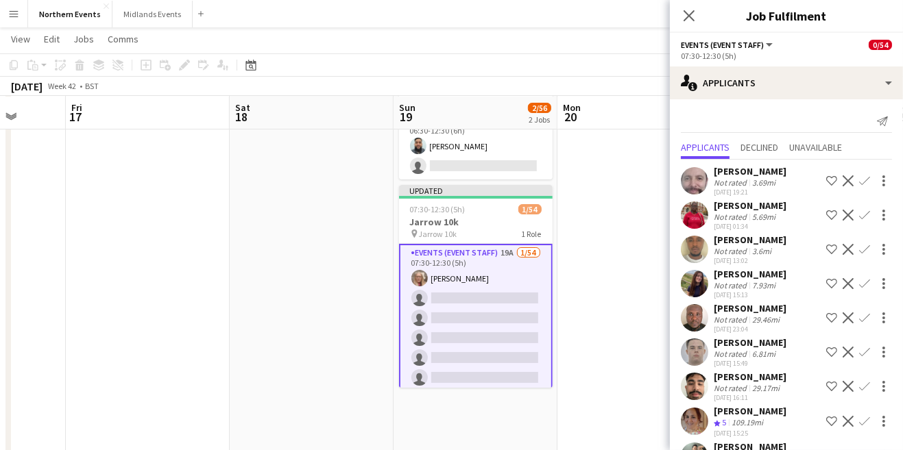
click at [765, 46] on button "Events (Event Staff)" at bounding box center [728, 45] width 94 height 10
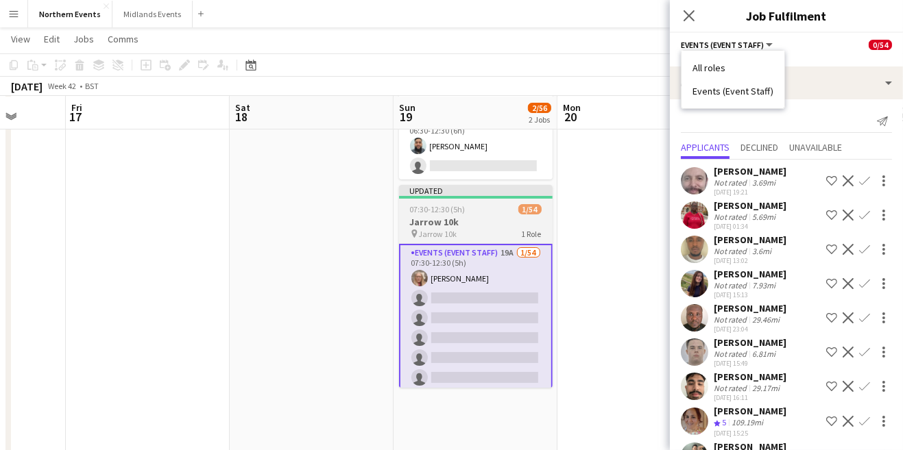
click at [484, 218] on h3 "Jarrow 10k" at bounding box center [476, 222] width 154 height 12
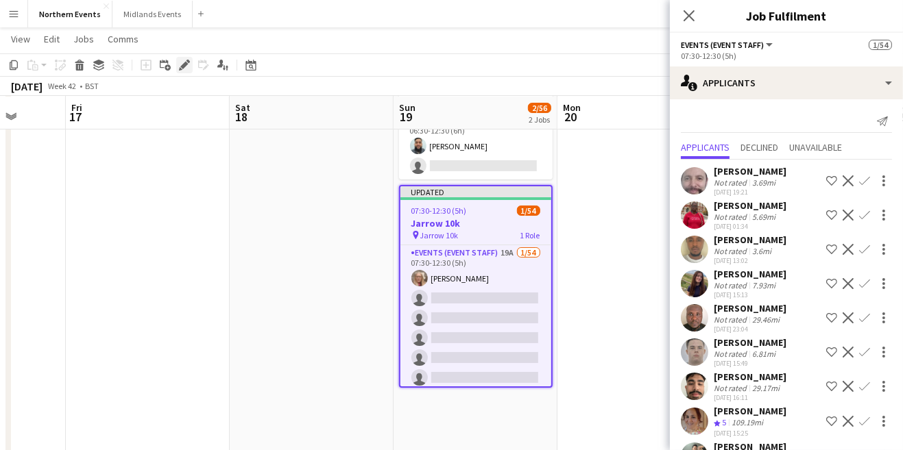
click at [182, 69] on icon "Edit" at bounding box center [184, 65] width 11 height 11
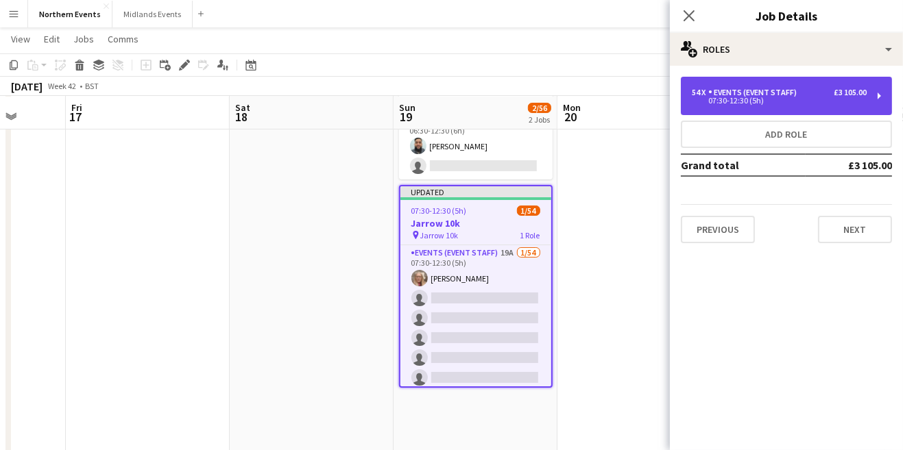
click at [863, 101] on div "07:30-12:30 (5h)" at bounding box center [779, 100] width 175 height 7
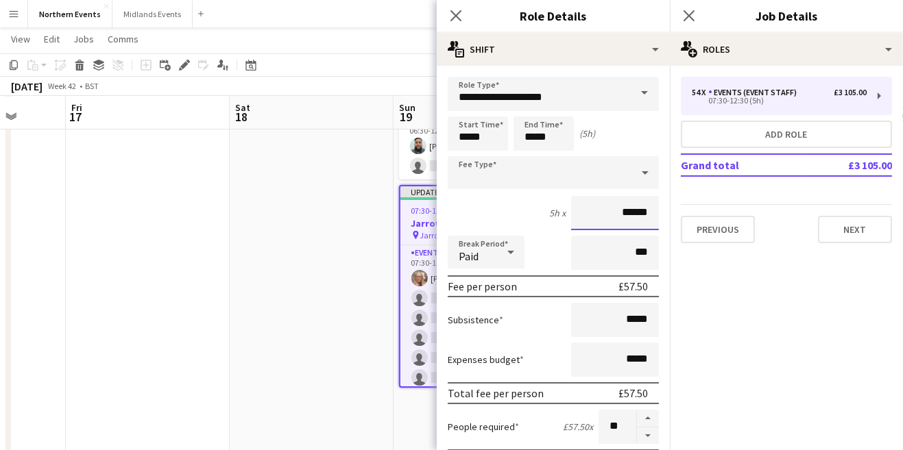
click at [616, 218] on input "******" at bounding box center [615, 213] width 88 height 34
click at [646, 218] on input "******" at bounding box center [615, 213] width 88 height 34
type input "******"
click at [690, 18] on icon "Close pop-in" at bounding box center [688, 15] width 13 height 13
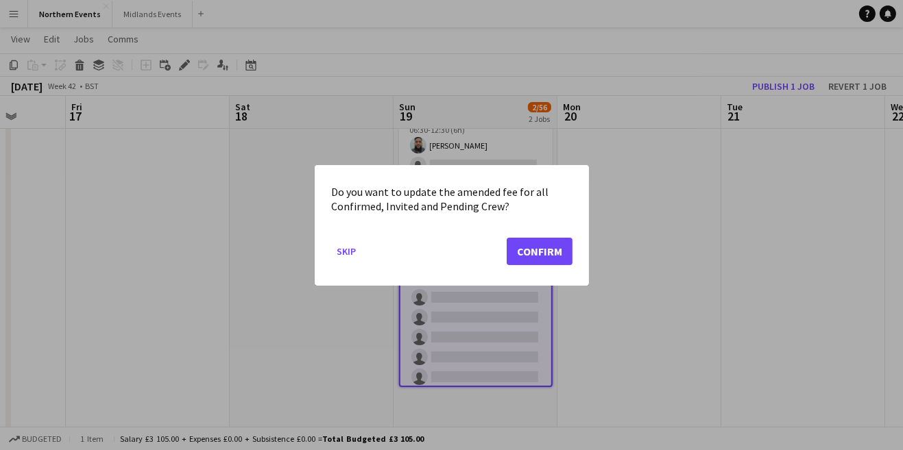
click at [772, 87] on div at bounding box center [451, 225] width 903 height 450
click at [793, 88] on div at bounding box center [451, 225] width 903 height 450
click at [553, 252] on button "Confirm" at bounding box center [540, 250] width 66 height 27
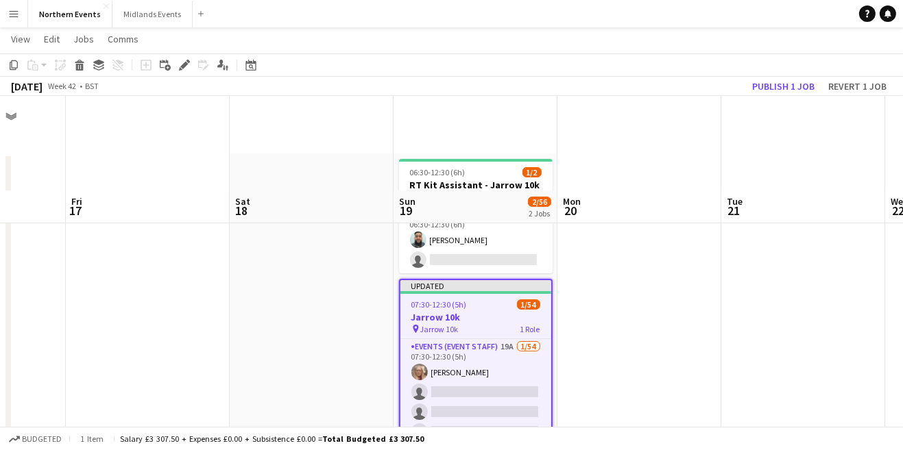
scroll to position [94, 0]
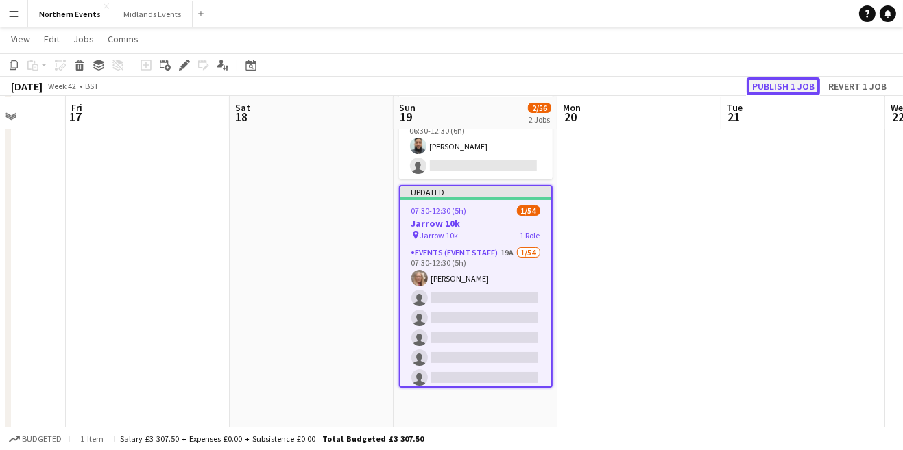
click at [779, 91] on button "Publish 1 job" at bounding box center [783, 86] width 73 height 18
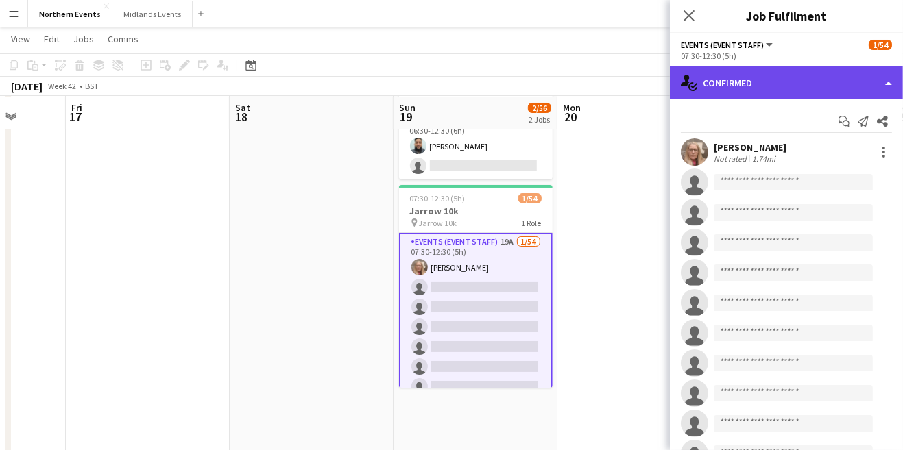
click at [783, 88] on div "single-neutral-actions-check-2 Confirmed" at bounding box center [786, 83] width 233 height 33
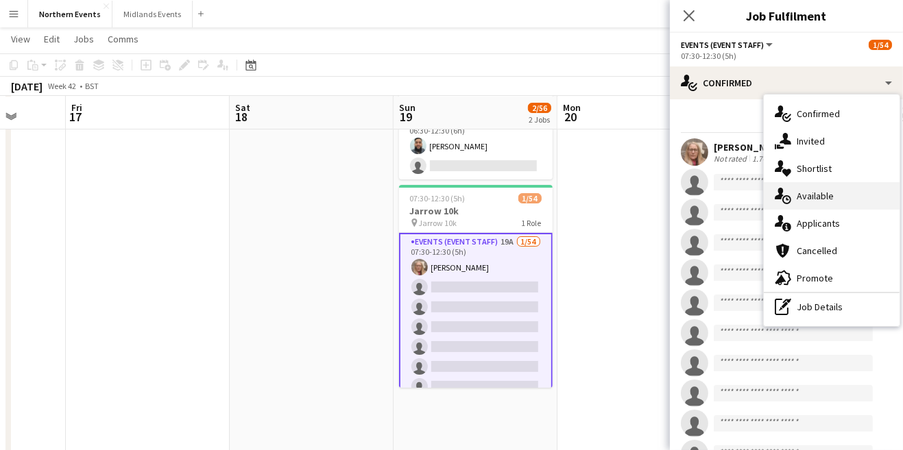
click at [824, 199] on div "single-neutral-actions-upload Available" at bounding box center [832, 195] width 136 height 27
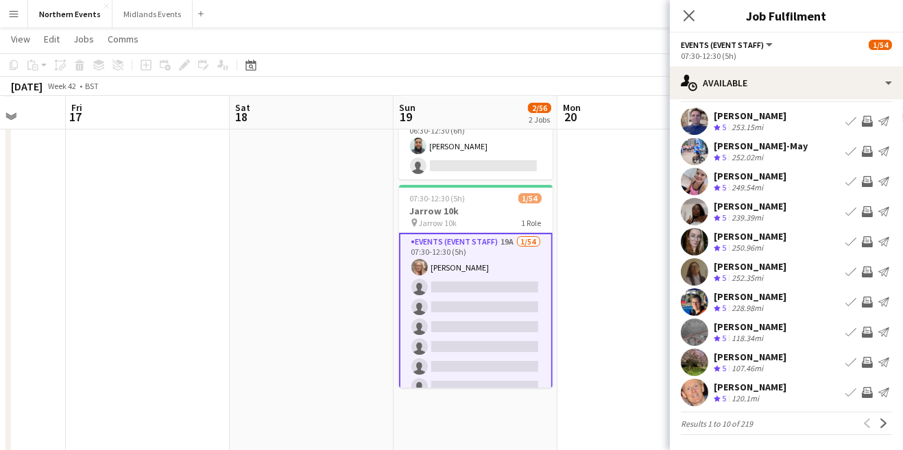
scroll to position [0, 0]
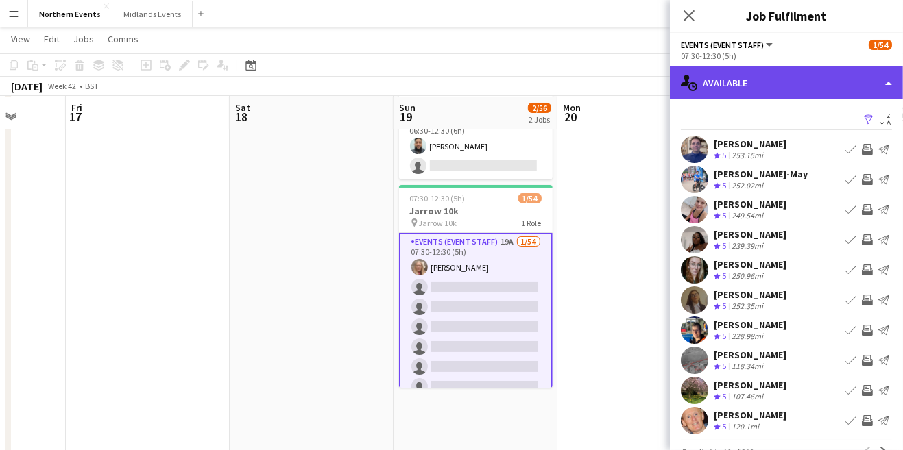
click at [826, 88] on div "single-neutral-actions-upload Available" at bounding box center [786, 83] width 233 height 33
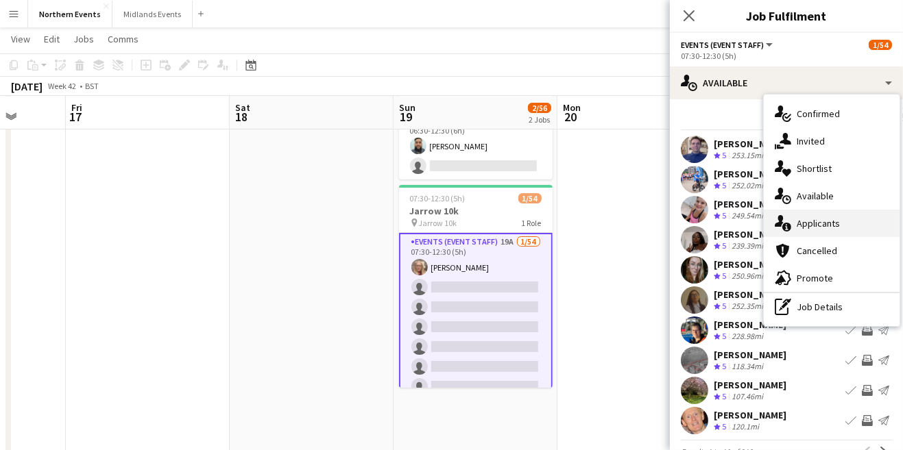
click at [830, 228] on div "single-neutral-actions-information Applicants" at bounding box center [832, 223] width 136 height 27
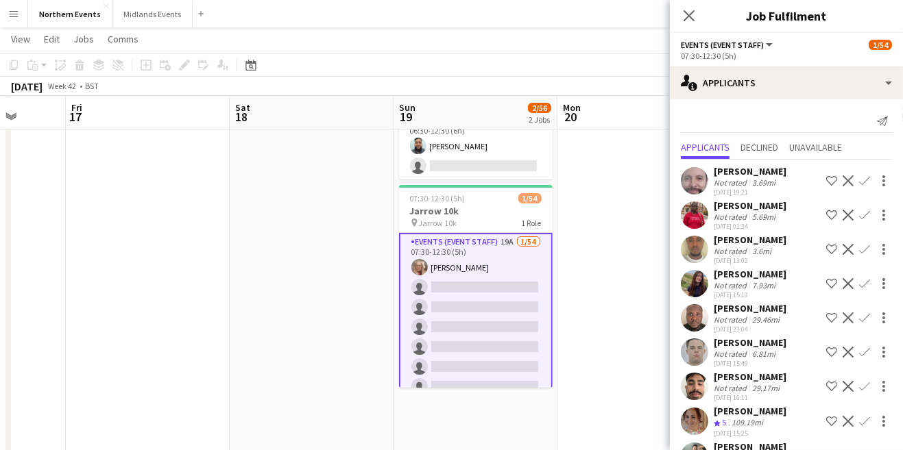
click at [860, 184] on app-icon "Confirm" at bounding box center [864, 181] width 11 height 11
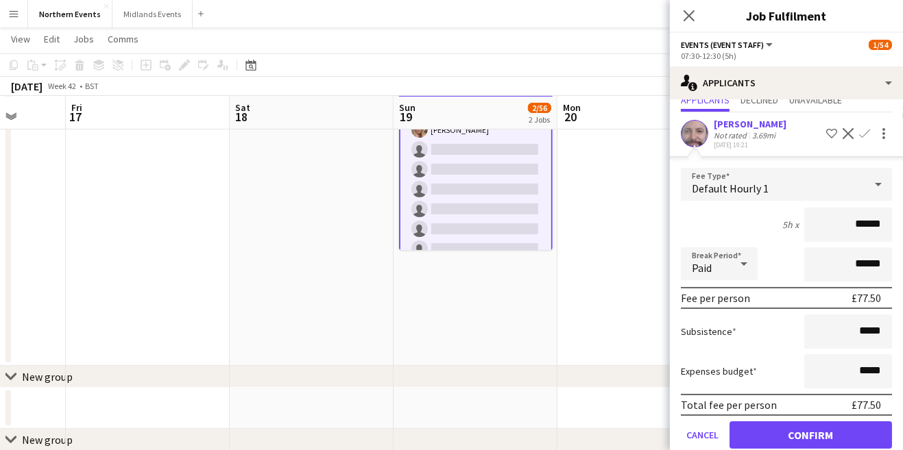
scroll to position [50, 0]
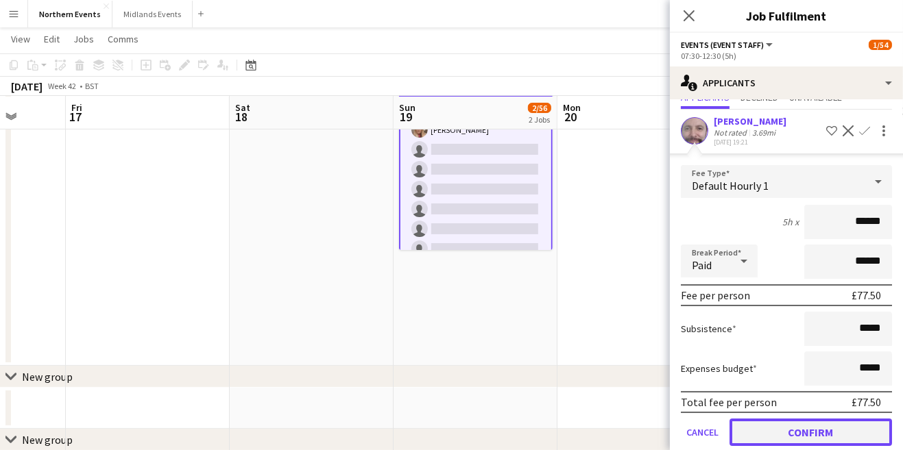
click at [847, 433] on button "Confirm" at bounding box center [810, 432] width 162 height 27
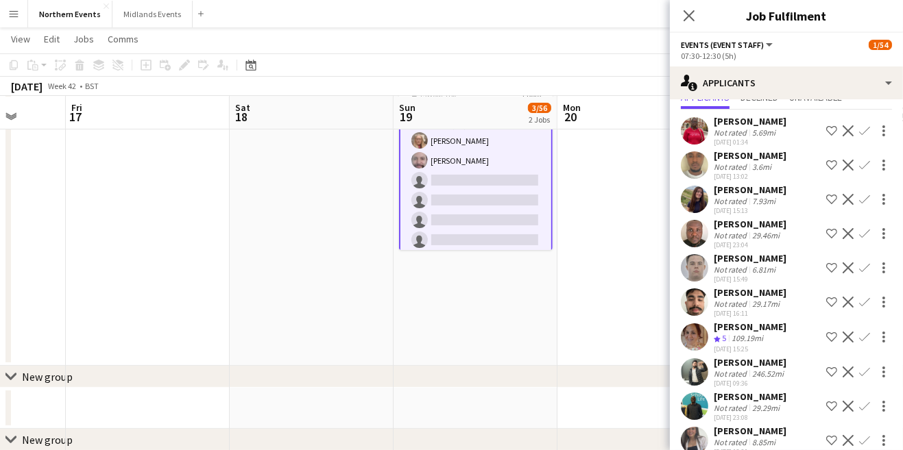
click at [859, 139] on button "Confirm" at bounding box center [864, 131] width 16 height 16
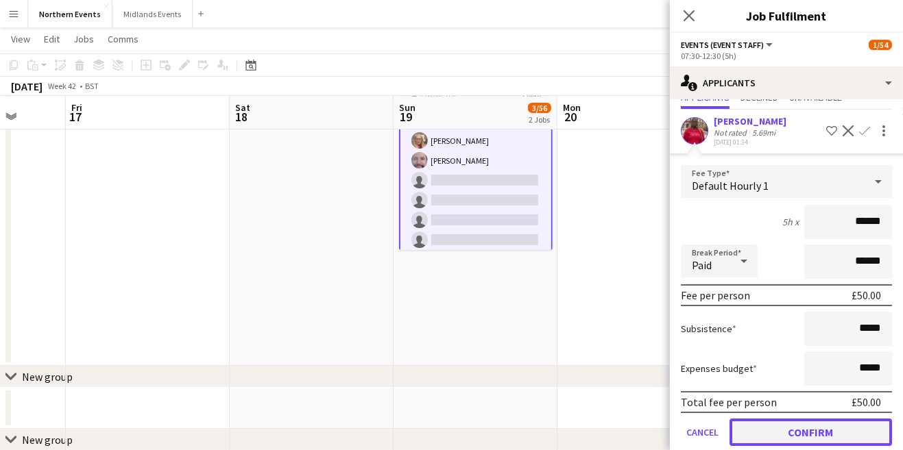
click at [851, 444] on button "Confirm" at bounding box center [810, 432] width 162 height 27
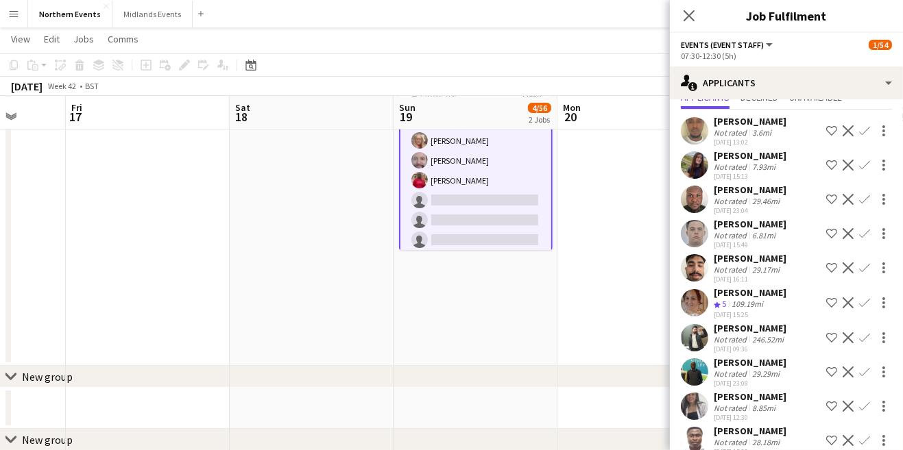
click at [862, 133] on app-icon "Confirm" at bounding box center [864, 130] width 11 height 11
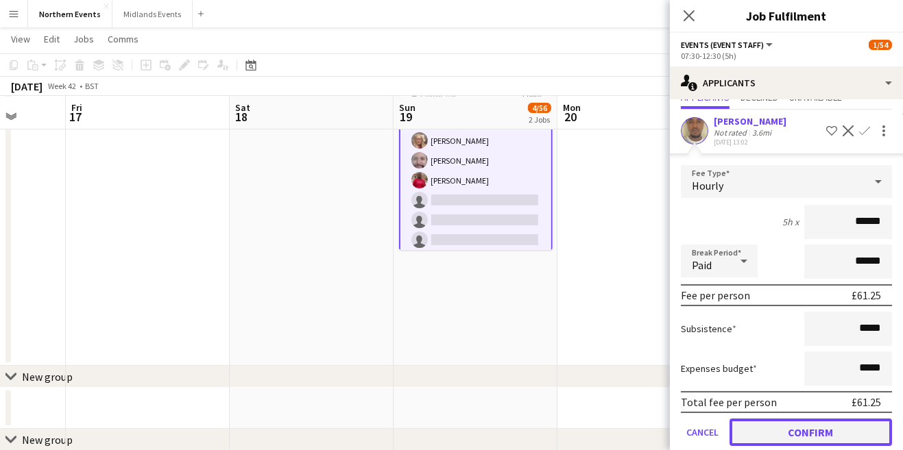
click at [853, 436] on button "Confirm" at bounding box center [810, 432] width 162 height 27
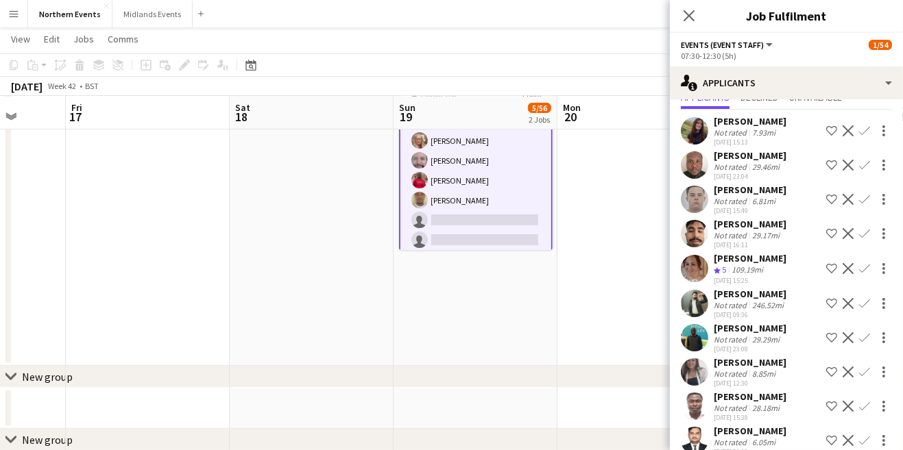
click at [863, 133] on app-icon "Confirm" at bounding box center [864, 130] width 11 height 11
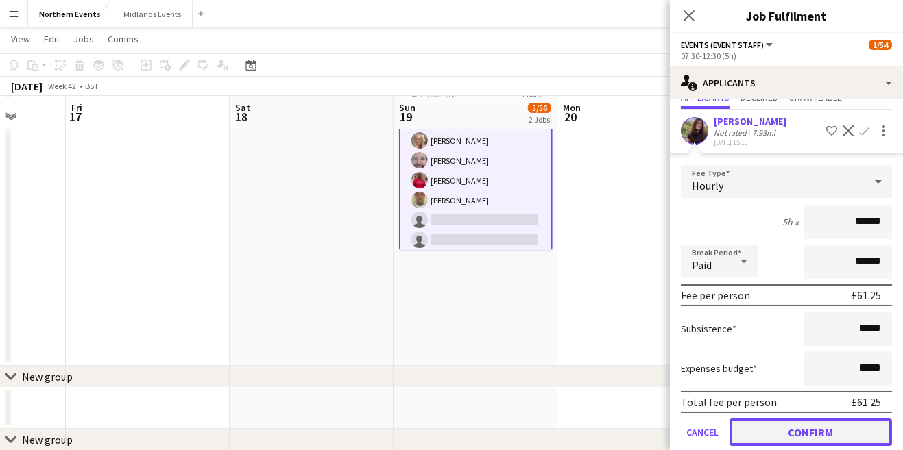
click at [845, 442] on button "Confirm" at bounding box center [810, 432] width 162 height 27
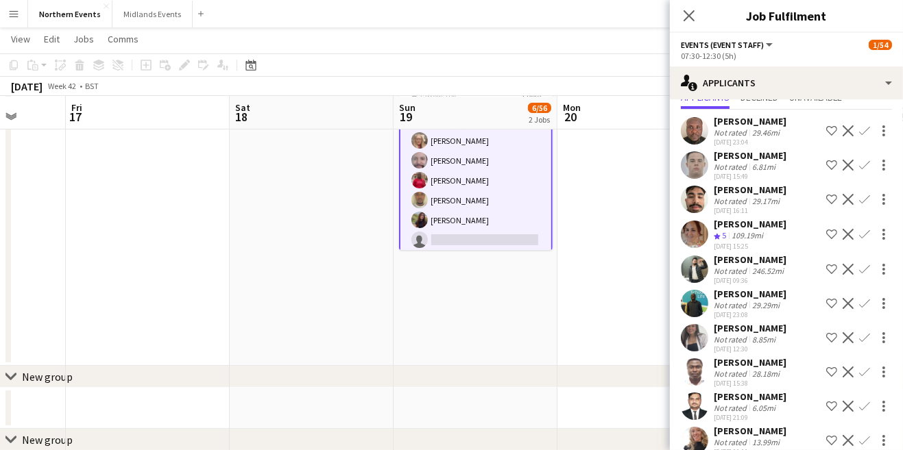
click at [863, 132] on app-icon "Confirm" at bounding box center [864, 130] width 11 height 11
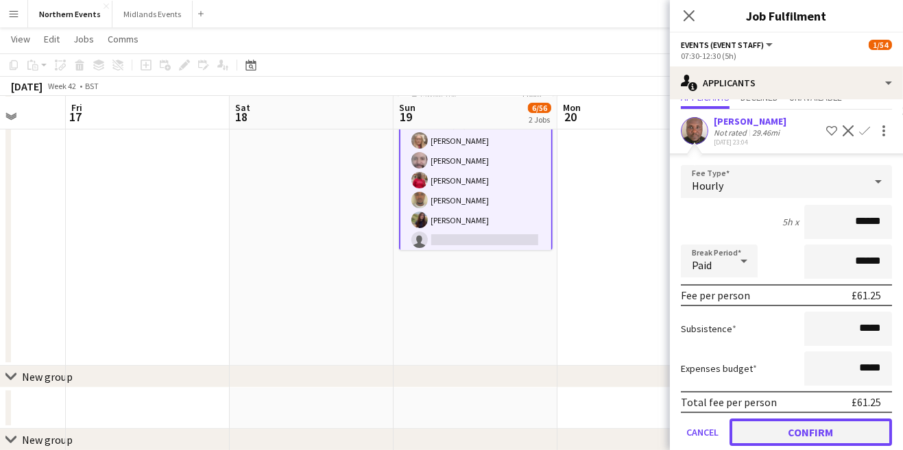
click at [852, 435] on button "Confirm" at bounding box center [810, 432] width 162 height 27
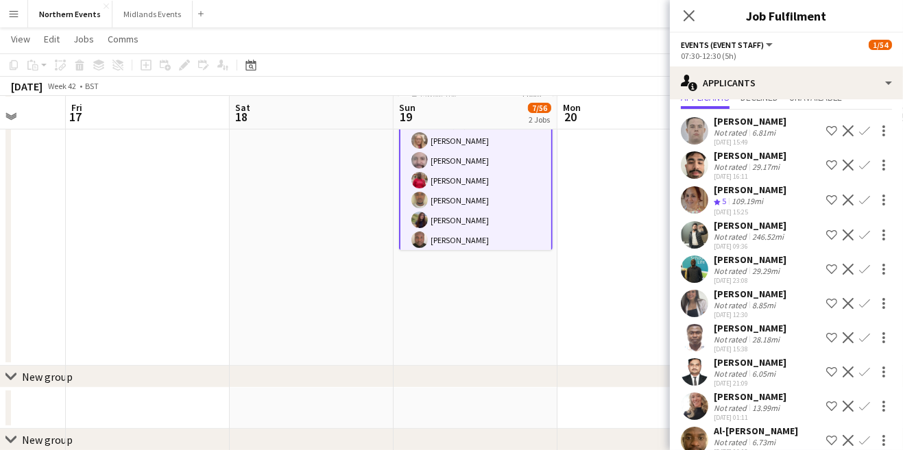
click at [865, 135] on app-icon "Confirm" at bounding box center [864, 130] width 11 height 11
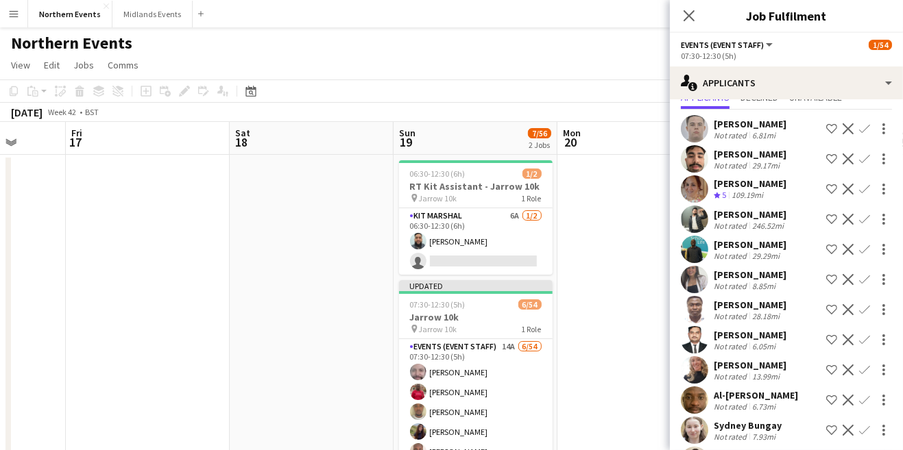
scroll to position [0, 0]
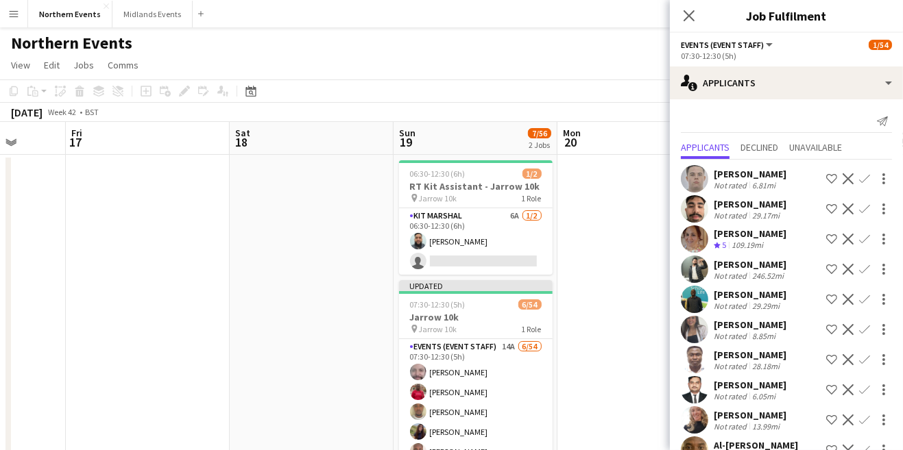
click at [862, 184] on button "Confirm" at bounding box center [864, 179] width 16 height 16
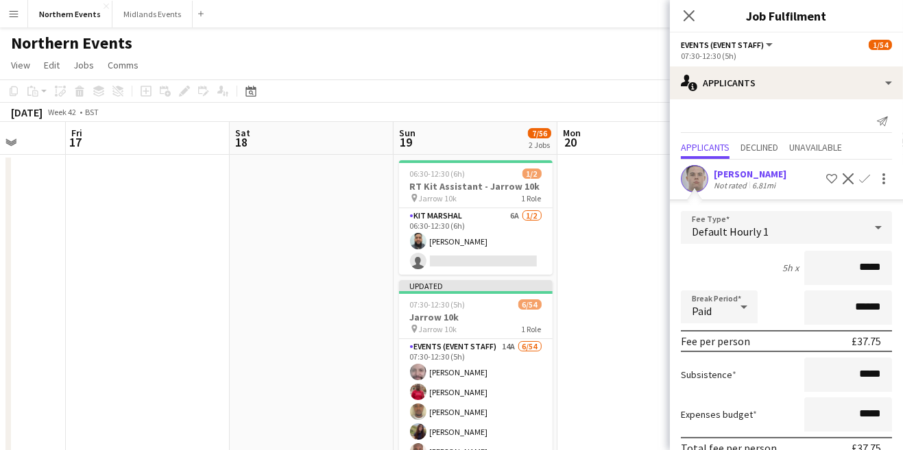
click at [750, 178] on div "[PERSON_NAME]" at bounding box center [750, 174] width 73 height 12
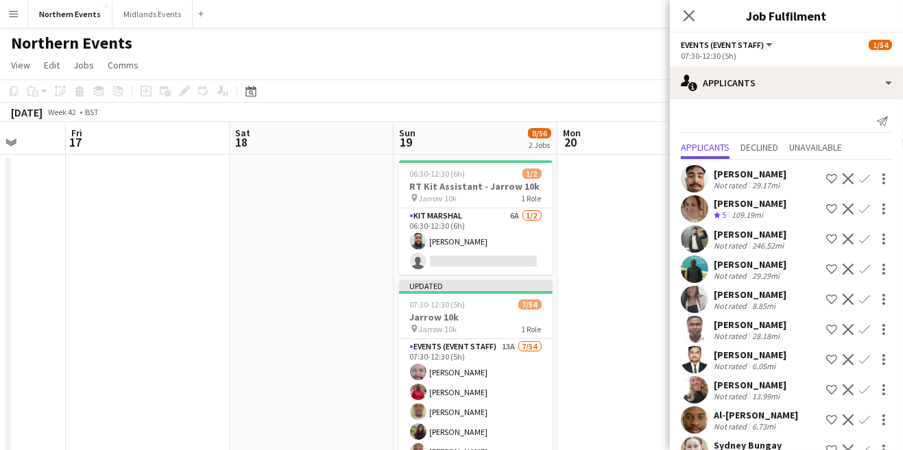
click at [864, 215] on button "Confirm" at bounding box center [864, 209] width 16 height 16
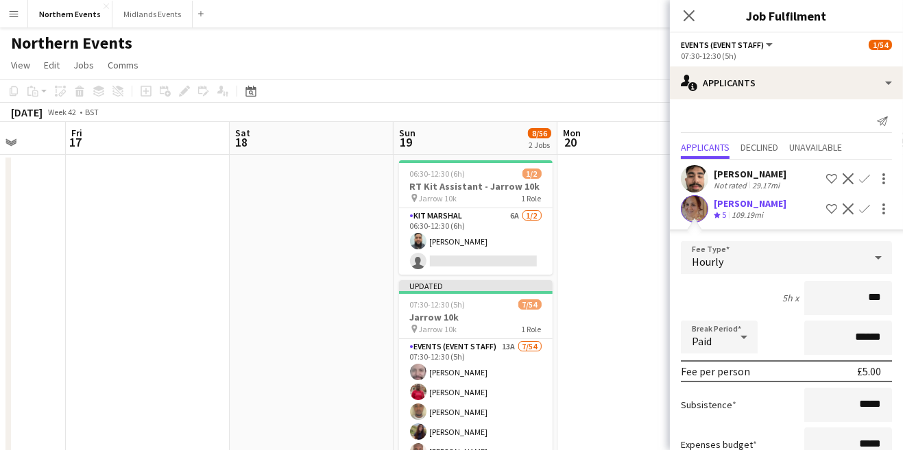
type input "**"
type input "*****"
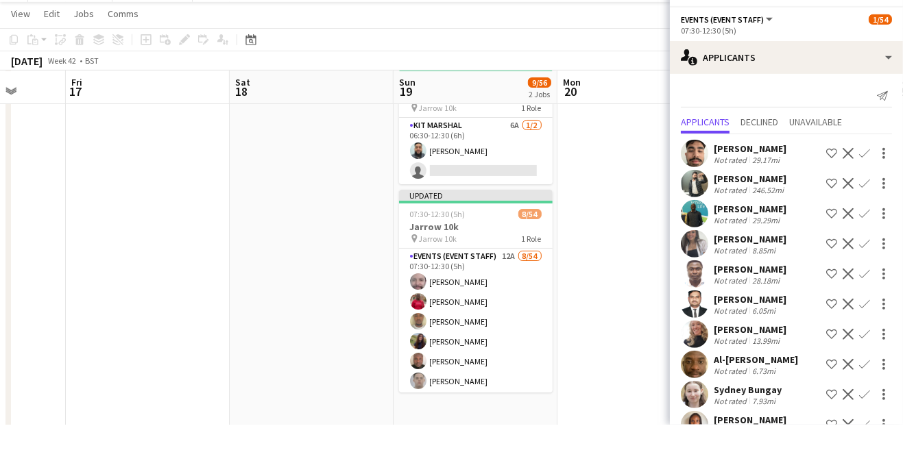
scroll to position [64, 0]
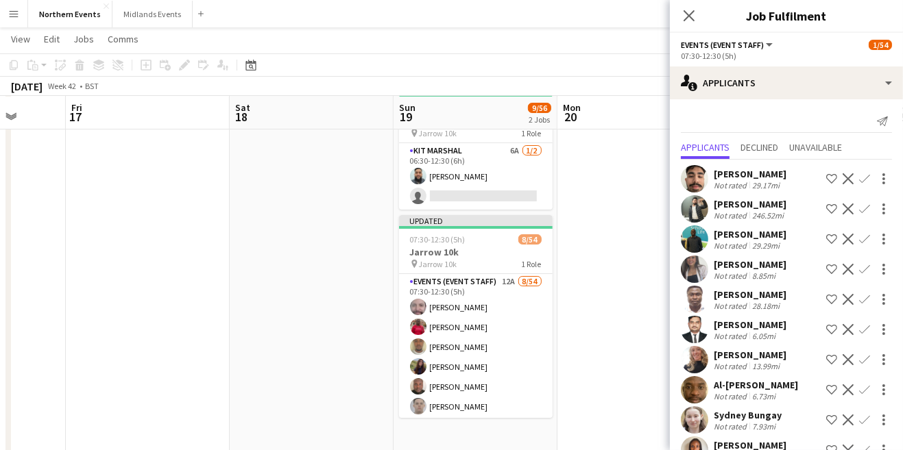
click at [867, 171] on button "Confirm" at bounding box center [864, 179] width 16 height 16
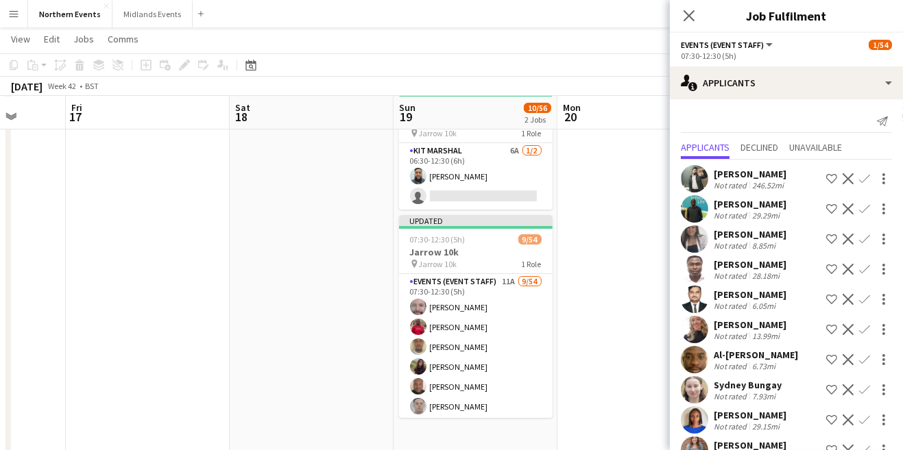
click at [863, 364] on app-icon "Confirm" at bounding box center [864, 359] width 11 height 11
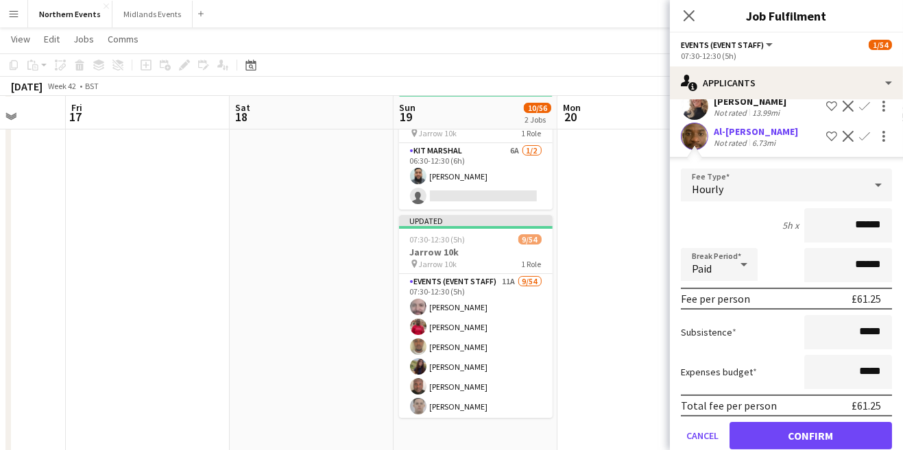
scroll to position [225, 0]
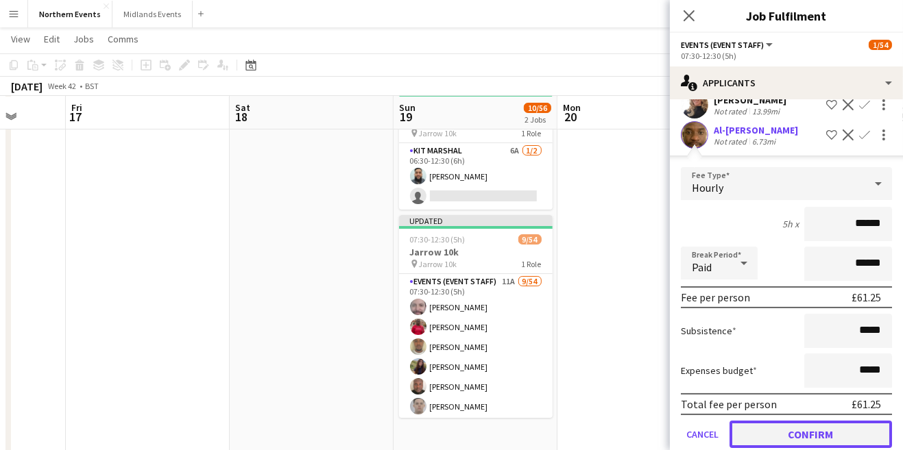
click at [843, 439] on button "Confirm" at bounding box center [810, 434] width 162 height 27
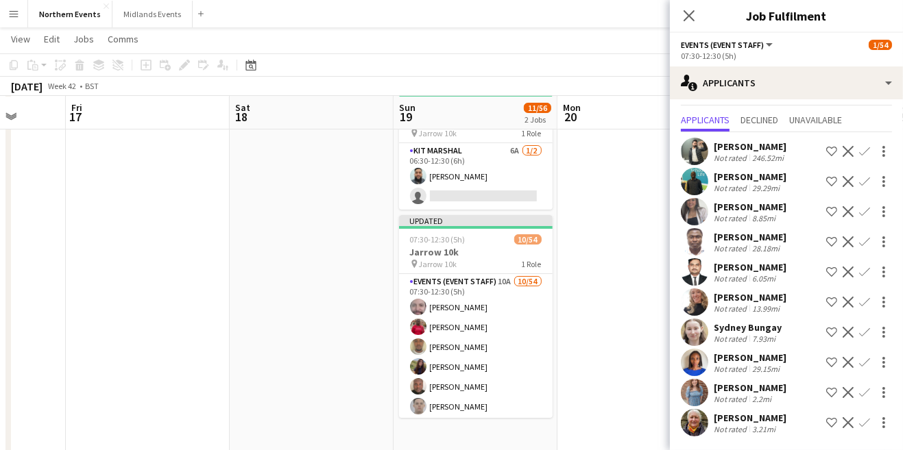
scroll to position [0, 0]
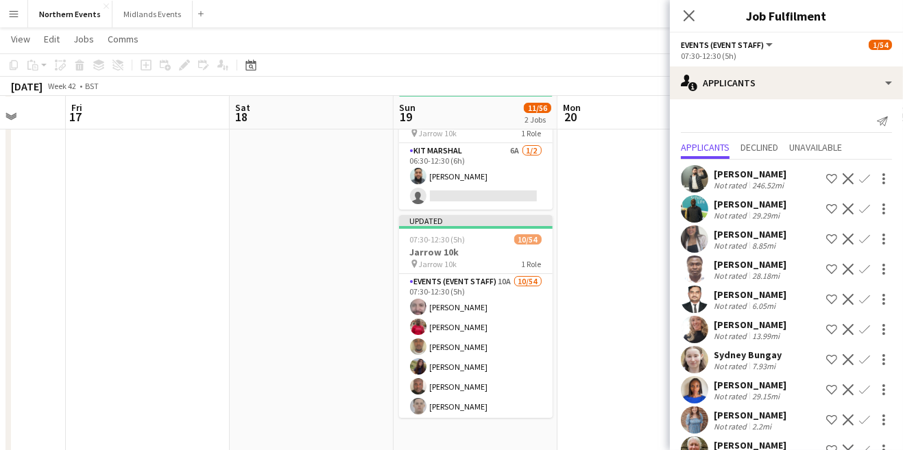
click at [860, 450] on app-icon "Confirm" at bounding box center [864, 450] width 11 height 11
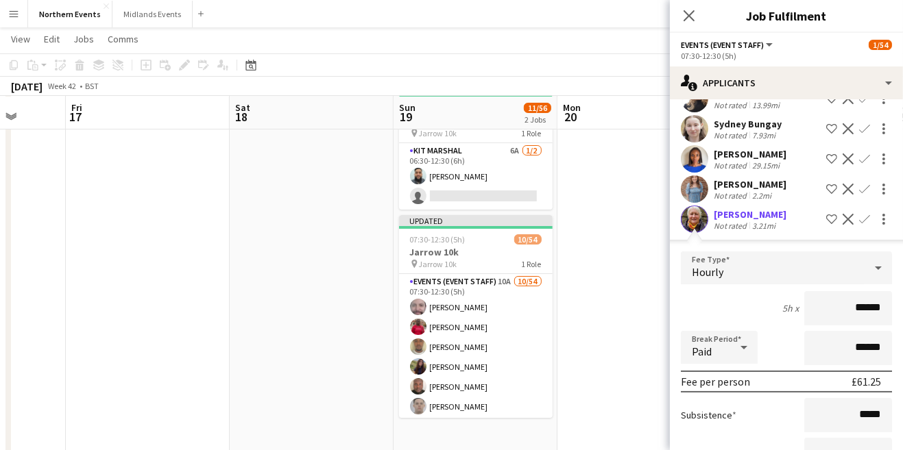
scroll to position [271, 0]
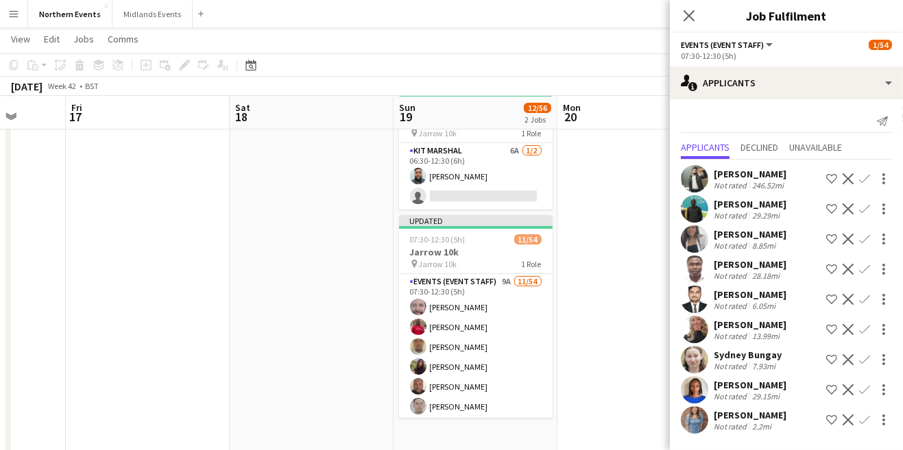
scroll to position [0, 0]
click at [865, 415] on app-icon "Confirm" at bounding box center [864, 420] width 11 height 11
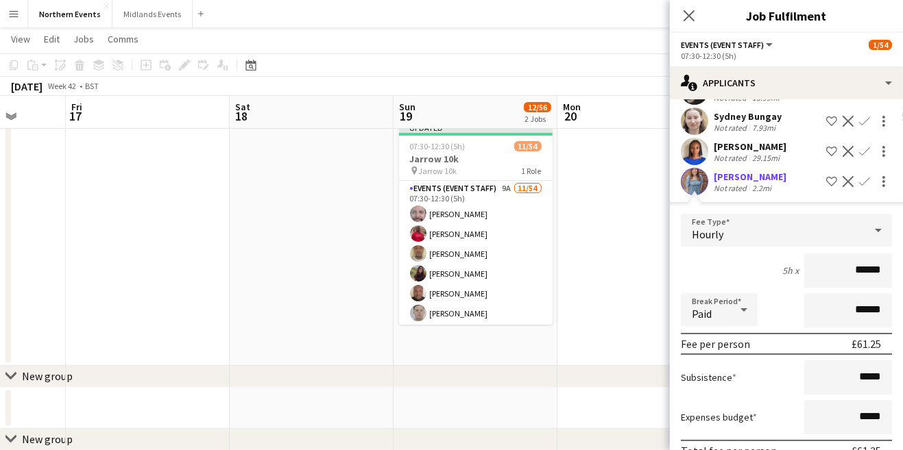
scroll to position [241, 0]
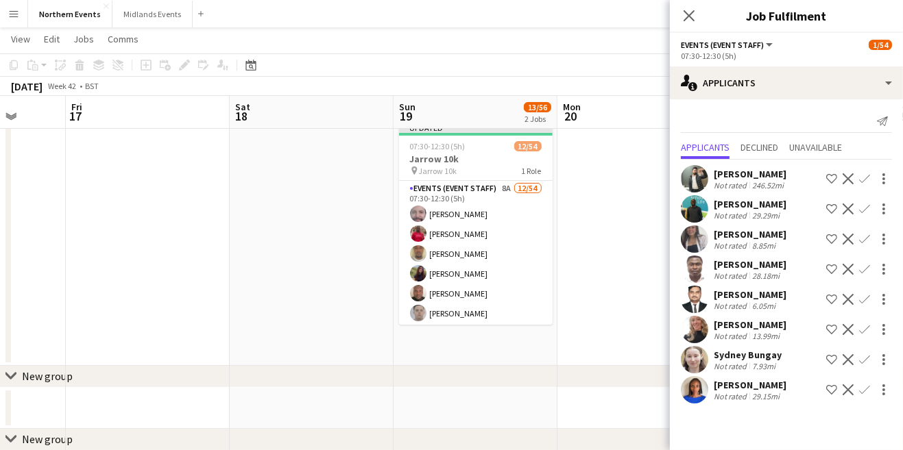
click at [864, 361] on app-icon "Confirm" at bounding box center [864, 359] width 11 height 11
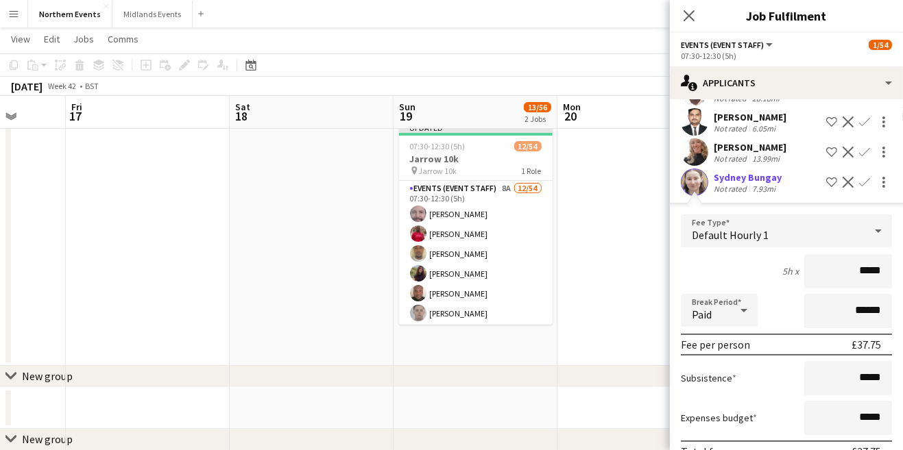
scroll to position [191, 0]
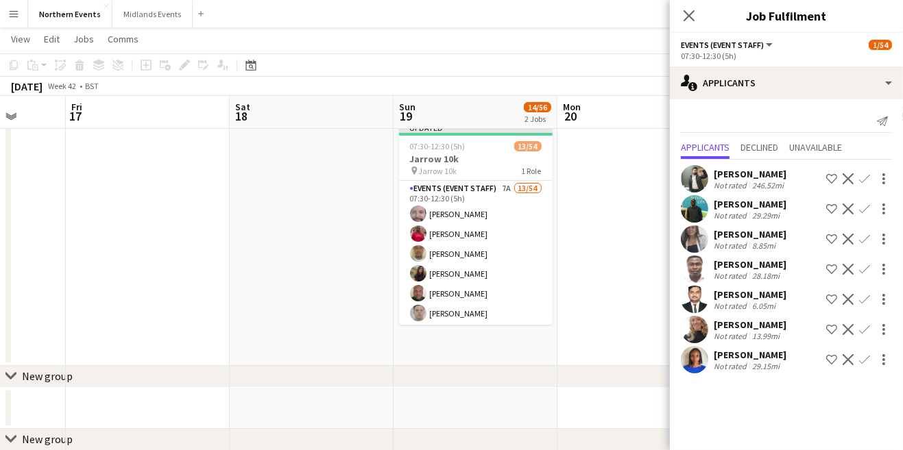
scroll to position [0, 0]
click at [862, 334] on app-icon "Confirm" at bounding box center [864, 329] width 11 height 11
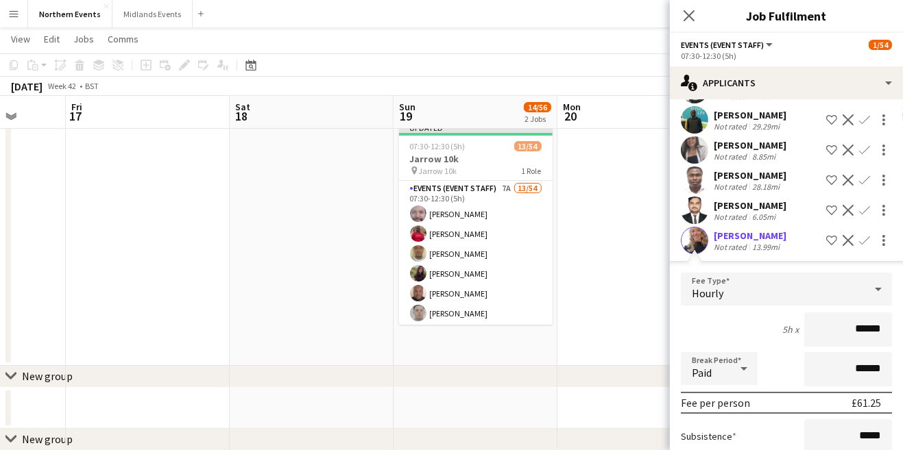
scroll to position [181, 0]
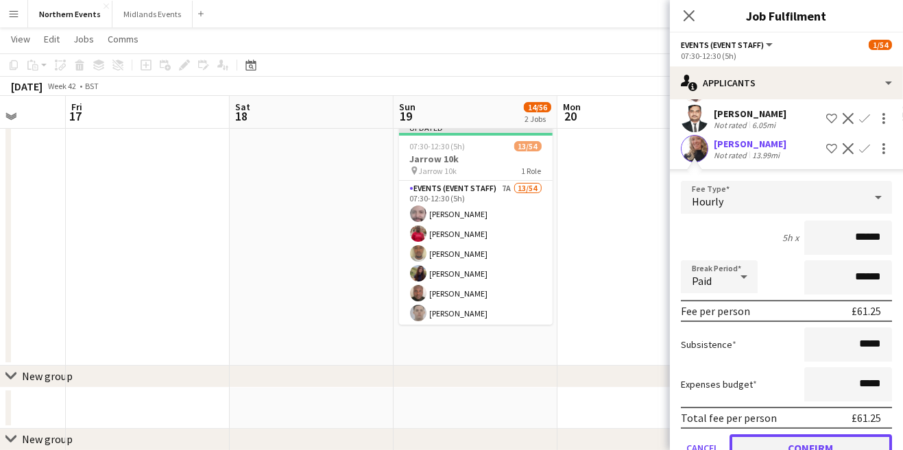
click at [842, 450] on button "Confirm" at bounding box center [810, 448] width 162 height 27
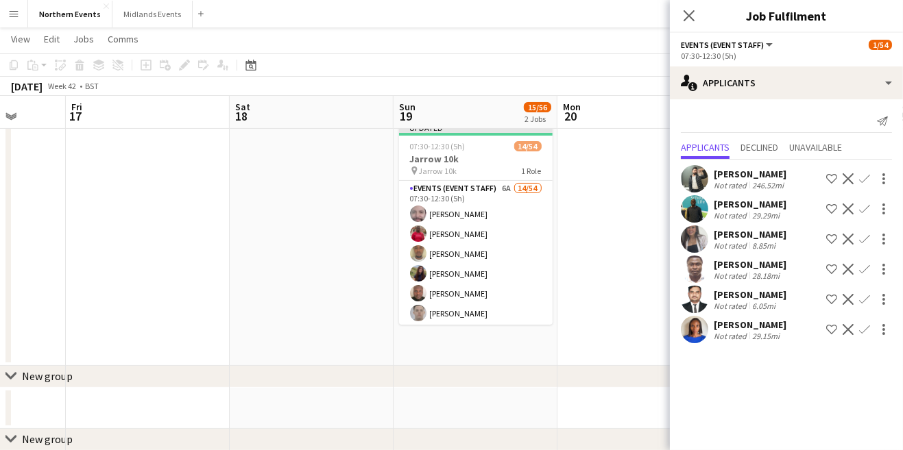
click at [866, 234] on app-icon "Confirm" at bounding box center [864, 239] width 11 height 11
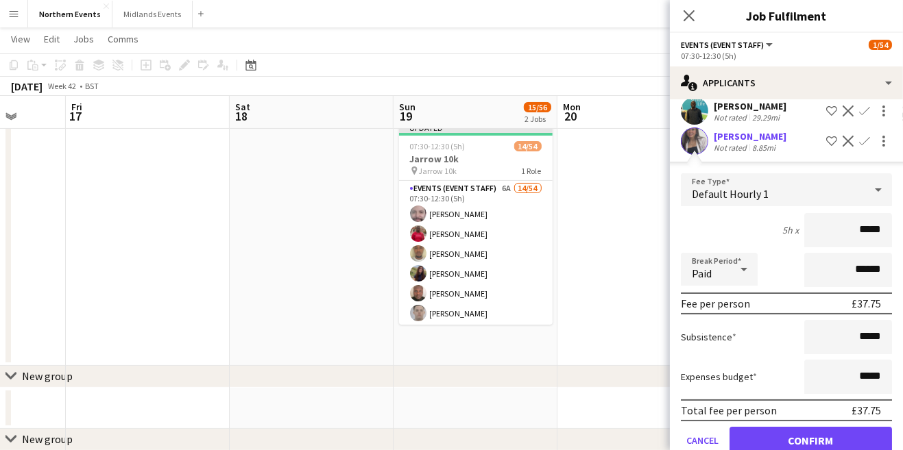
scroll to position [151, 0]
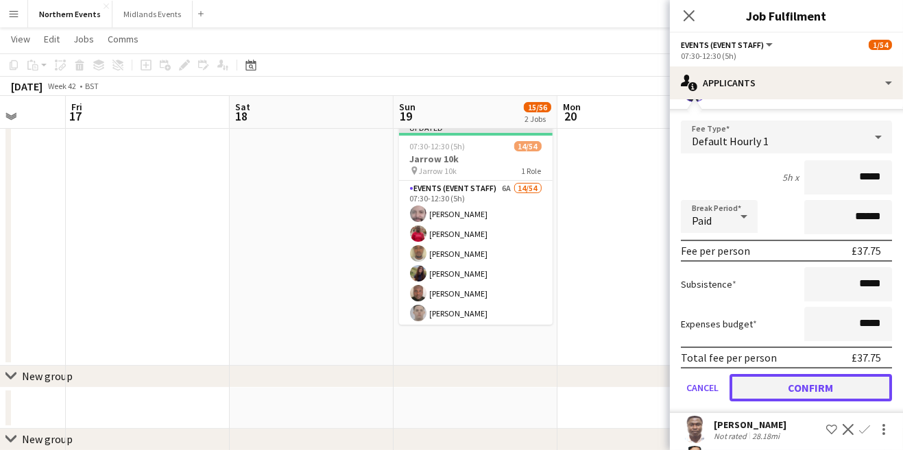
click at [859, 383] on button "Confirm" at bounding box center [810, 387] width 162 height 27
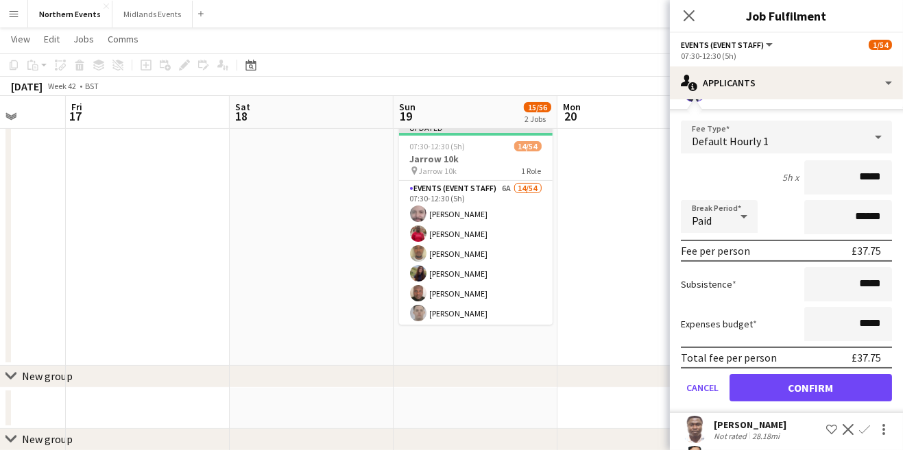
scroll to position [0, 0]
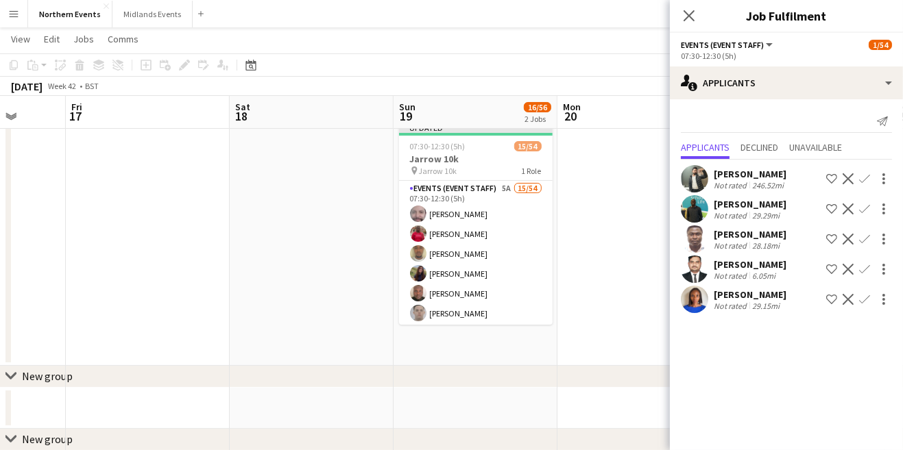
click at [869, 273] on app-icon "Confirm" at bounding box center [864, 269] width 11 height 11
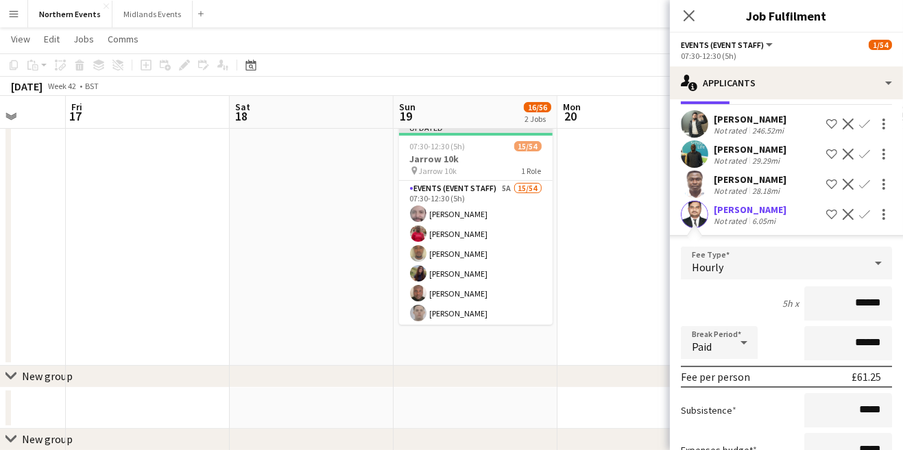
scroll to position [121, 0]
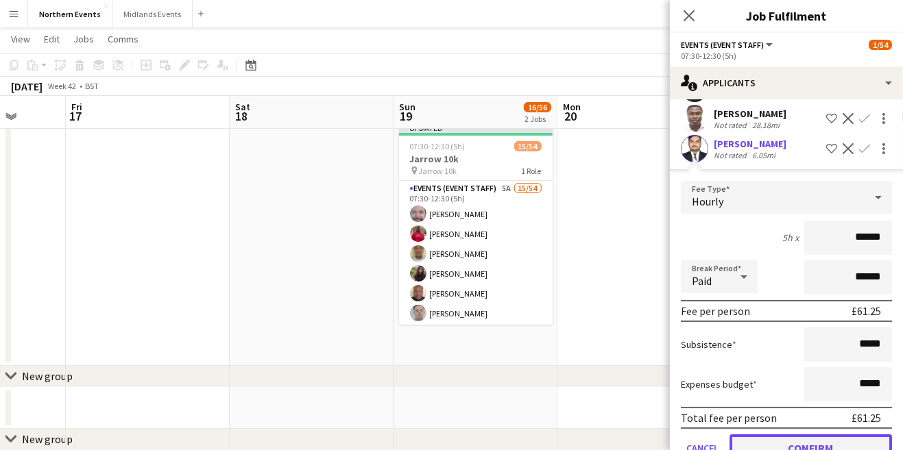
click at [851, 444] on button "Confirm" at bounding box center [810, 448] width 162 height 27
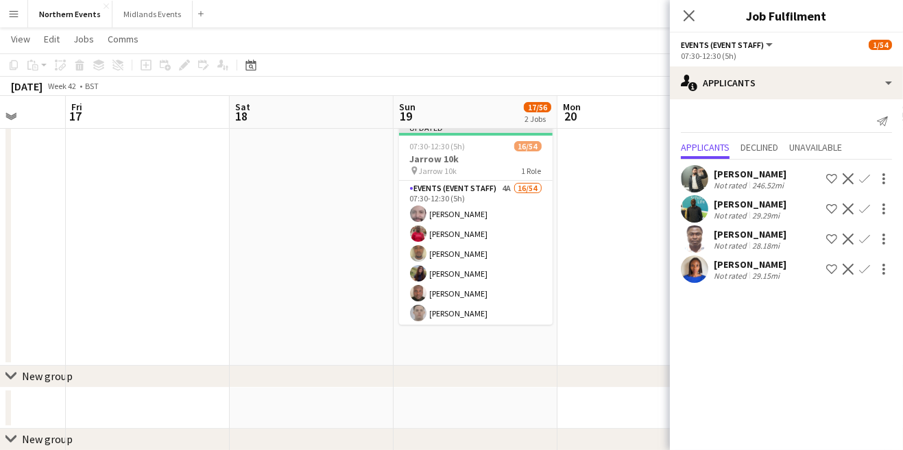
scroll to position [152, 0]
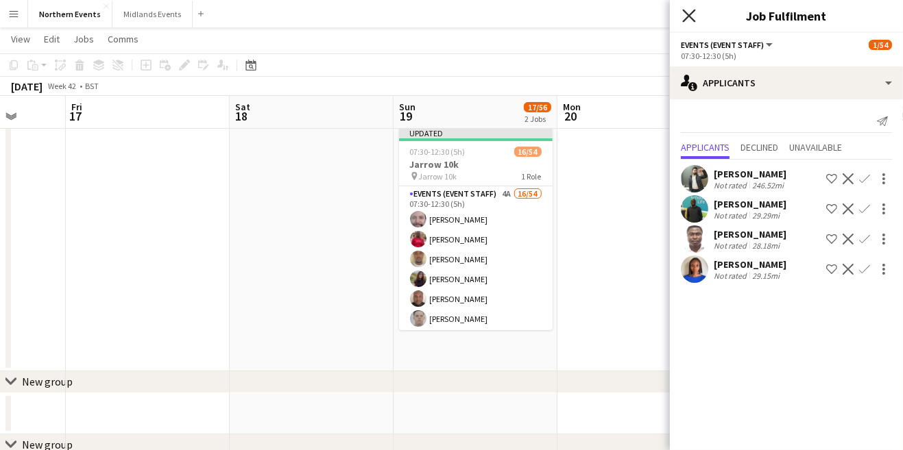
click at [693, 12] on icon at bounding box center [688, 15] width 13 height 13
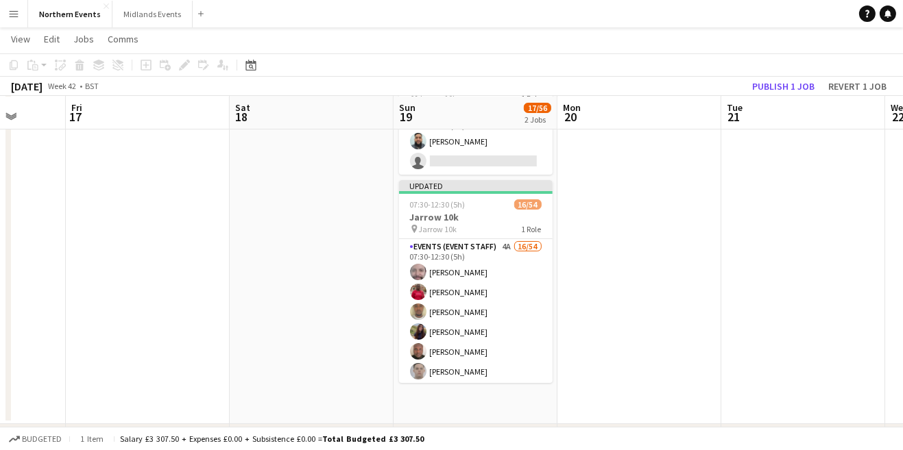
scroll to position [107, 0]
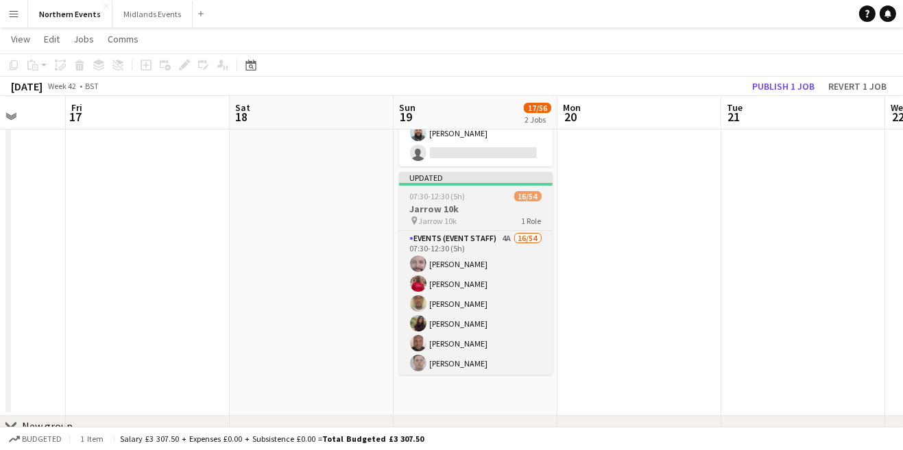
click at [478, 219] on div "pin Jarrow 10k 1 Role" at bounding box center [476, 220] width 154 height 11
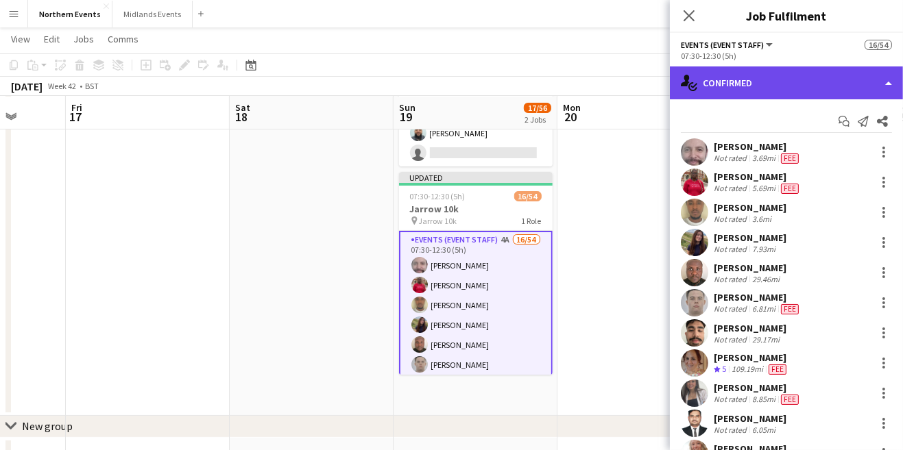
click at [779, 85] on div "single-neutral-actions-check-2 Confirmed" at bounding box center [786, 83] width 233 height 33
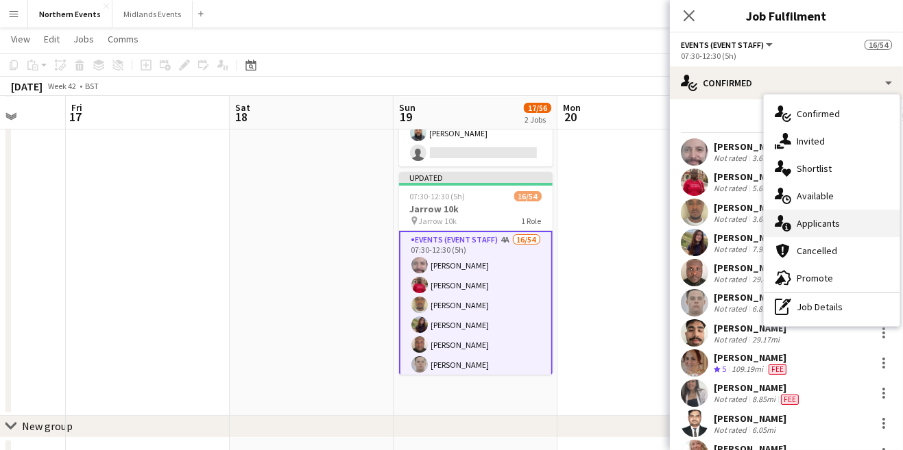
click at [837, 225] on div "single-neutral-actions-information Applicants" at bounding box center [832, 223] width 136 height 27
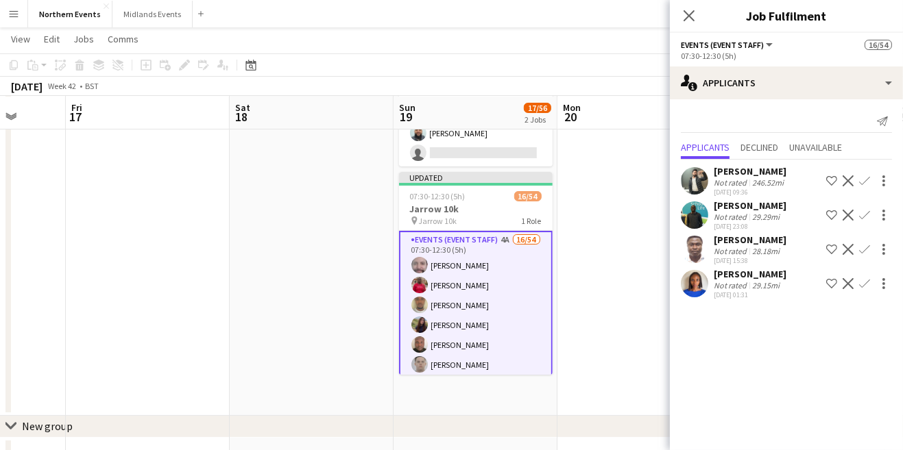
click at [862, 219] on app-icon "Confirm" at bounding box center [864, 215] width 11 height 11
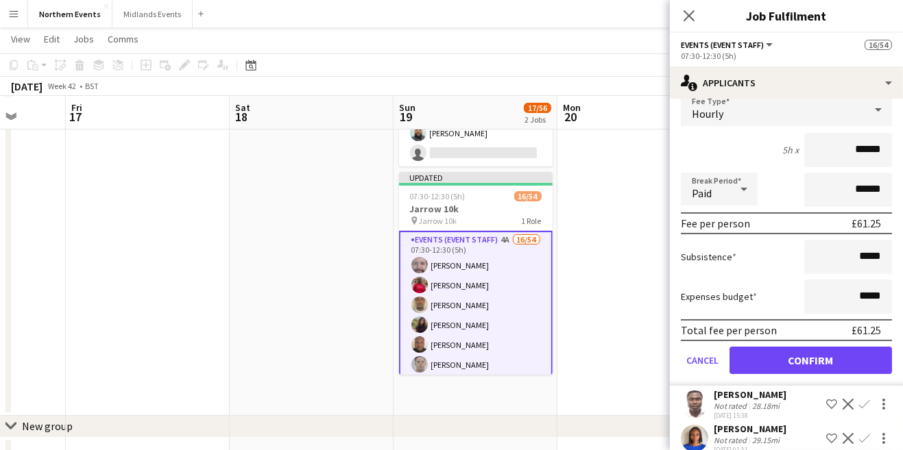
scroll to position [171, 0]
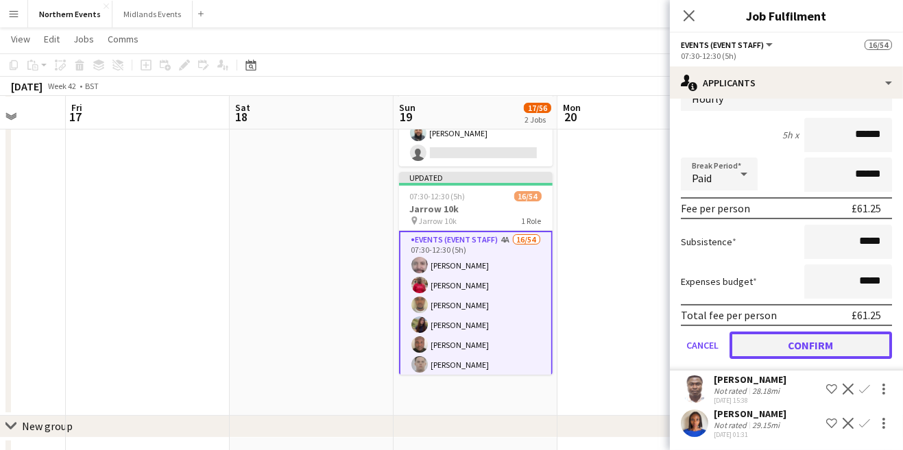
click at [842, 332] on button "Confirm" at bounding box center [810, 345] width 162 height 27
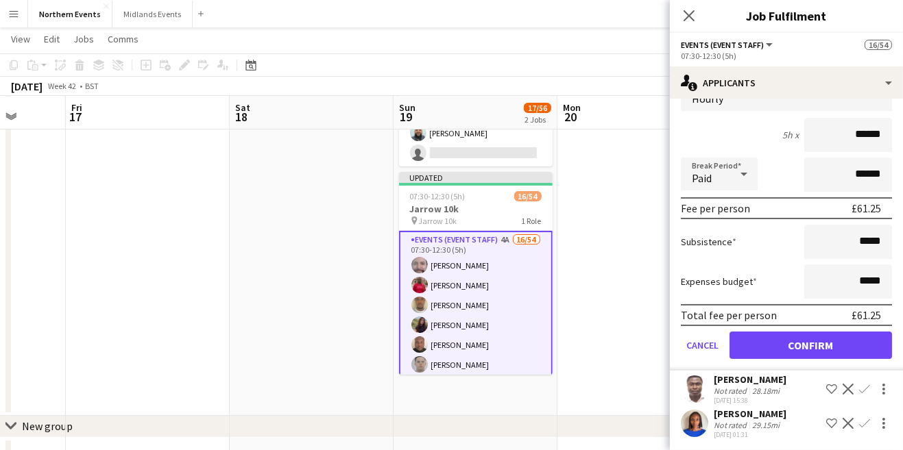
scroll to position [0, 0]
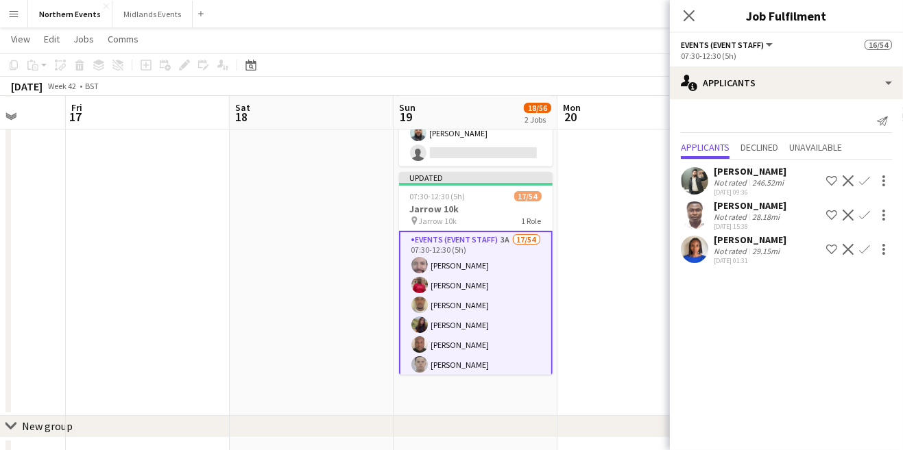
click at [861, 216] on app-icon "Confirm" at bounding box center [864, 215] width 11 height 11
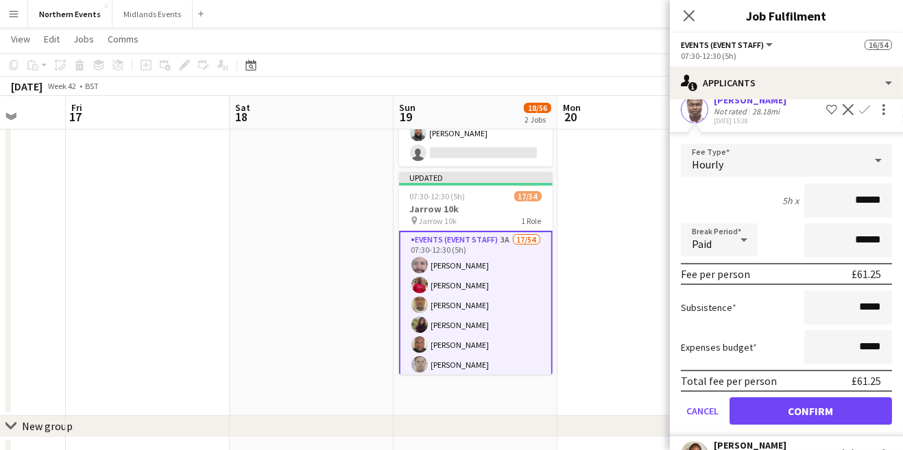
scroll to position [138, 0]
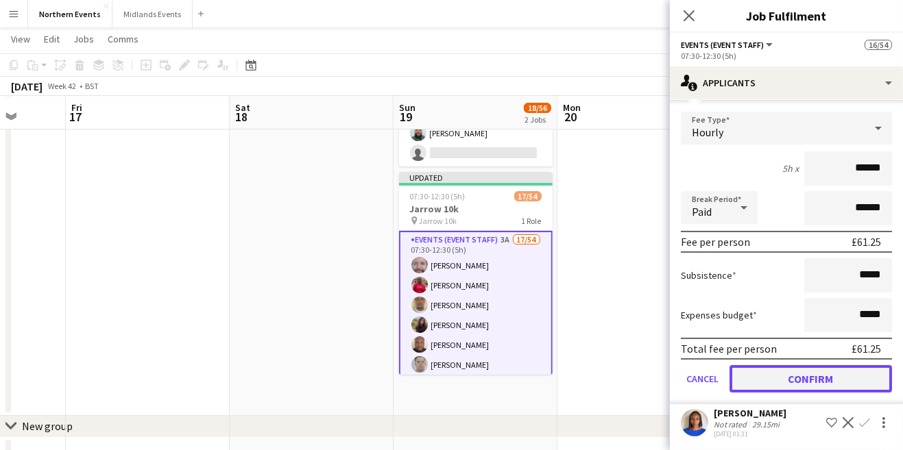
click at [851, 383] on button "Confirm" at bounding box center [810, 378] width 162 height 27
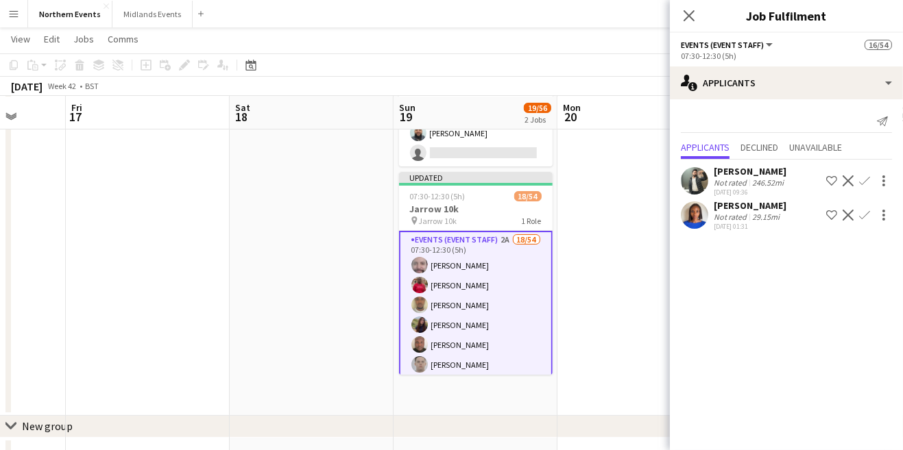
scroll to position [0, 0]
click at [866, 217] on app-icon "Confirm" at bounding box center [864, 215] width 11 height 11
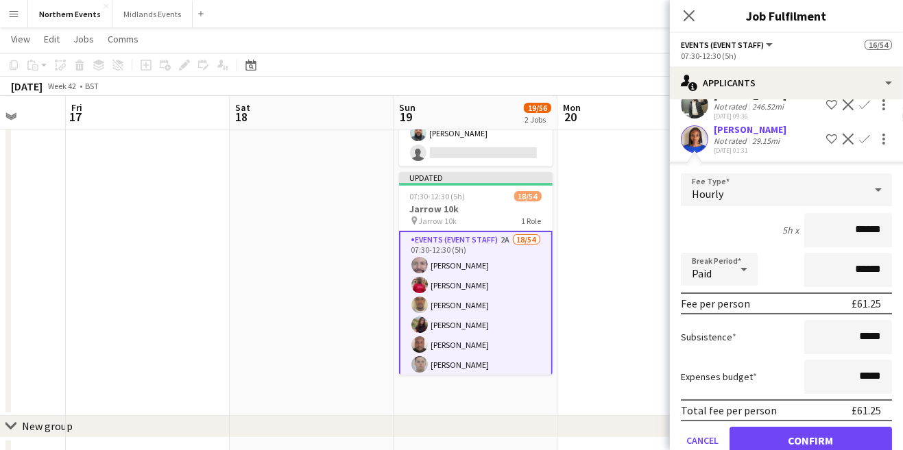
scroll to position [103, 0]
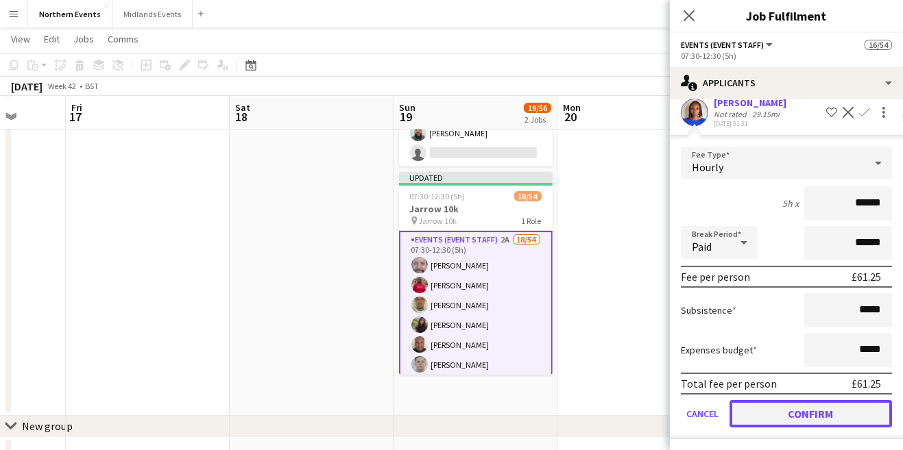
click at [867, 422] on button "Confirm" at bounding box center [810, 413] width 162 height 27
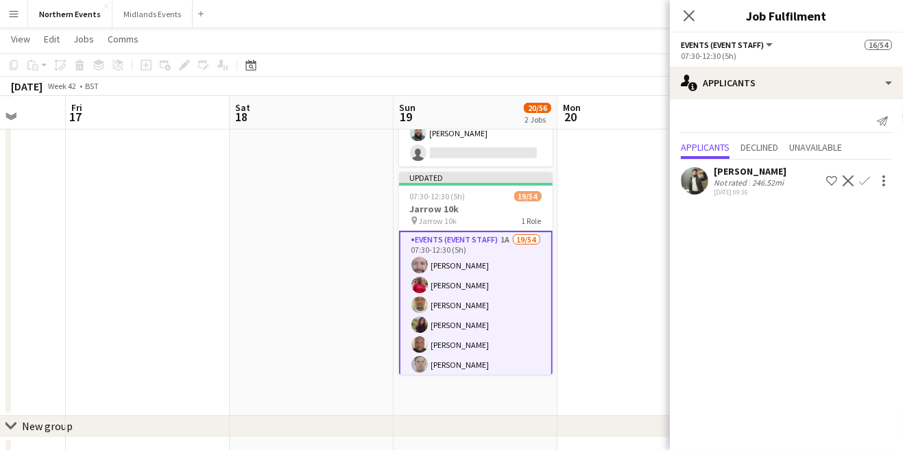
scroll to position [0, 0]
click at [688, 11] on icon "Close pop-in" at bounding box center [688, 15] width 13 height 13
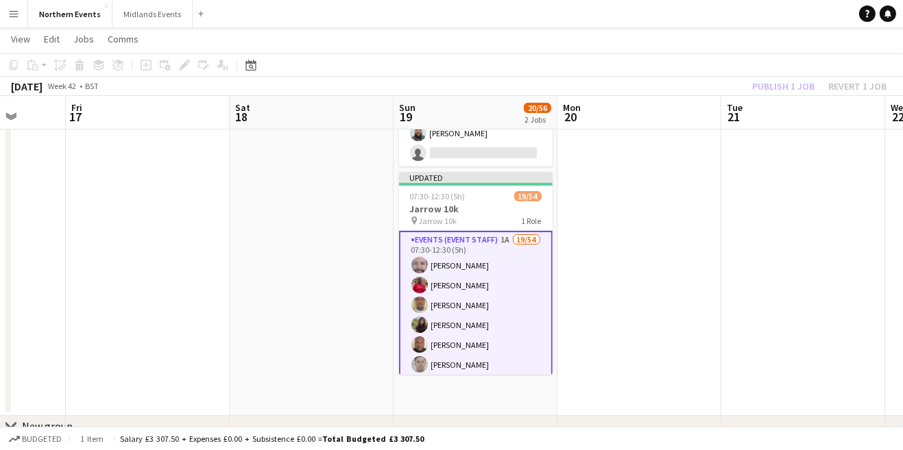
click at [787, 87] on div "Publish 1 job Revert 1 job" at bounding box center [819, 86] width 167 height 18
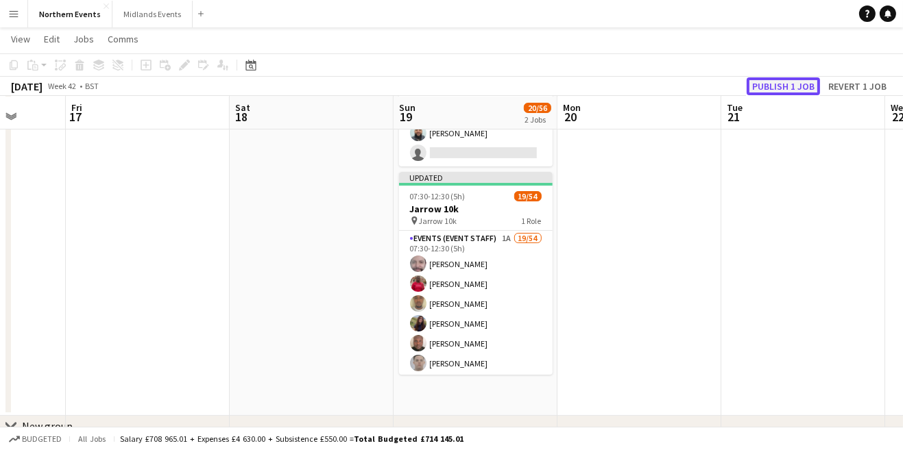
click at [782, 80] on button "Publish 1 job" at bounding box center [783, 86] width 73 height 18
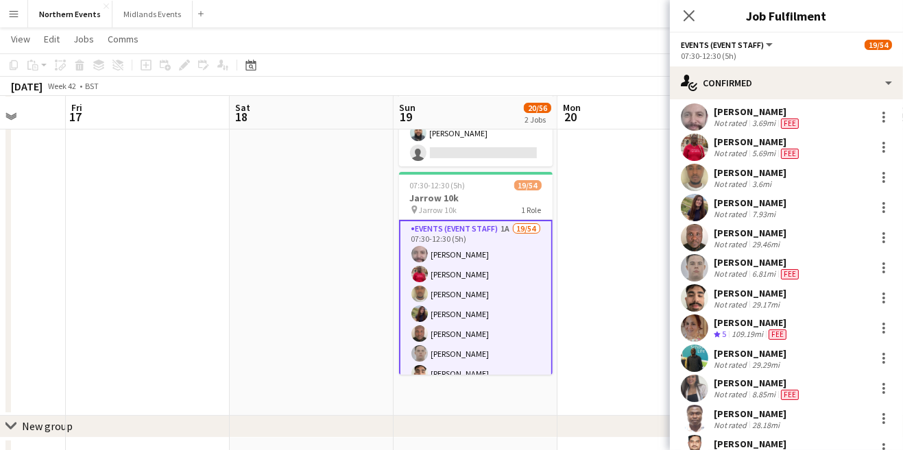
scroll to position [44, 0]
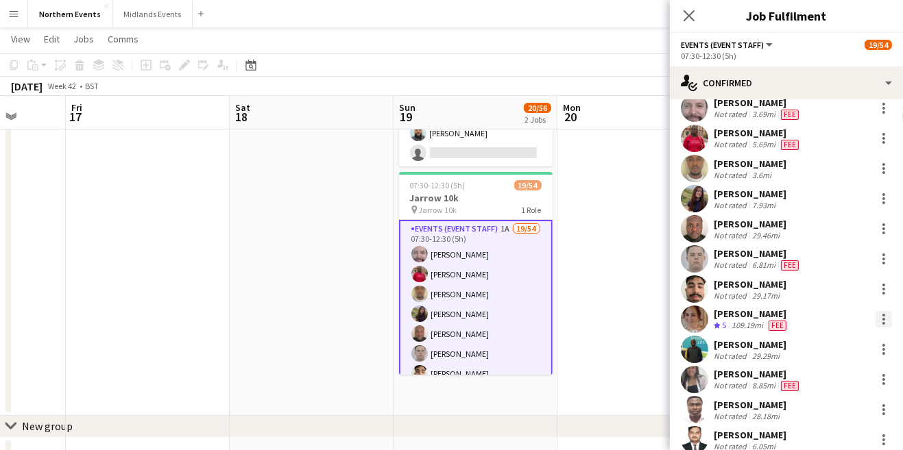
click at [884, 324] on div at bounding box center [883, 323] width 3 height 3
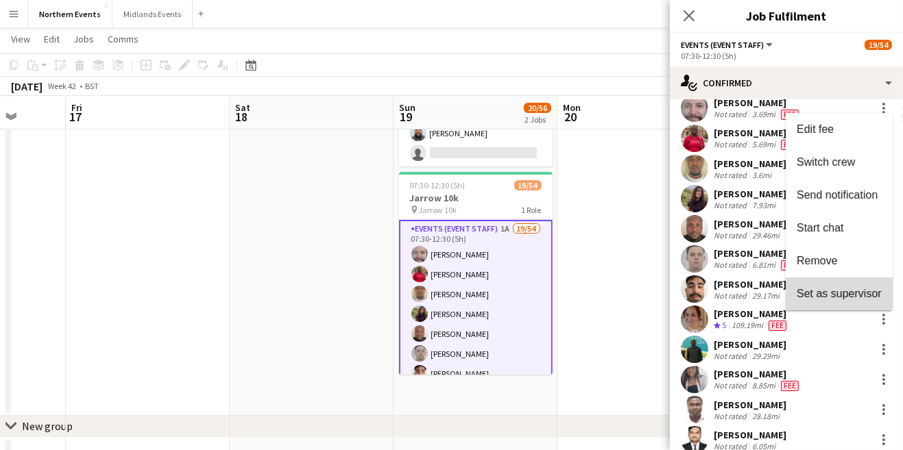
click at [874, 295] on span "Set as supervisor" at bounding box center [839, 294] width 85 height 12
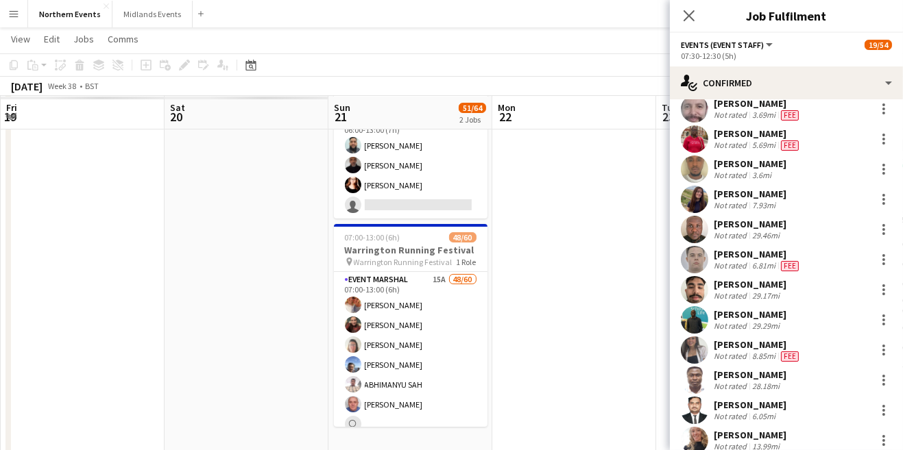
scroll to position [0, 327]
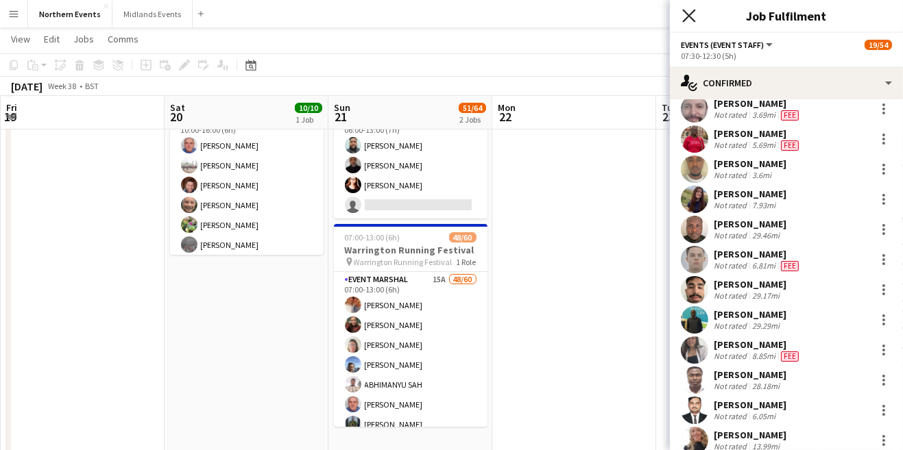
click at [689, 19] on icon "Close pop-in" at bounding box center [688, 15] width 13 height 13
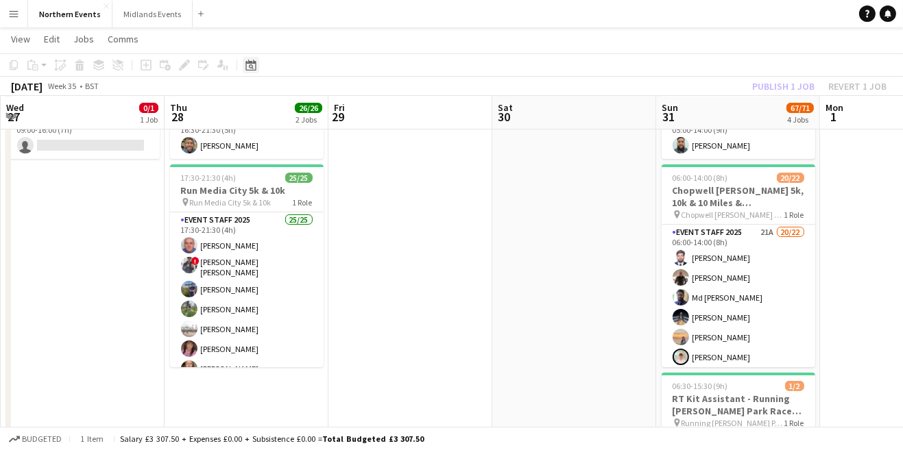
click at [251, 67] on icon "Date picker" at bounding box center [250, 65] width 11 height 11
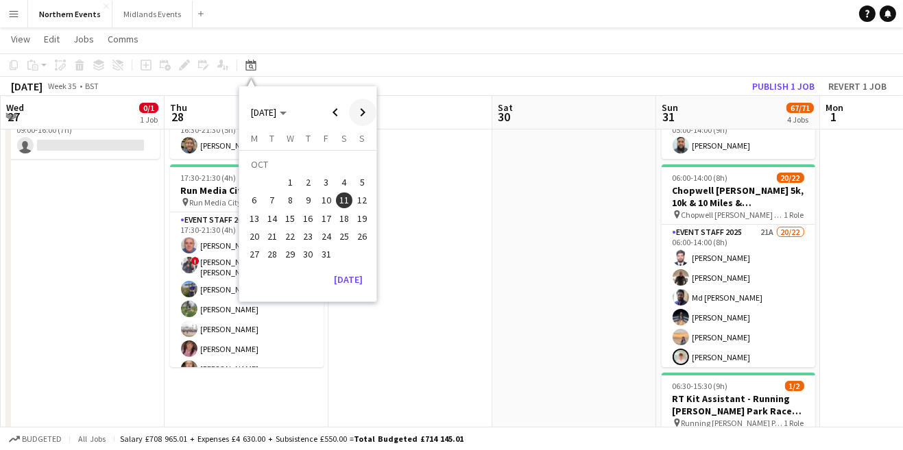
click at [364, 114] on span "Next month" at bounding box center [362, 112] width 27 height 27
click at [363, 104] on span "Next month" at bounding box center [362, 112] width 27 height 27
click at [366, 112] on span "Next month" at bounding box center [362, 112] width 27 height 27
click at [366, 117] on span "Next month" at bounding box center [362, 112] width 27 height 27
click at [363, 191] on span "8" at bounding box center [362, 186] width 16 height 16
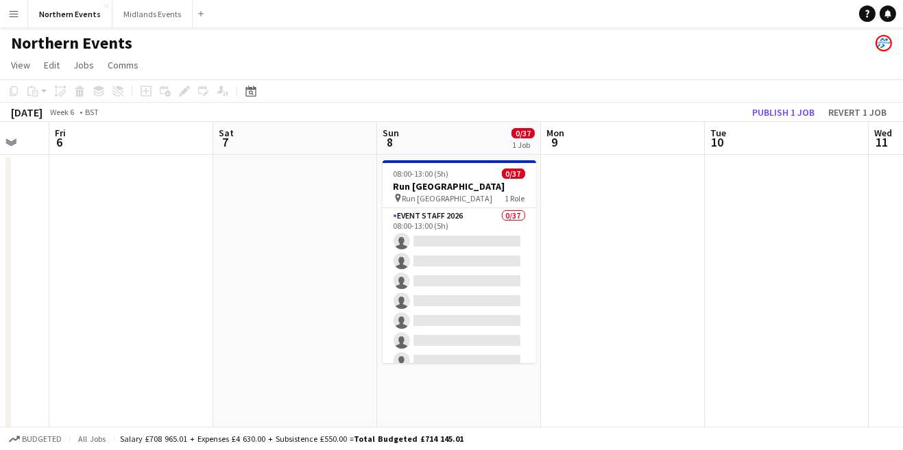
scroll to position [0, 437]
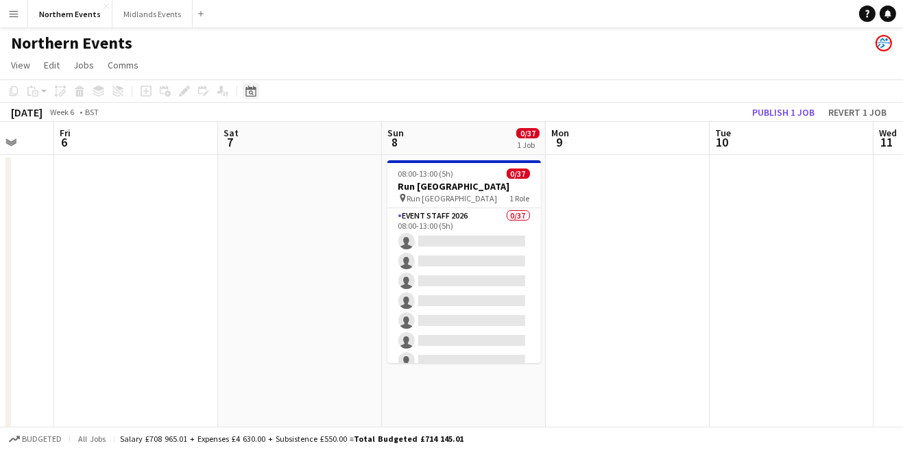
click at [251, 93] on icon at bounding box center [251, 92] width 5 height 5
click at [346, 209] on span "7" at bounding box center [344, 212] width 16 height 16
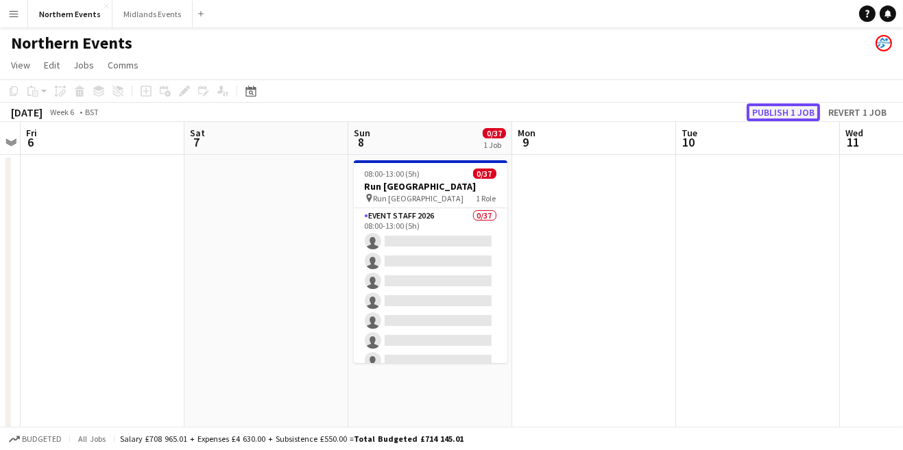
click at [793, 107] on button "Publish 1 job" at bounding box center [783, 113] width 73 height 18
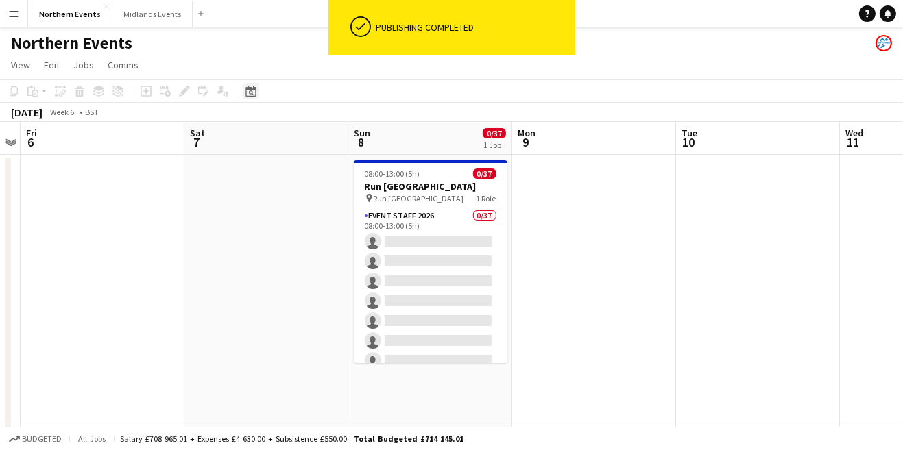
click at [251, 93] on icon at bounding box center [251, 92] width 5 height 5
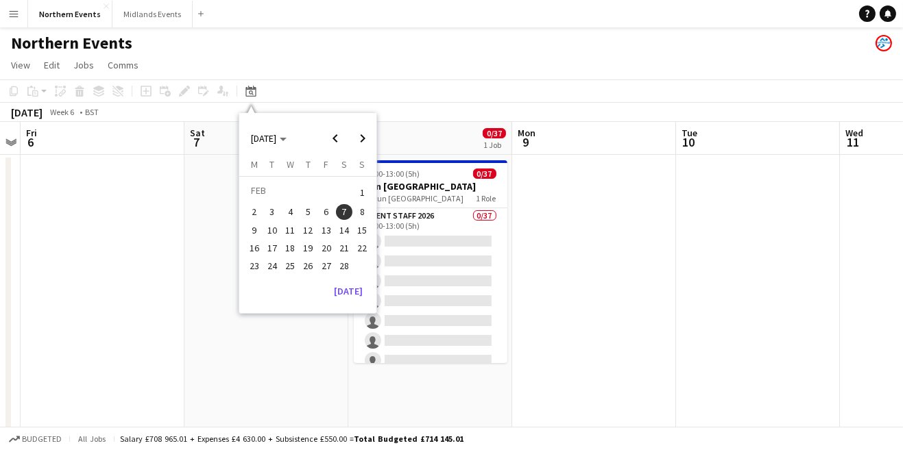
click at [346, 234] on span "14" at bounding box center [344, 230] width 16 height 16
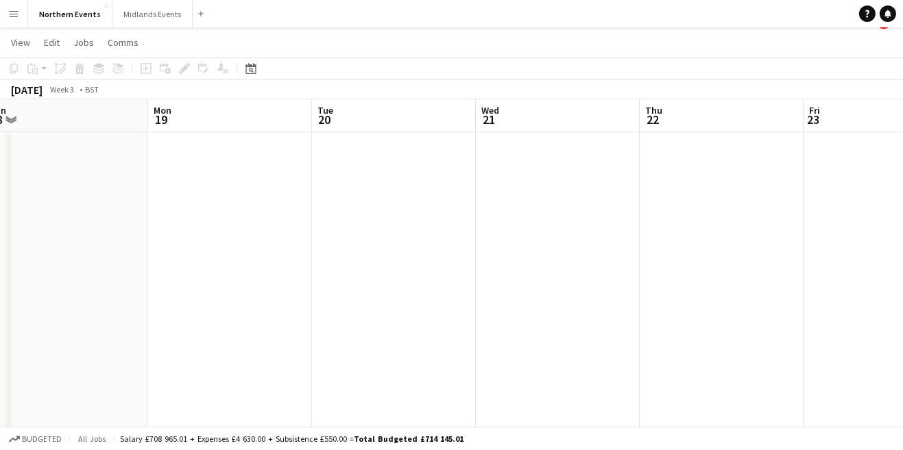
scroll to position [0, 0]
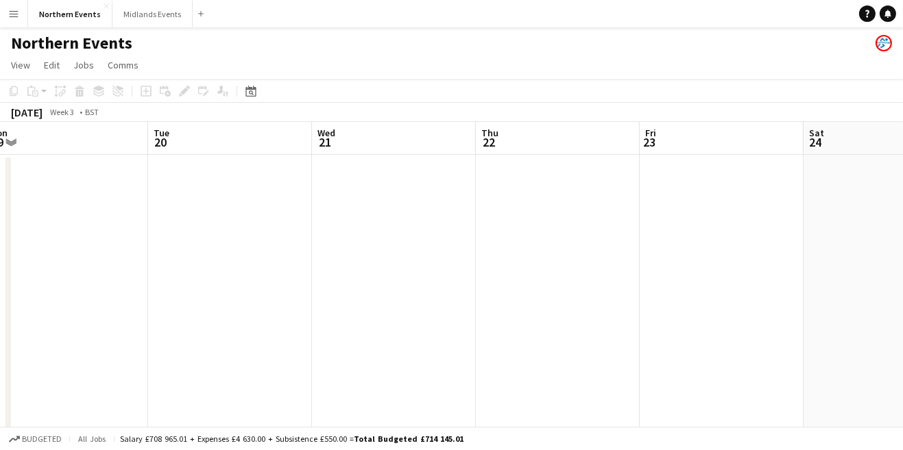
click at [287, 0] on app-navbar "Menu Boards Boards Boards All jobs Status Workforce Workforce My Workforce Recr…" at bounding box center [451, 13] width 903 height 27
click at [258, 97] on div "Date picker" at bounding box center [251, 91] width 16 height 16
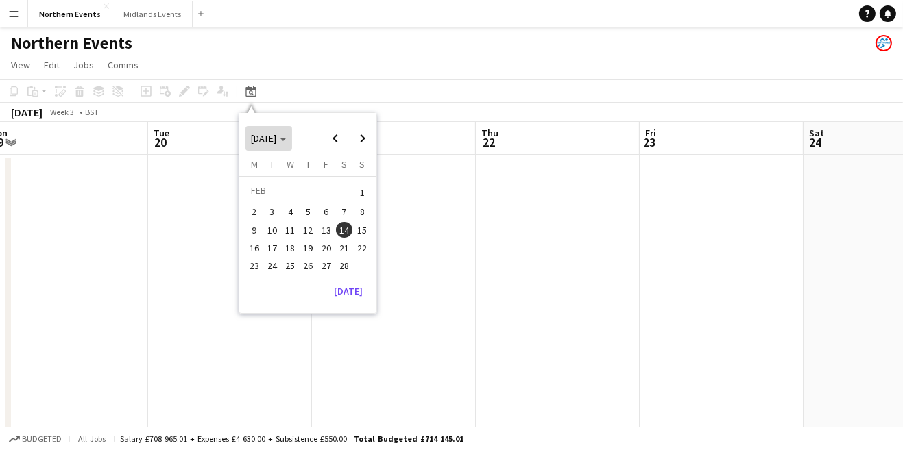
click at [287, 143] on span "[DATE]" at bounding box center [269, 138] width 36 height 12
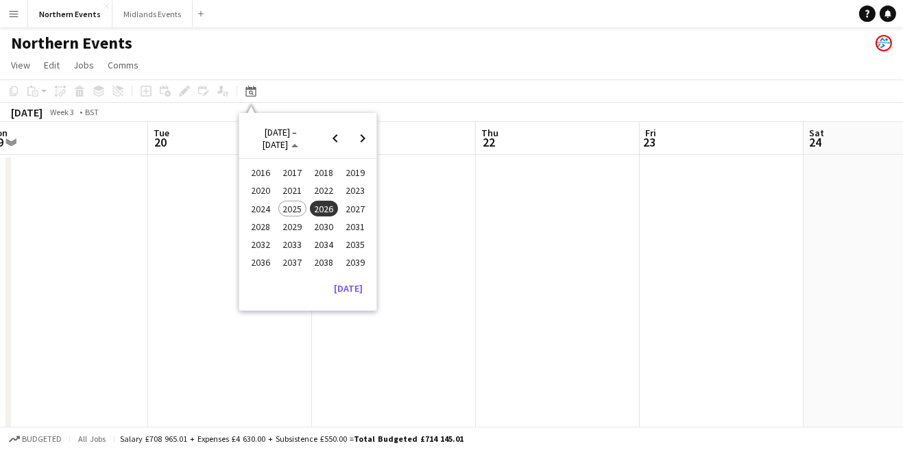
click at [298, 210] on span "2025" at bounding box center [292, 209] width 28 height 16
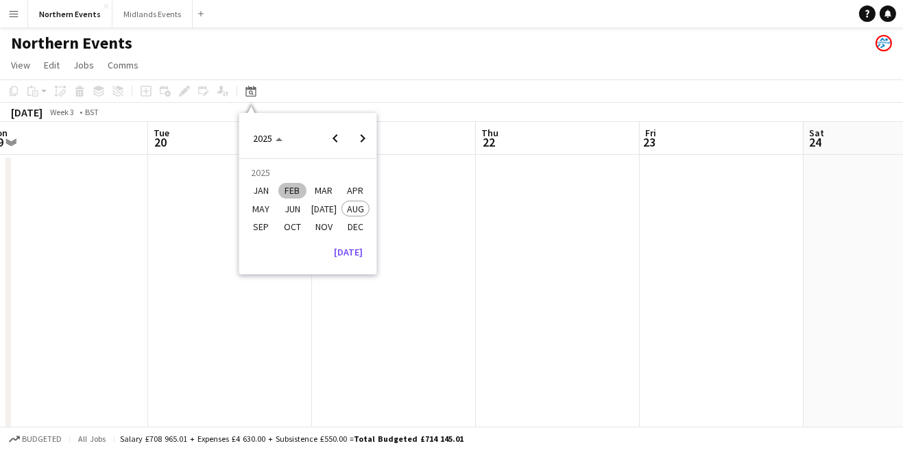
click at [356, 219] on span "DEC" at bounding box center [355, 227] width 28 height 16
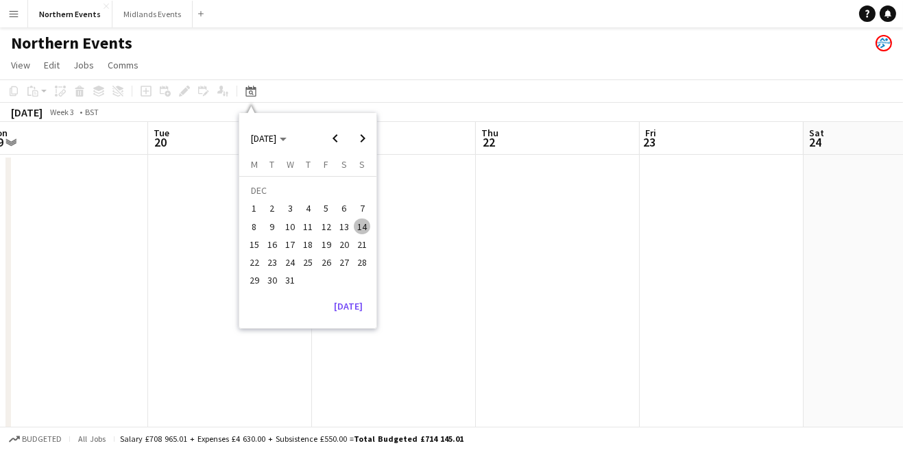
click at [361, 215] on span "7" at bounding box center [362, 209] width 16 height 16
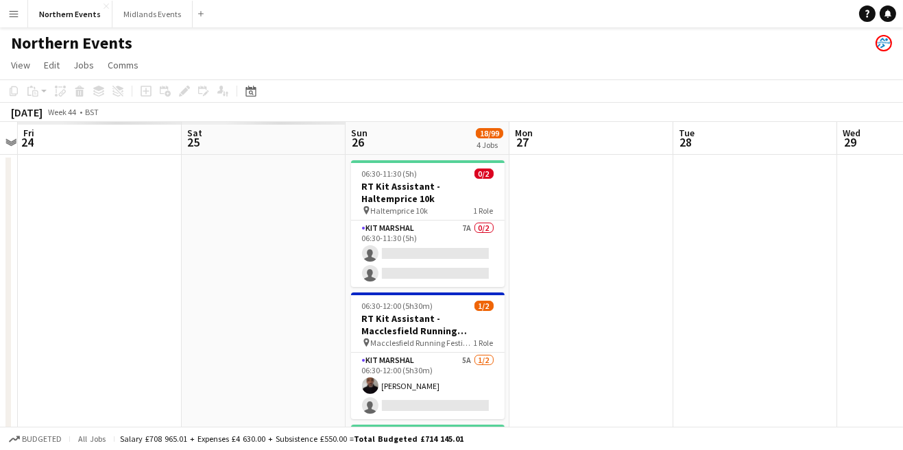
scroll to position [0, 327]
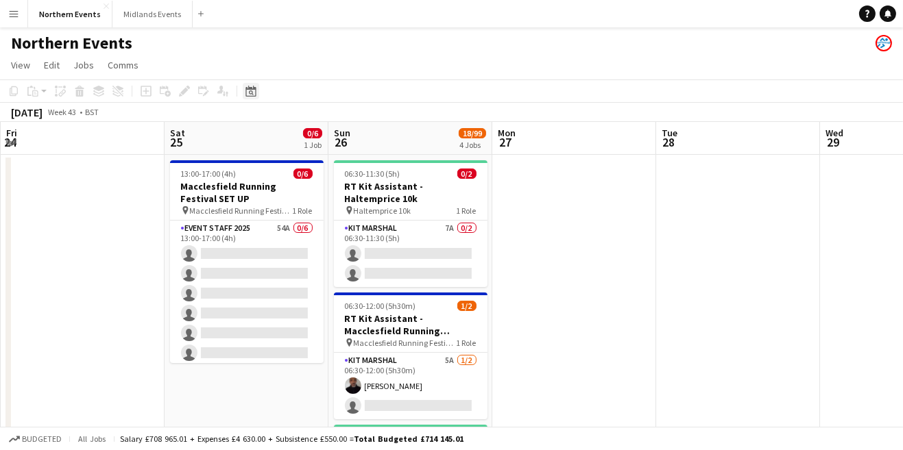
click at [251, 93] on icon "Date picker" at bounding box center [250, 91] width 11 height 11
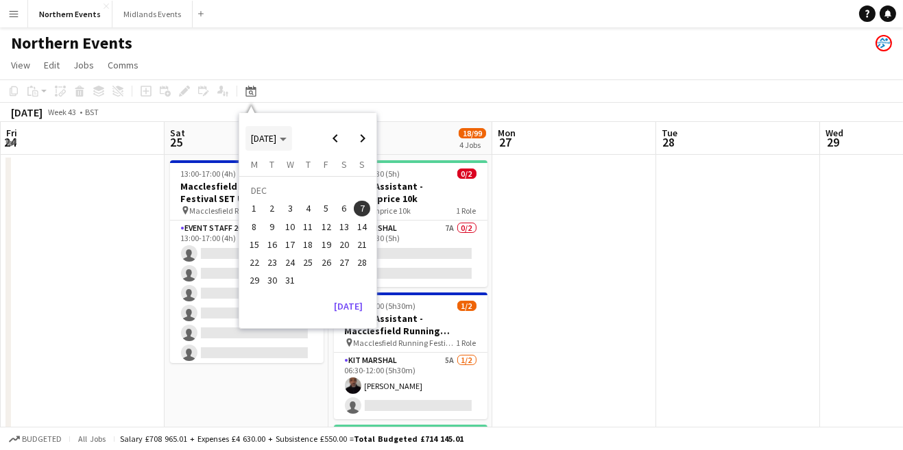
click at [276, 140] on span "[DATE]" at bounding box center [263, 138] width 25 height 12
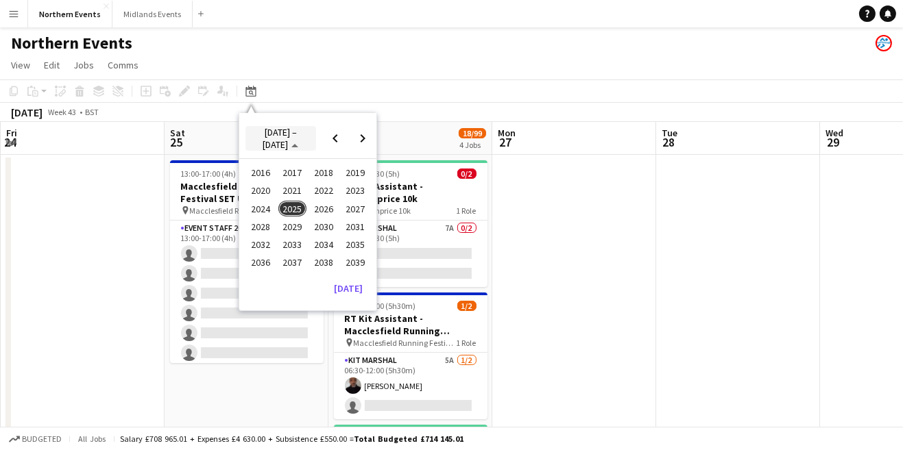
click at [302, 147] on span "Choose date" at bounding box center [280, 138] width 71 height 33
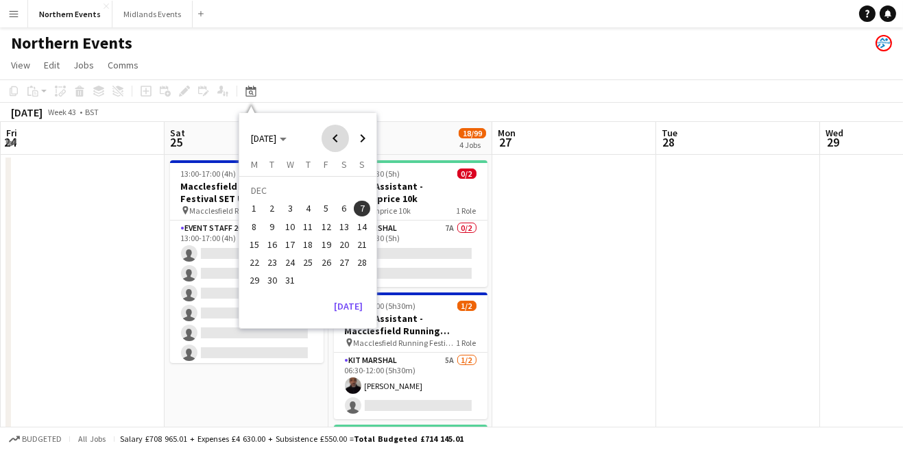
click at [336, 137] on span "Previous month" at bounding box center [335, 138] width 27 height 27
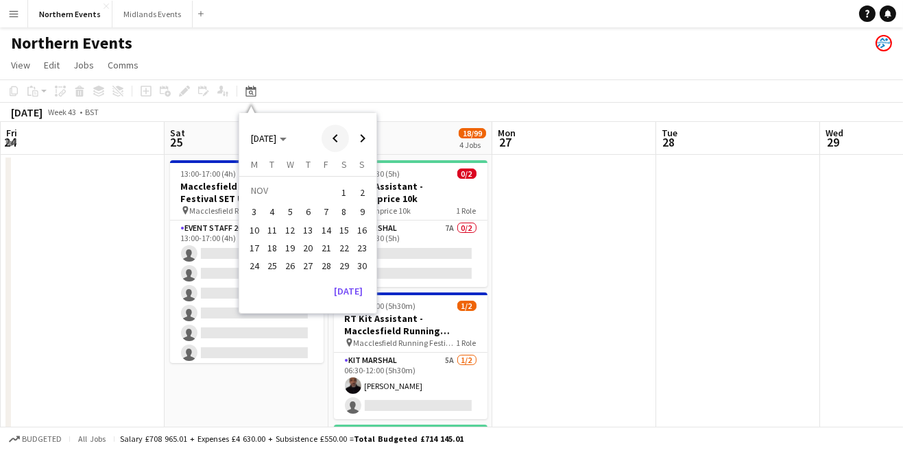
click at [337, 138] on span "Previous month" at bounding box center [335, 138] width 27 height 27
click at [330, 142] on span "Previous month" at bounding box center [335, 138] width 27 height 27
click at [335, 146] on span "Previous month" at bounding box center [335, 138] width 27 height 27
click at [360, 141] on span "Next month" at bounding box center [362, 138] width 27 height 27
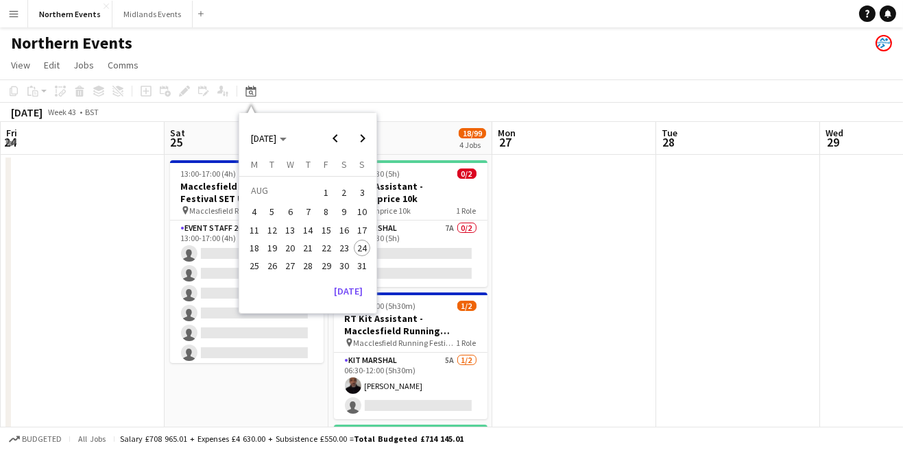
click at [366, 251] on span "24" at bounding box center [362, 248] width 16 height 16
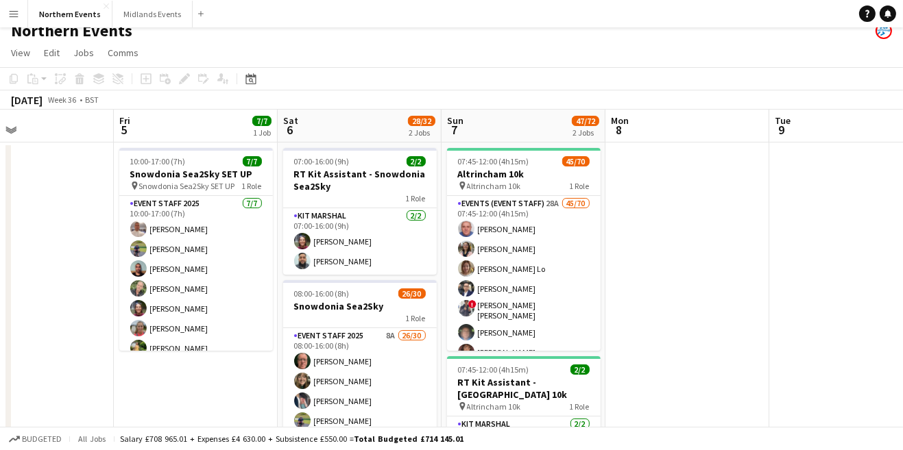
scroll to position [14, 0]
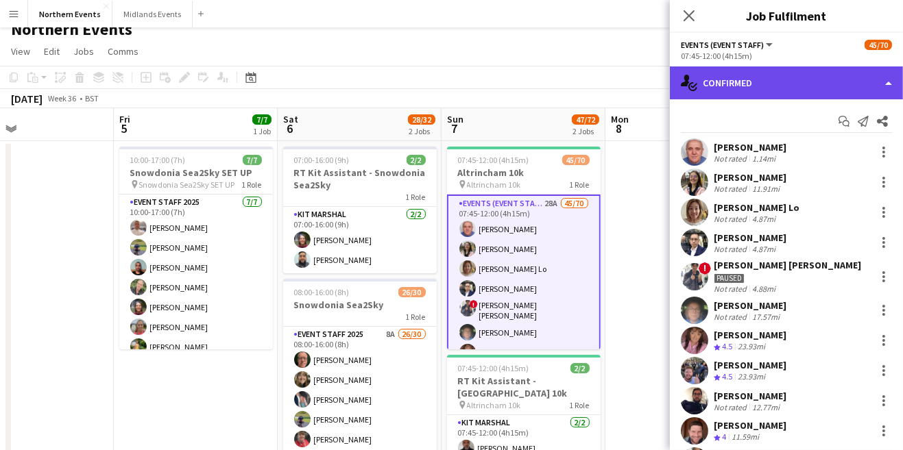
click at [796, 82] on div "single-neutral-actions-check-2 Confirmed" at bounding box center [786, 83] width 233 height 33
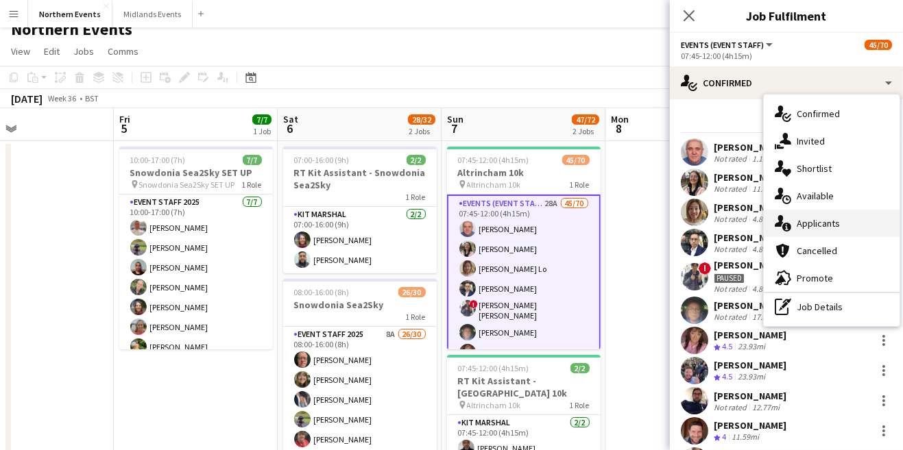
click at [826, 223] on div "single-neutral-actions-information Applicants" at bounding box center [832, 223] width 136 height 27
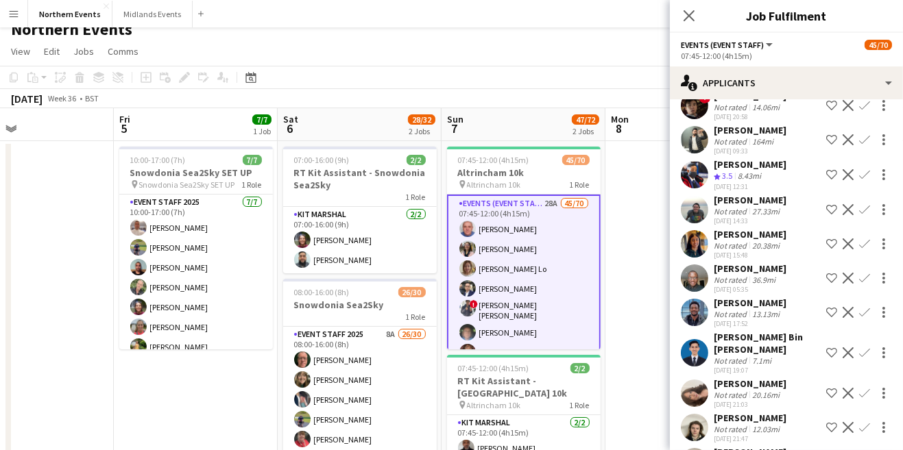
scroll to position [588, 0]
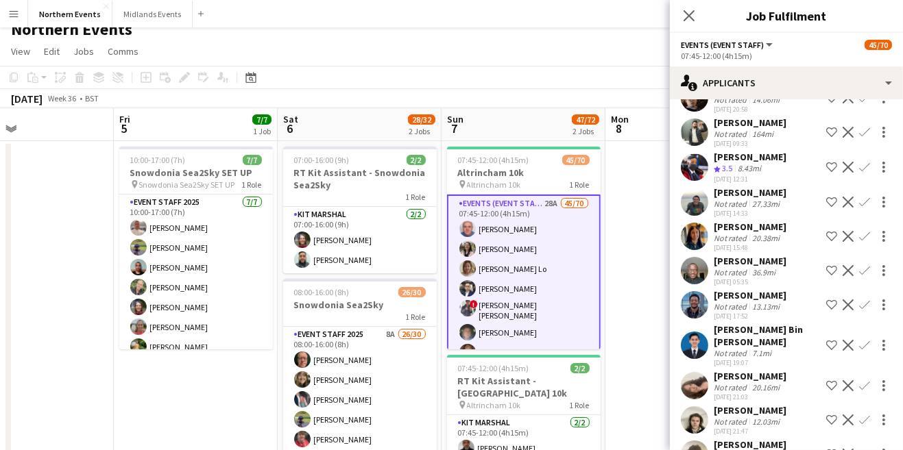
click at [865, 300] on app-icon "Confirm" at bounding box center [864, 305] width 11 height 11
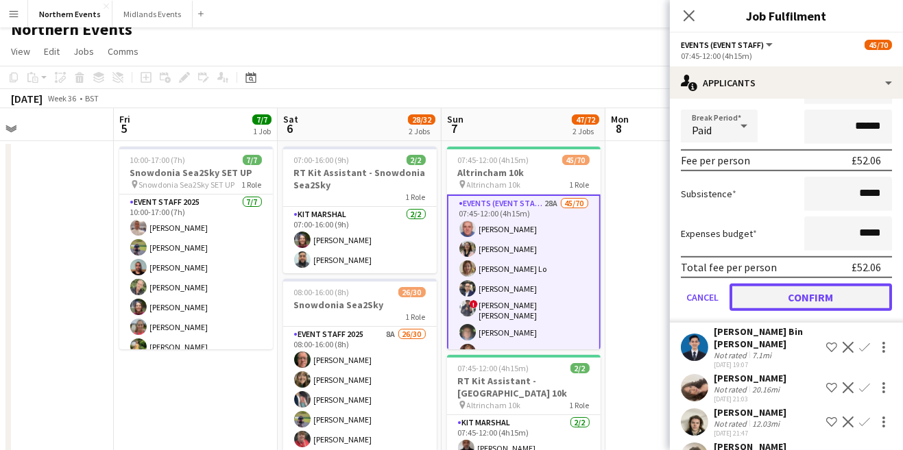
click at [846, 284] on button "Confirm" at bounding box center [810, 297] width 162 height 27
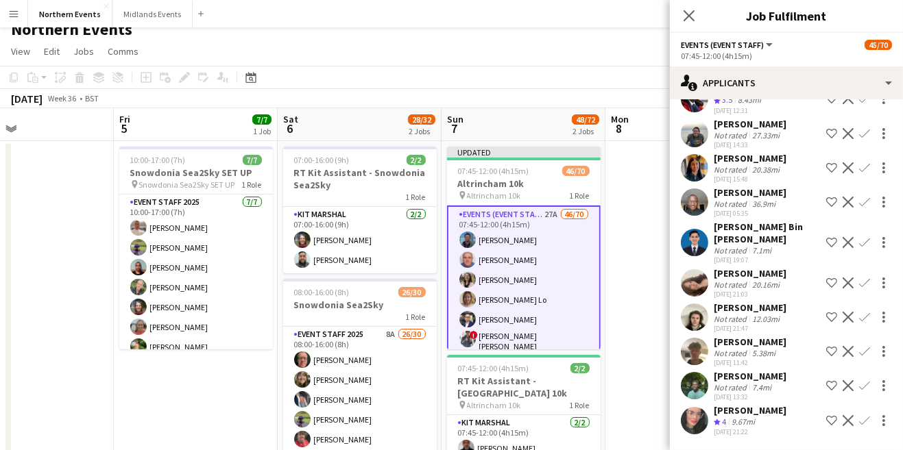
scroll to position [553, 0]
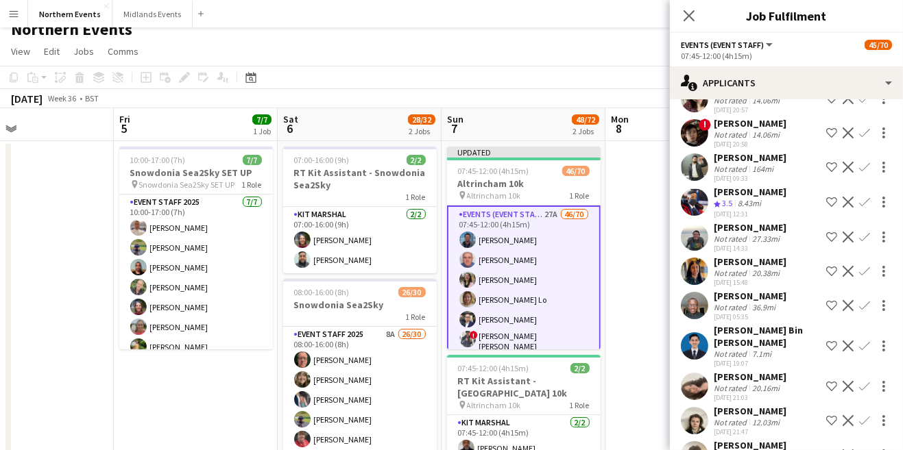
click at [848, 263] on button "Decline" at bounding box center [848, 271] width 16 height 16
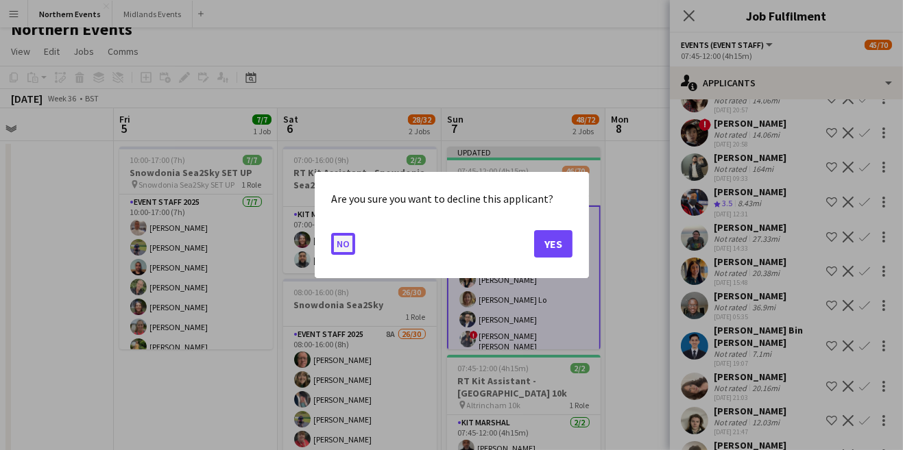
click at [346, 255] on button "No" at bounding box center [343, 244] width 24 height 22
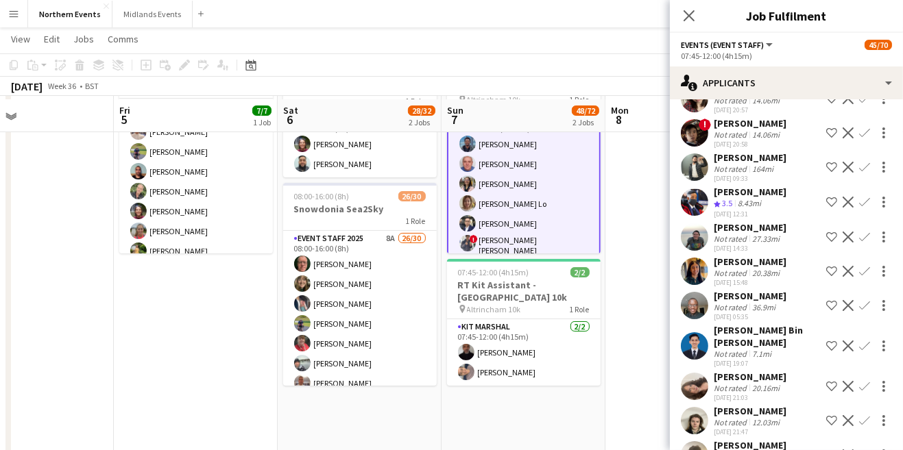
scroll to position [111, 0]
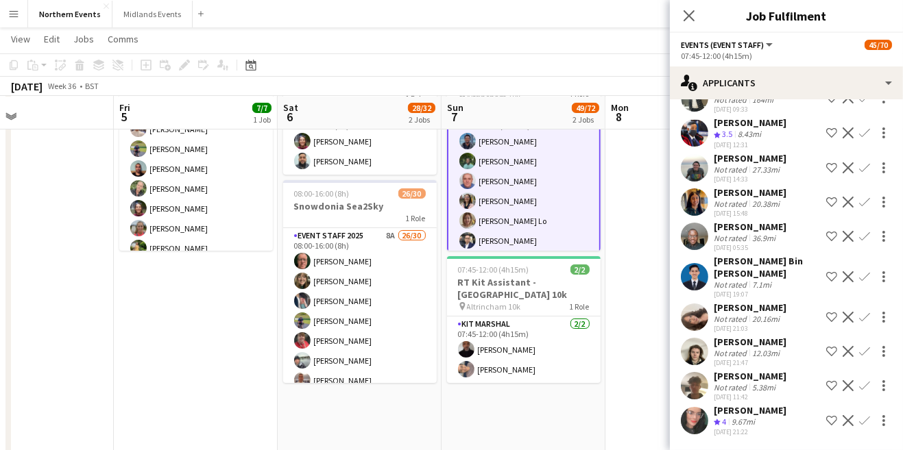
scroll to position [519, 0]
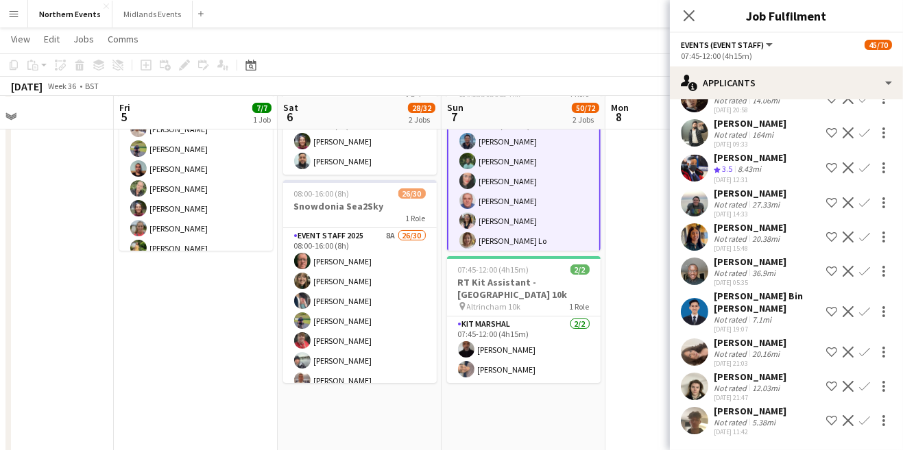
scroll to position [483, 0]
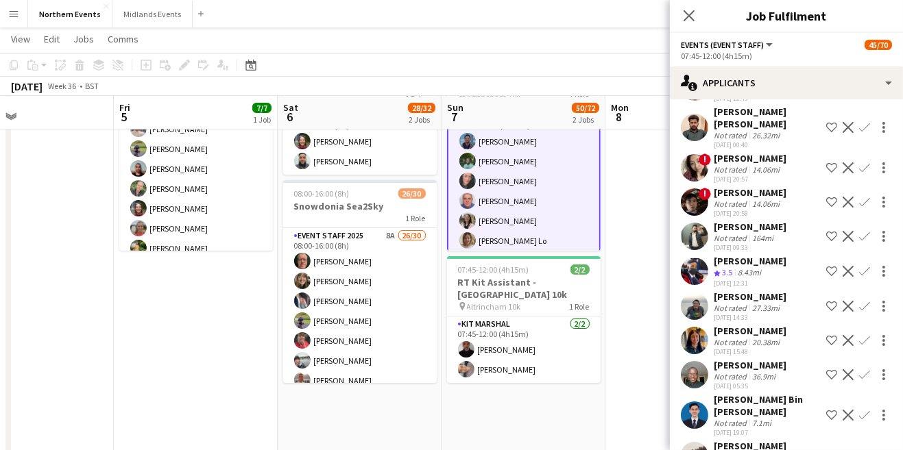
click at [862, 410] on app-icon "Confirm" at bounding box center [864, 415] width 11 height 11
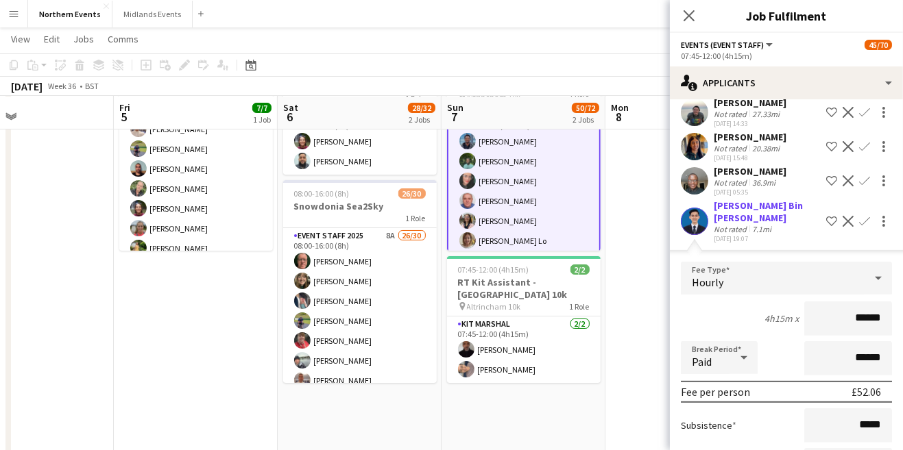
scroll to position [679, 0]
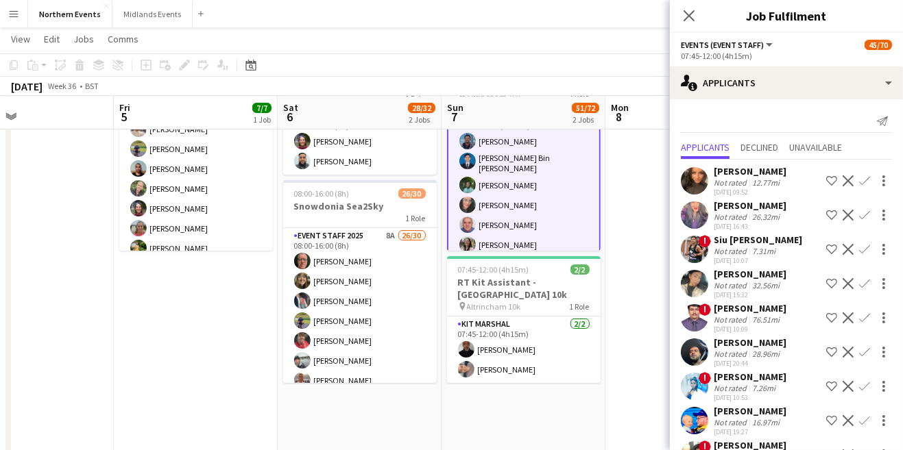
scroll to position [133, 0]
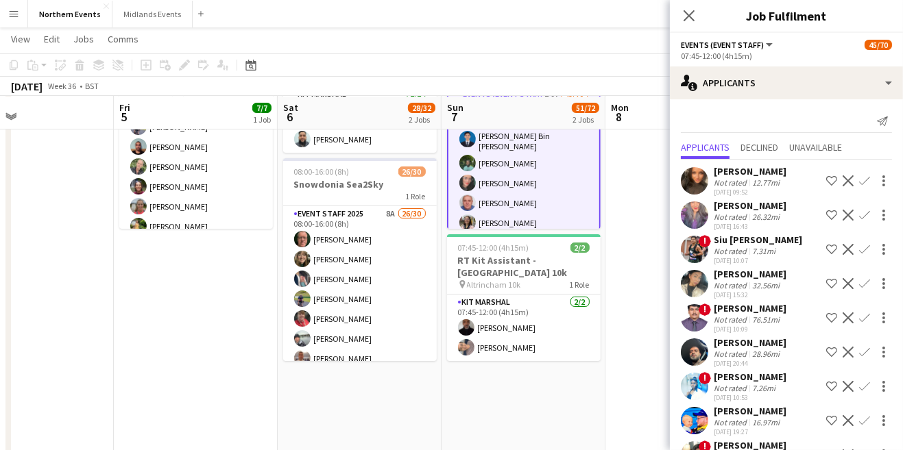
click at [861, 184] on app-icon "Confirm" at bounding box center [864, 181] width 11 height 11
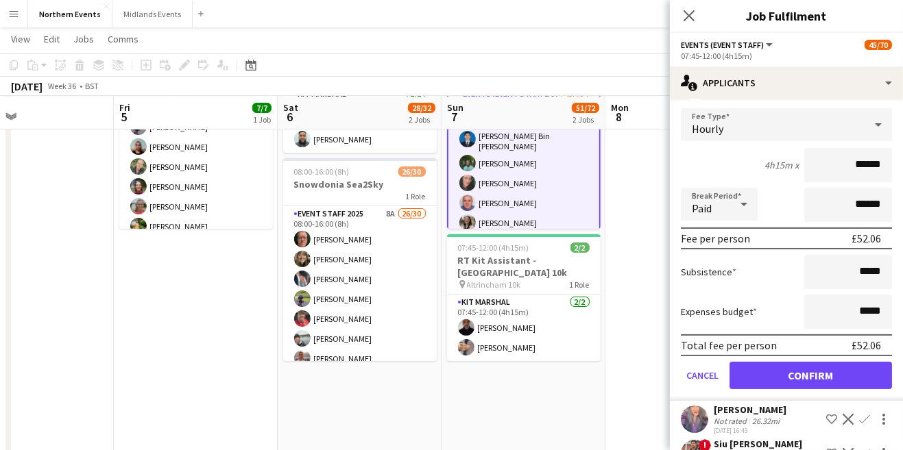
scroll to position [108, 0]
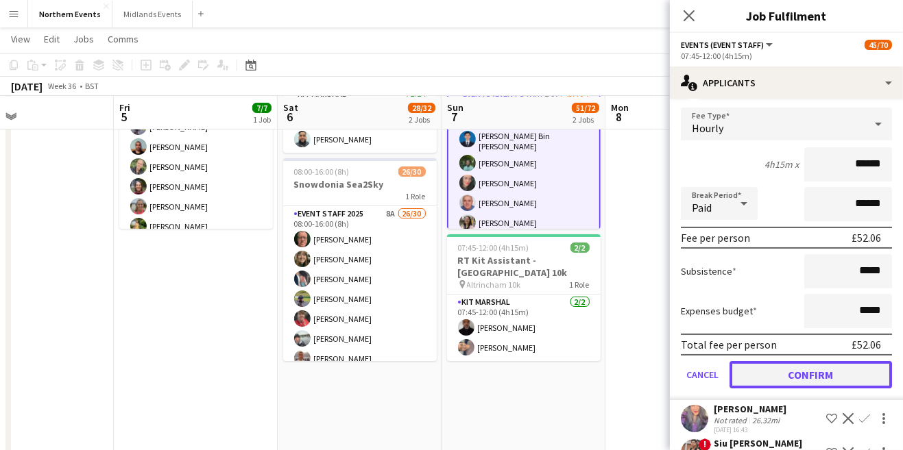
click at [829, 372] on button "Confirm" at bounding box center [810, 374] width 162 height 27
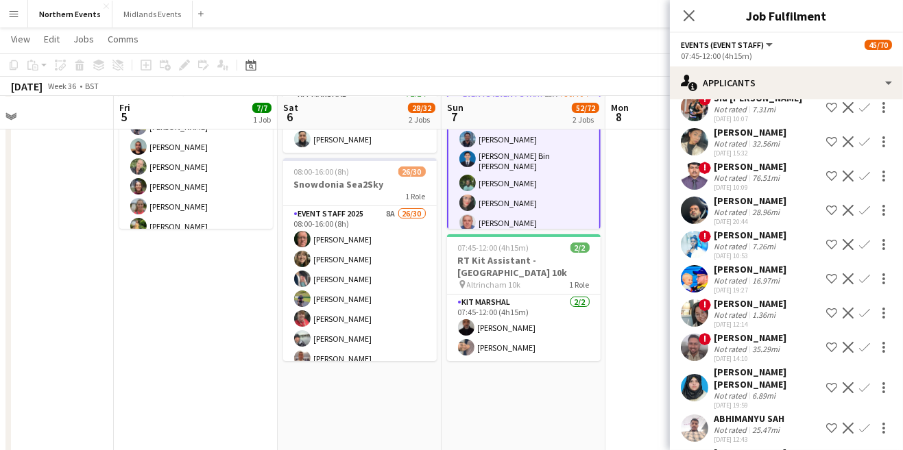
scroll to position [0, 0]
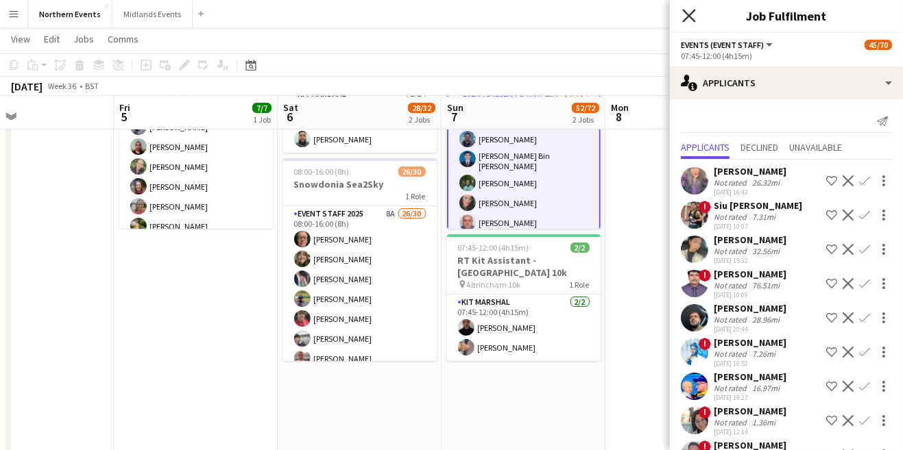
click at [690, 17] on icon at bounding box center [688, 15] width 13 height 13
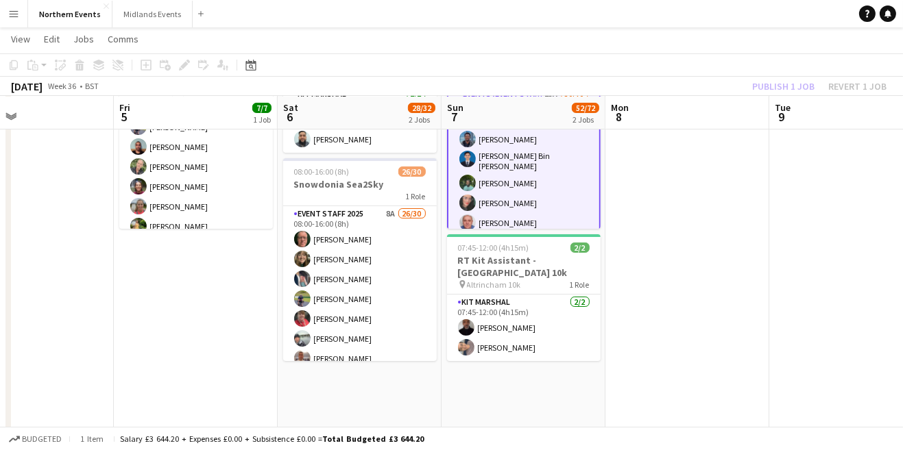
click at [786, 82] on div "Publish 1 job Revert 1 job" at bounding box center [819, 86] width 167 height 18
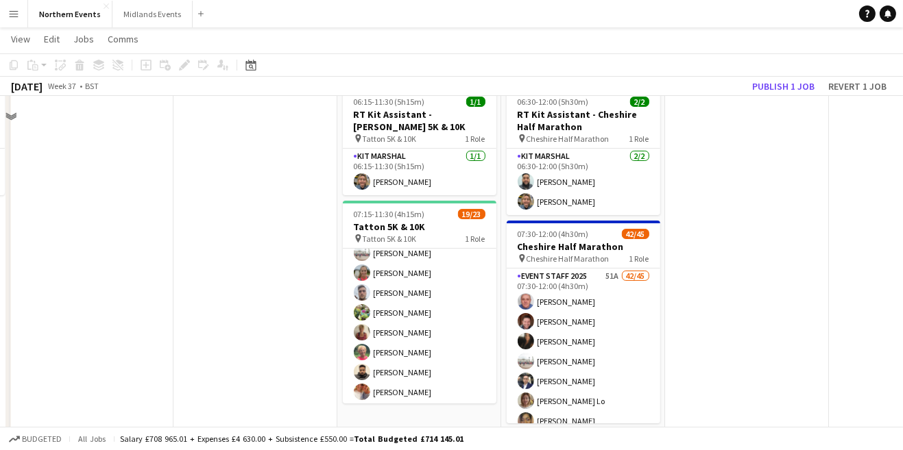
scroll to position [73, 0]
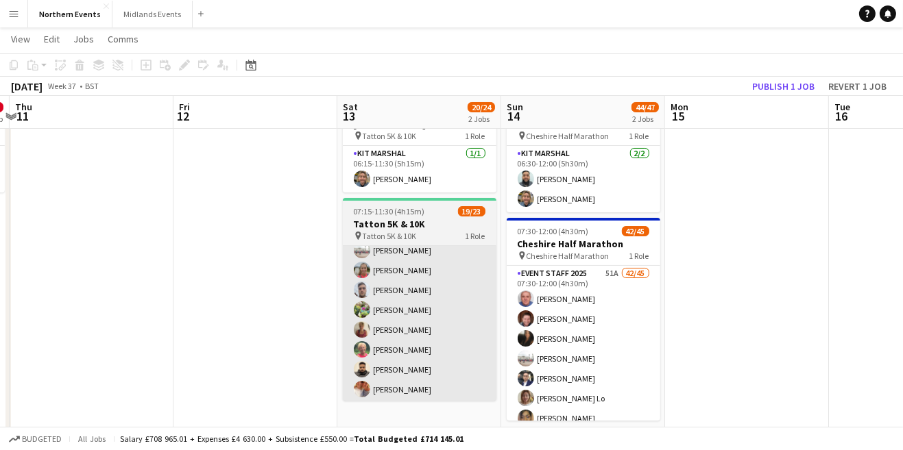
click at [433, 332] on app-card-role "Events (Event Staff) 39A 19/23 07:15-11:30 (4h15m) [PERSON_NAME] [PERSON_NAME] …" at bounding box center [420, 400] width 154 height 484
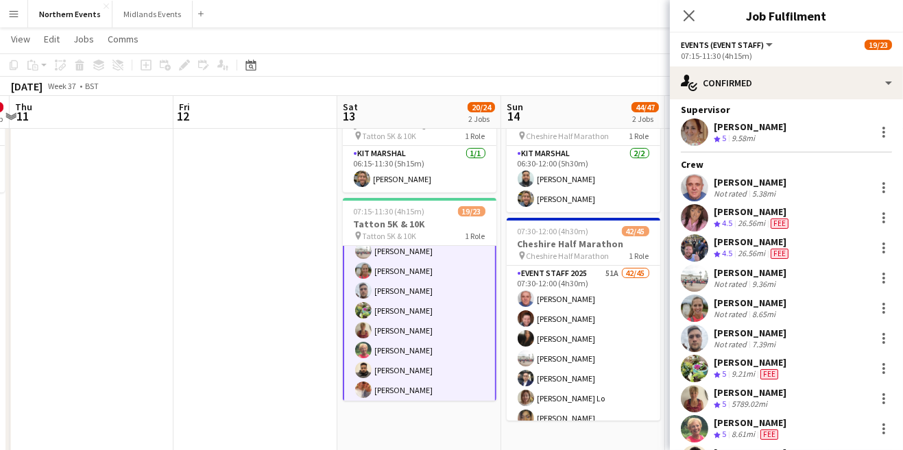
scroll to position [37, 0]
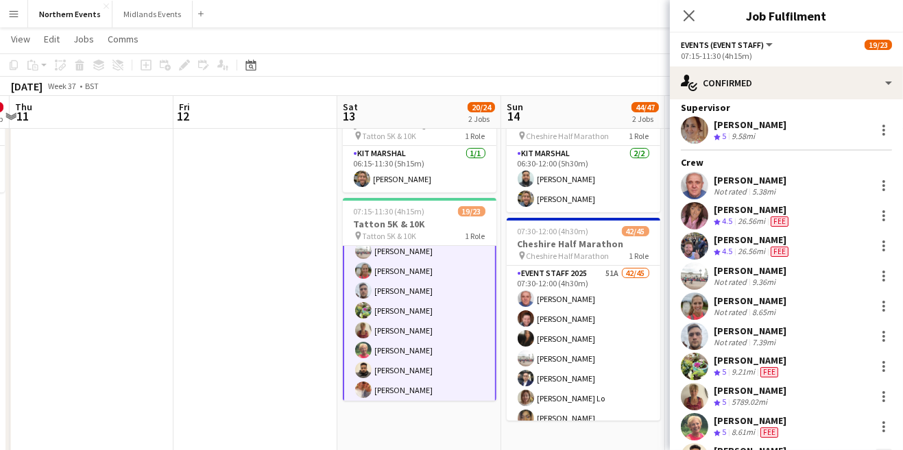
click at [884, 450] on div at bounding box center [883, 457] width 3 height 3
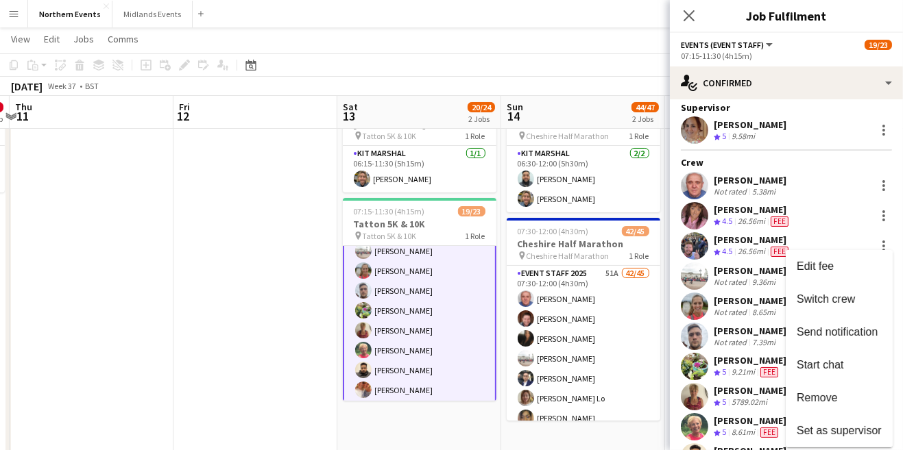
click at [851, 274] on div at bounding box center [451, 225] width 903 height 450
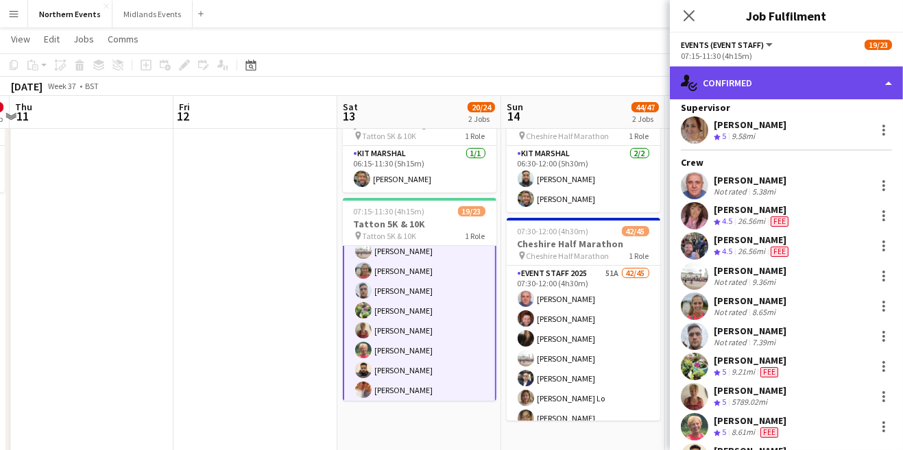
click at [819, 84] on div "single-neutral-actions-check-2 Confirmed" at bounding box center [786, 83] width 233 height 33
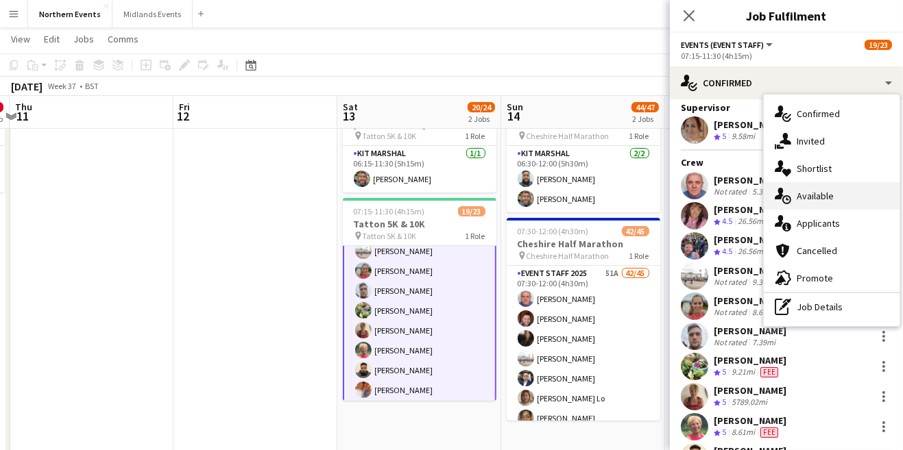
click at [840, 199] on div "single-neutral-actions-upload Available" at bounding box center [832, 195] width 136 height 27
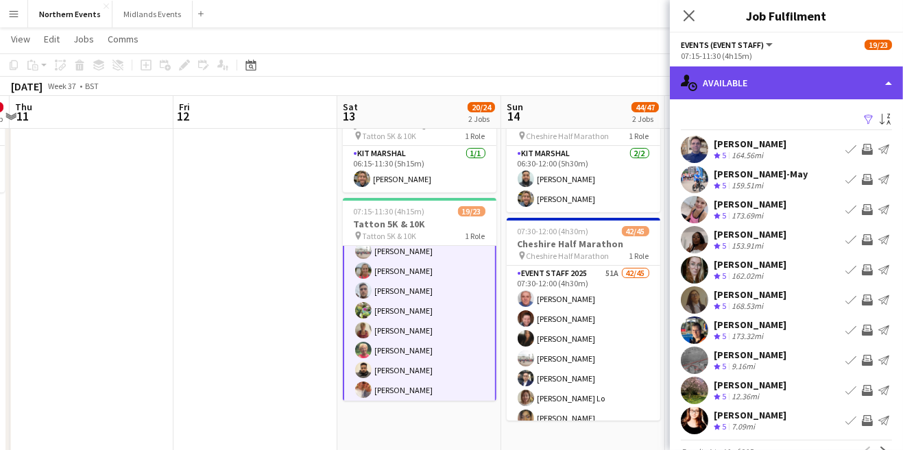
click at [807, 87] on div "single-neutral-actions-upload Available" at bounding box center [786, 83] width 233 height 33
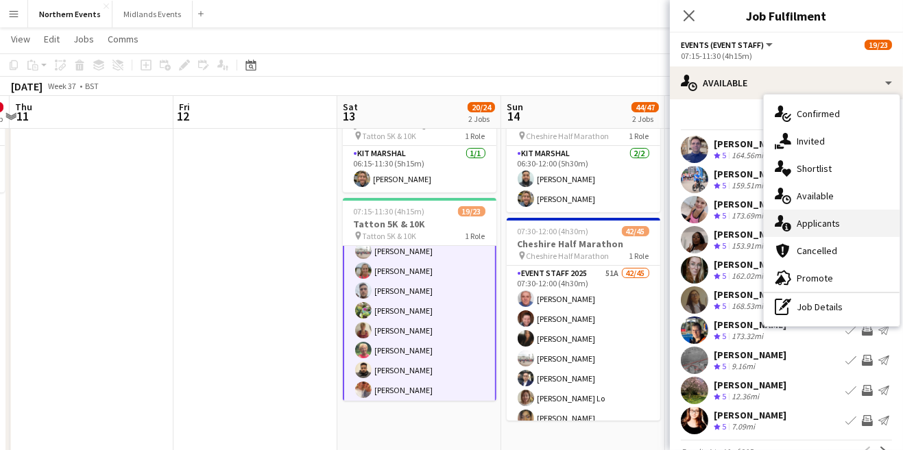
click at [845, 226] on div "single-neutral-actions-information Applicants" at bounding box center [832, 223] width 136 height 27
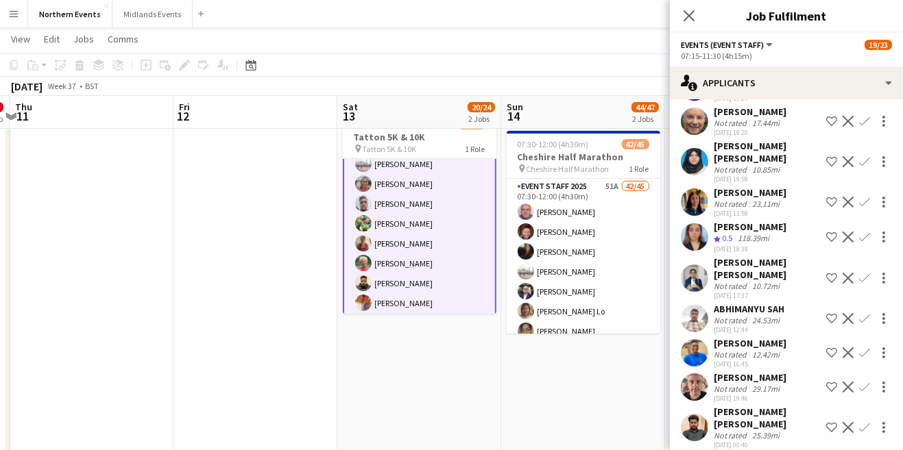
scroll to position [654, 0]
click at [562, 429] on app-date-cell "06:30-12:00 (5h30m) 2/2 RT Kit Assistant - Cheshire Half Marathon pin Cheshire …" at bounding box center [583, 348] width 164 height 711
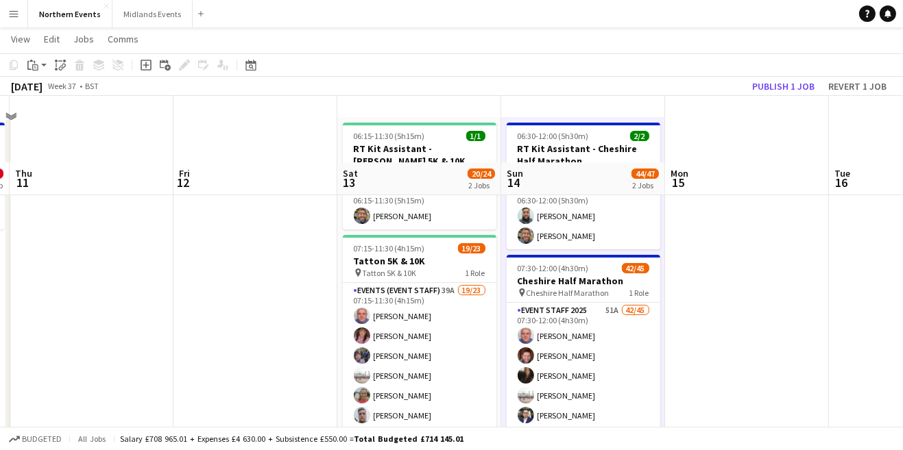
scroll to position [0, 0]
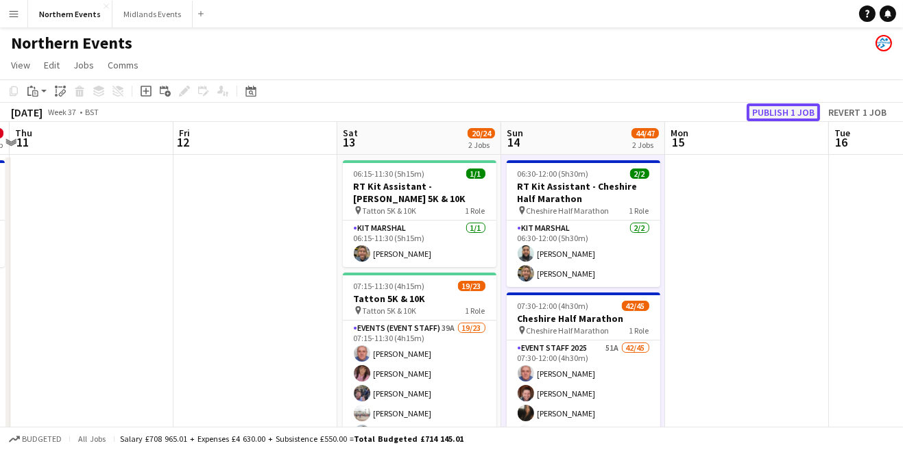
click at [785, 111] on button "Publish 1 job" at bounding box center [783, 113] width 73 height 18
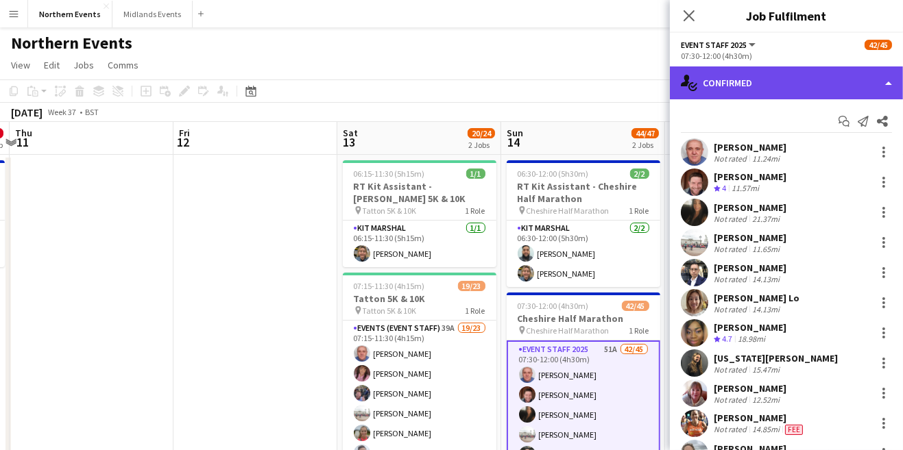
click at [812, 85] on div "single-neutral-actions-check-2 Confirmed" at bounding box center [786, 83] width 233 height 33
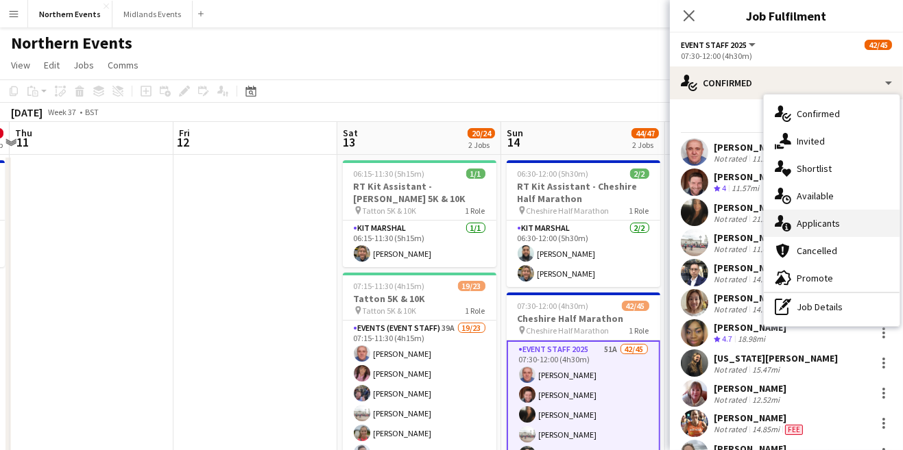
click at [850, 228] on div "single-neutral-actions-information Applicants" at bounding box center [832, 223] width 136 height 27
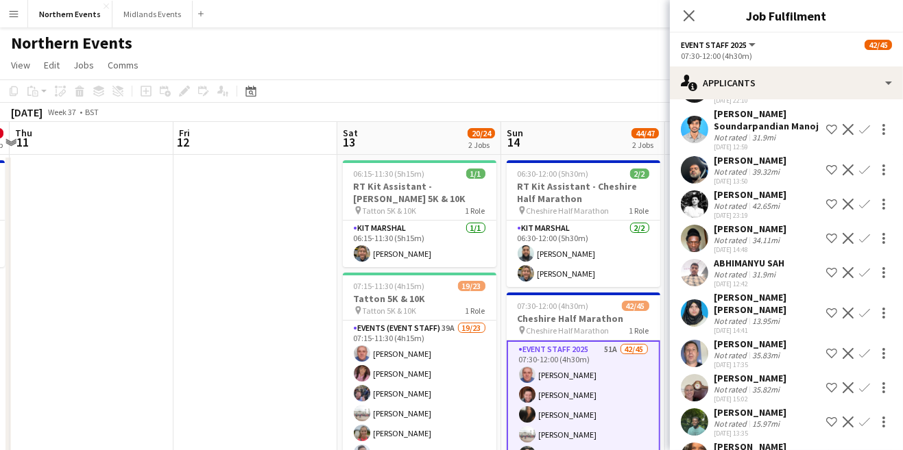
scroll to position [1314, 0]
